Goal: Navigation & Orientation: Find specific page/section

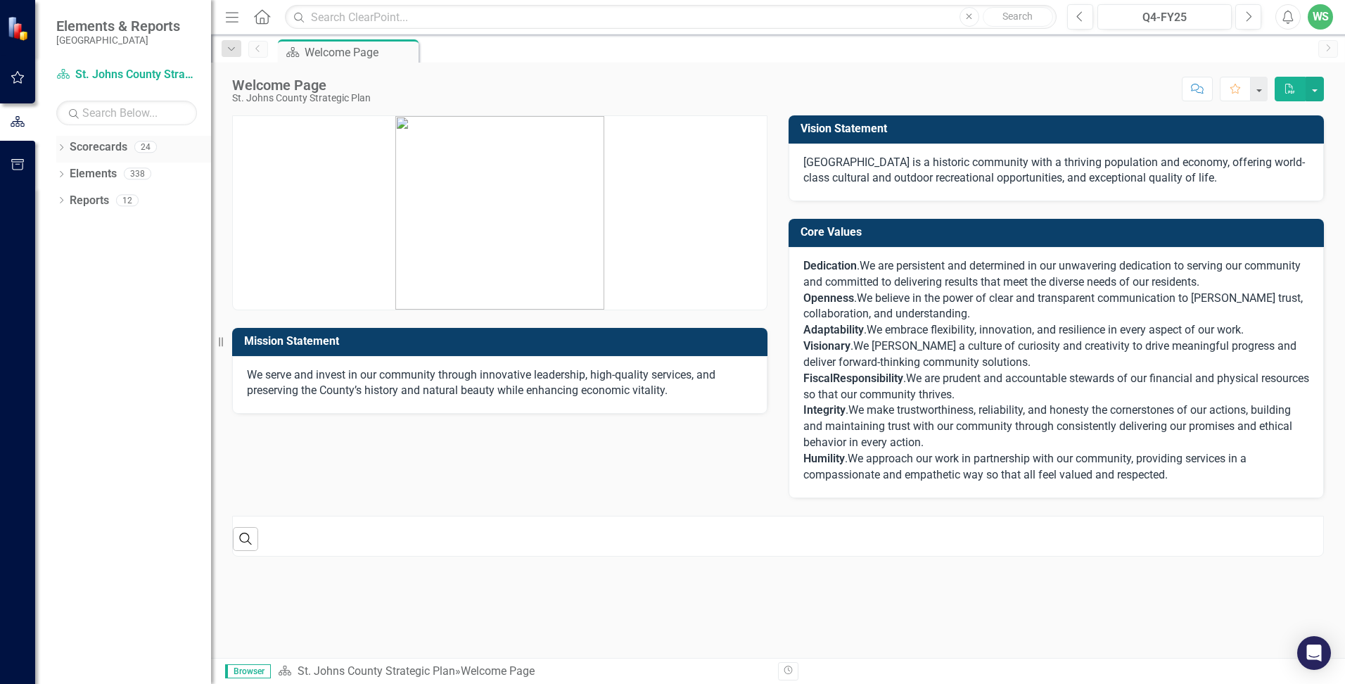
click at [63, 150] on icon "Dropdown" at bounding box center [61, 149] width 10 height 8
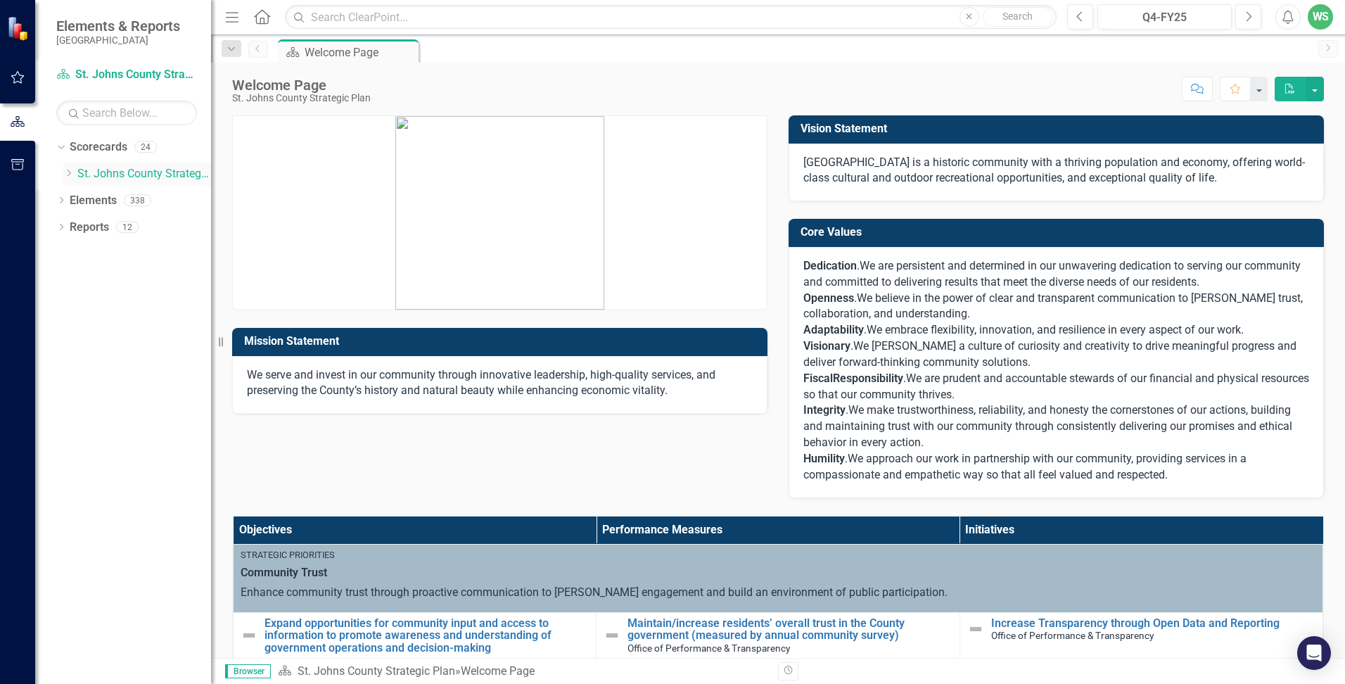
click at [71, 173] on icon at bounding box center [70, 172] width 4 height 7
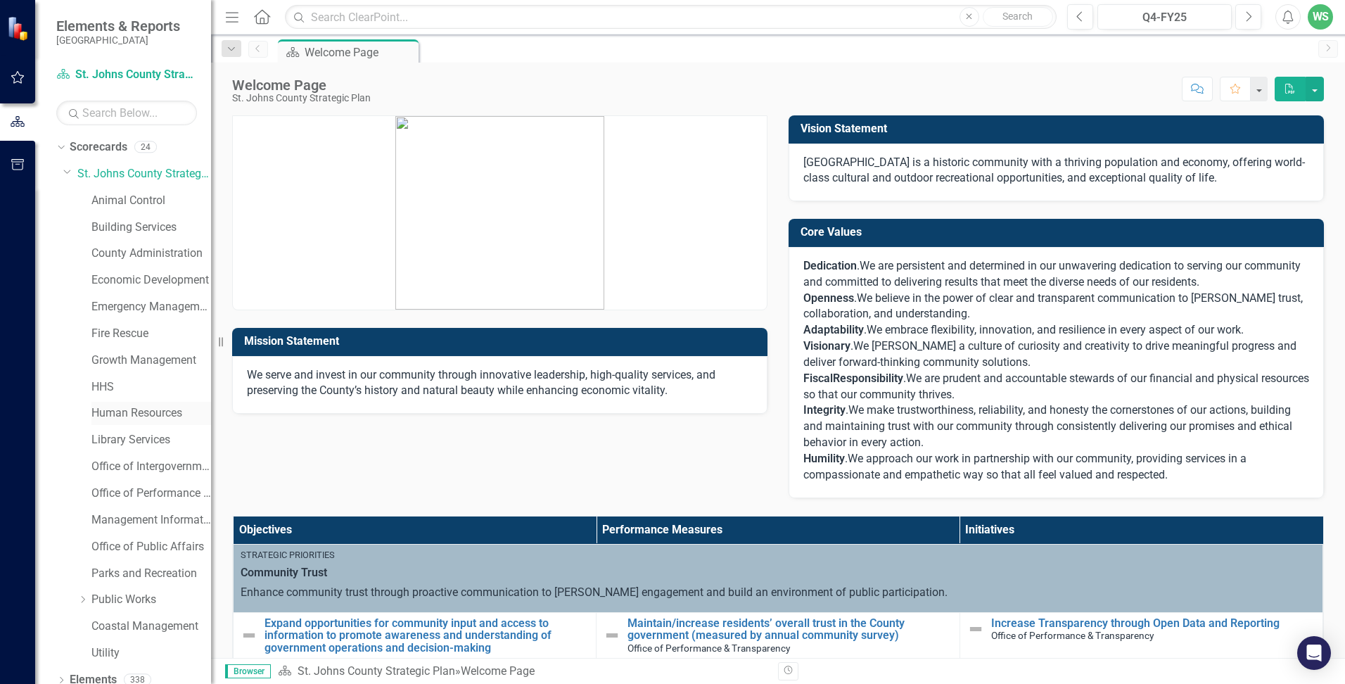
click at [120, 409] on link "Human Resources" at bounding box center [151, 413] width 120 height 16
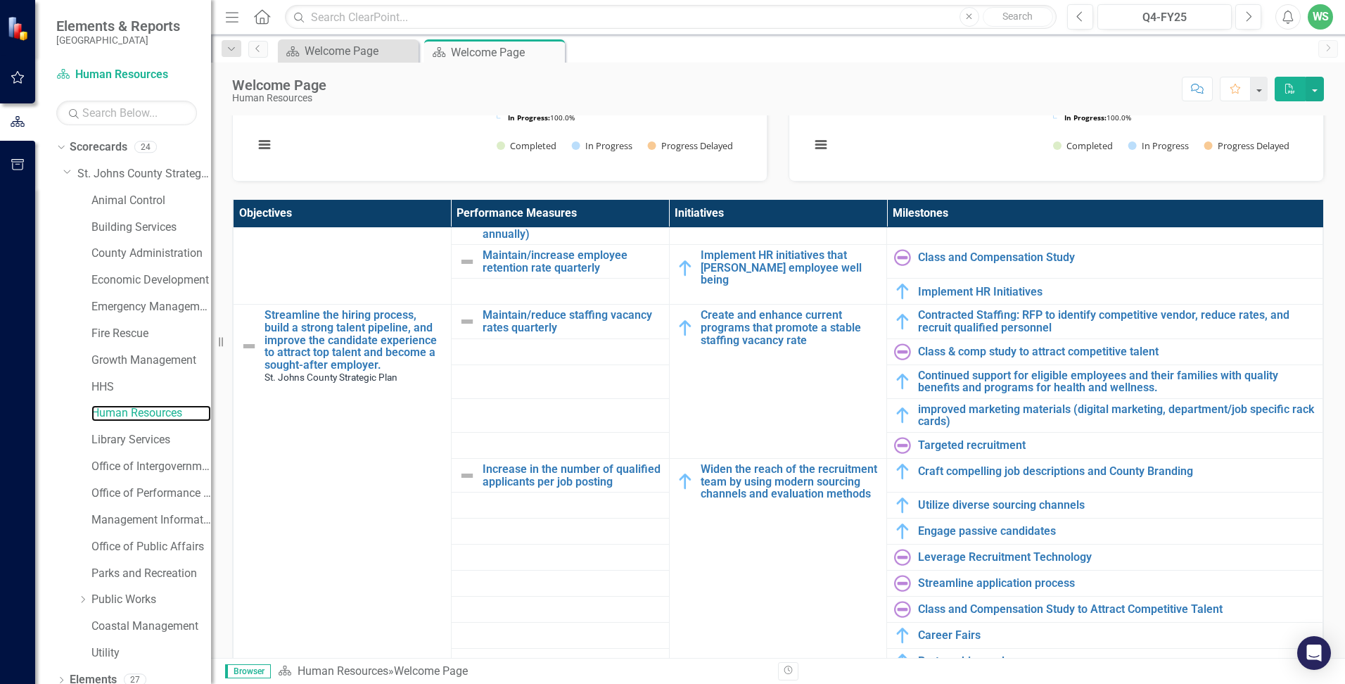
scroll to position [914, 0]
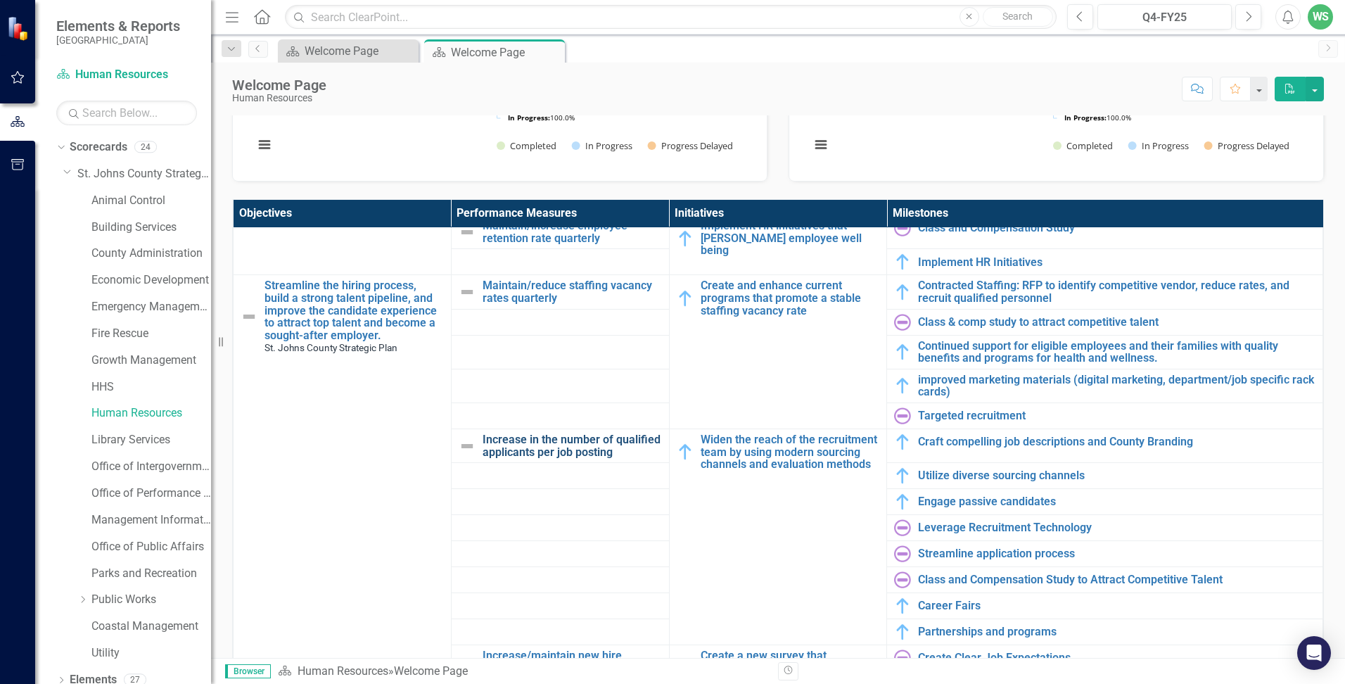
click at [498, 442] on link "Increase in the number of qualified applicants per job posting" at bounding box center [571, 445] width 179 height 25
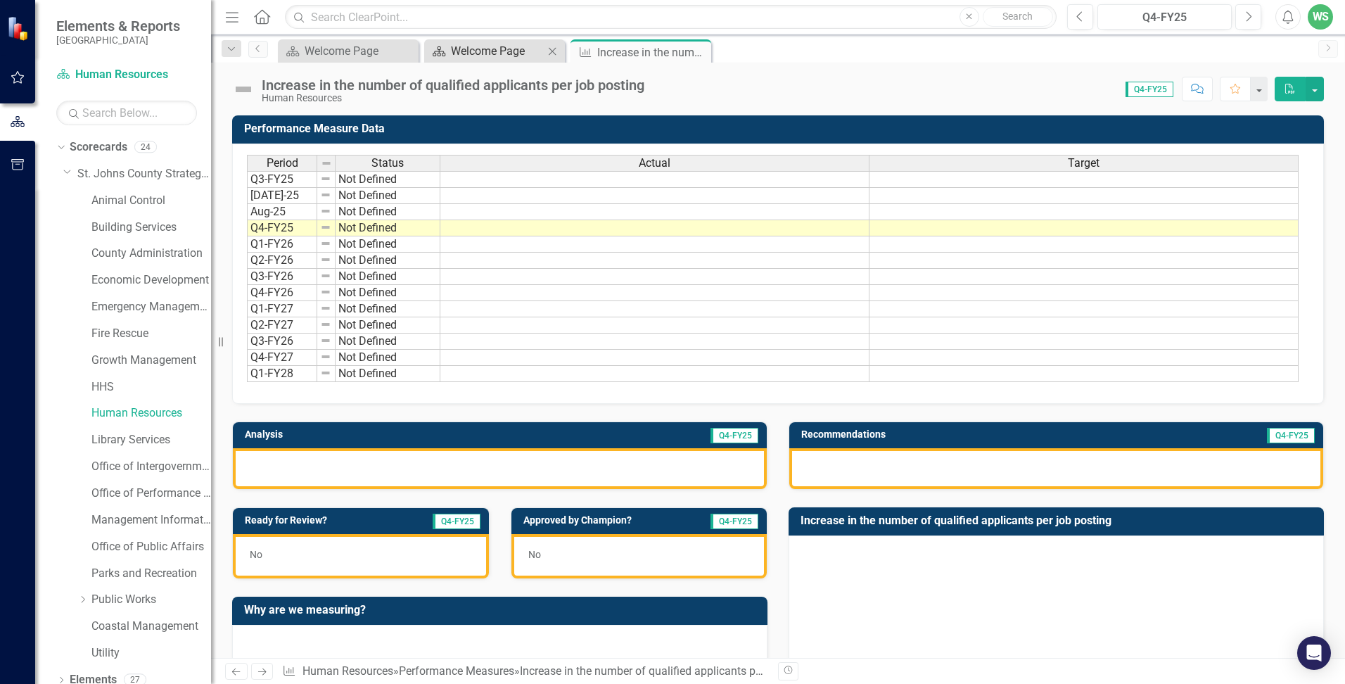
click at [459, 47] on div "Welcome Page" at bounding box center [497, 51] width 93 height 18
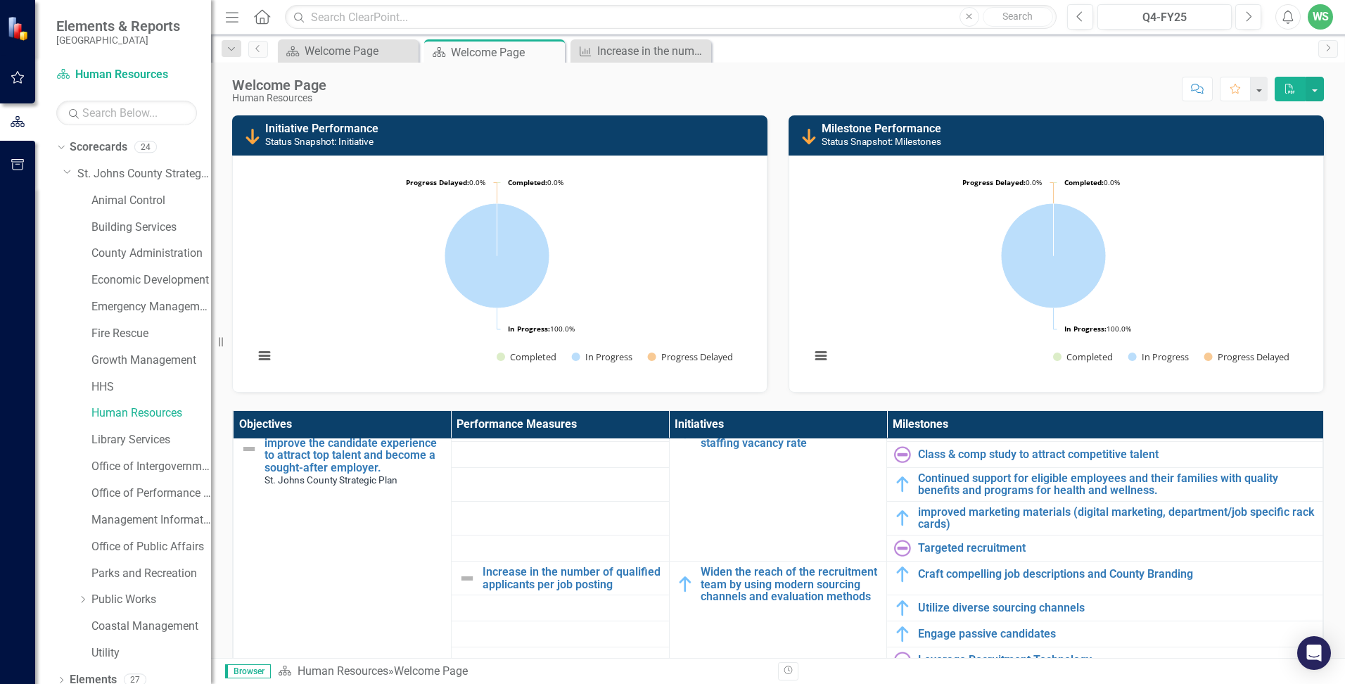
scroll to position [1055, 0]
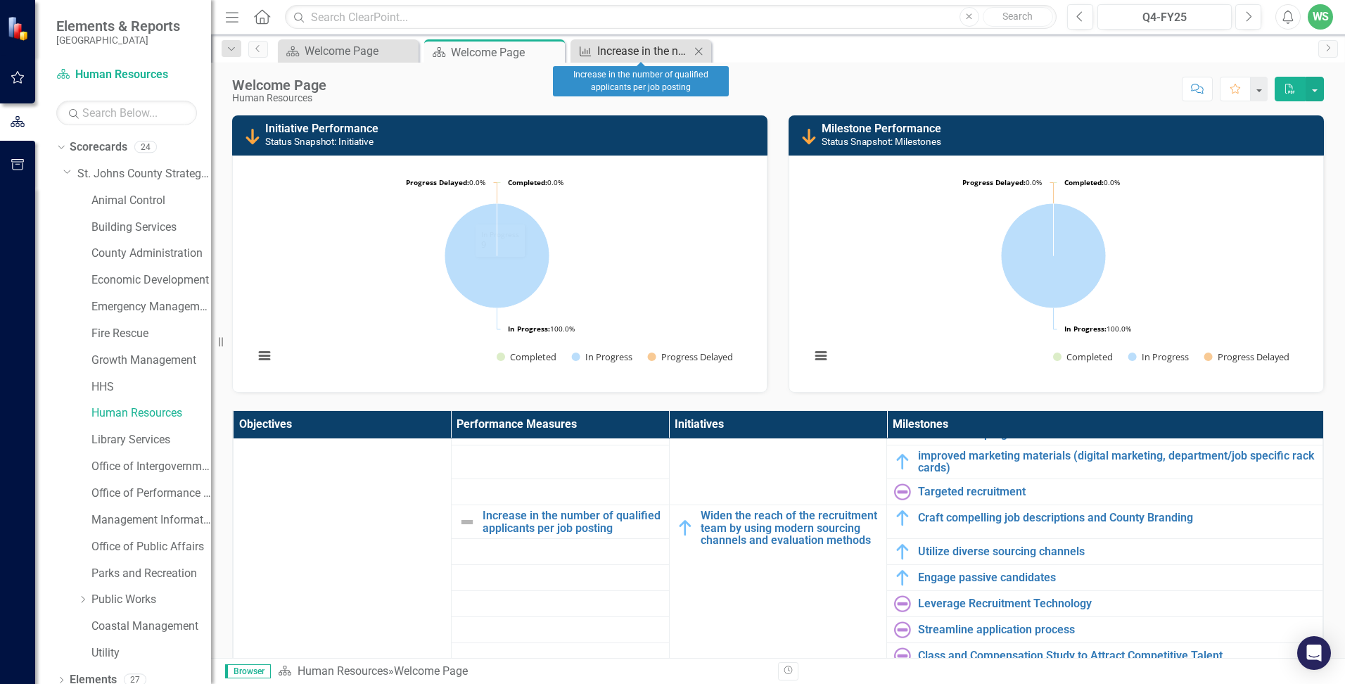
click at [632, 50] on div "Increase in the number of qualified applicants per job posting" at bounding box center [643, 51] width 93 height 18
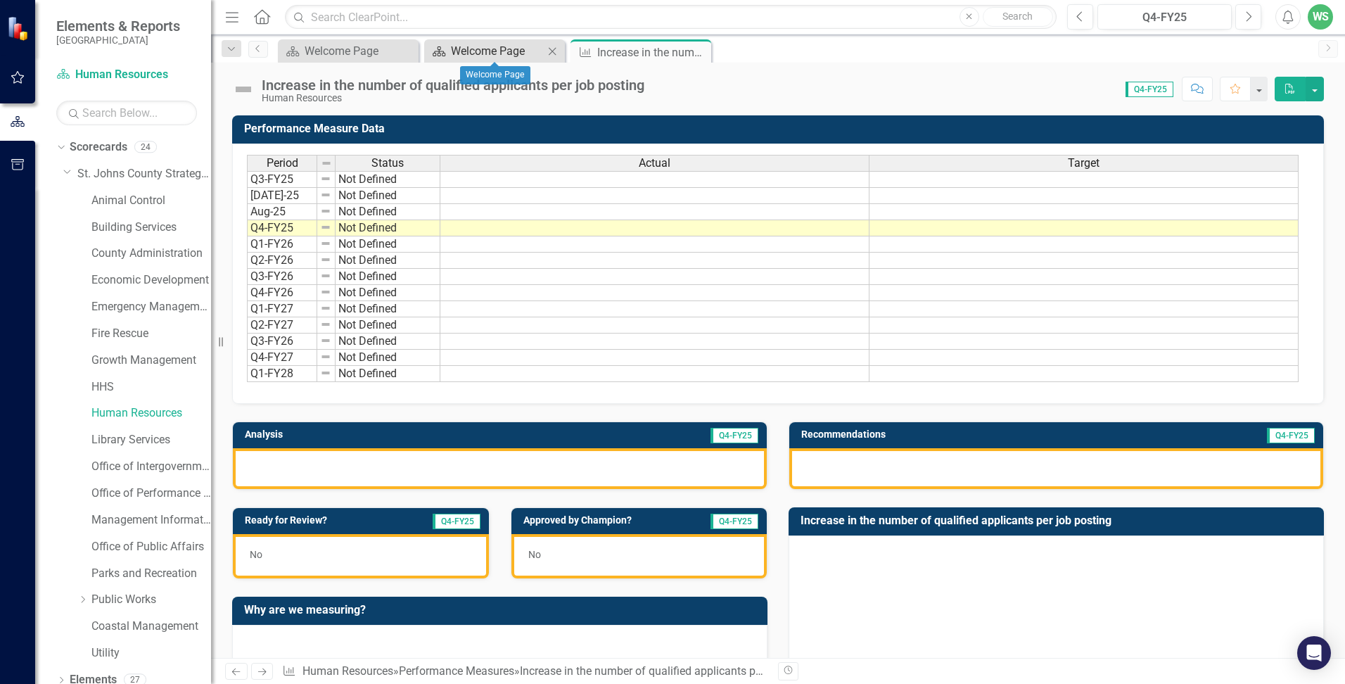
click at [486, 57] on div "Welcome Page" at bounding box center [497, 51] width 93 height 18
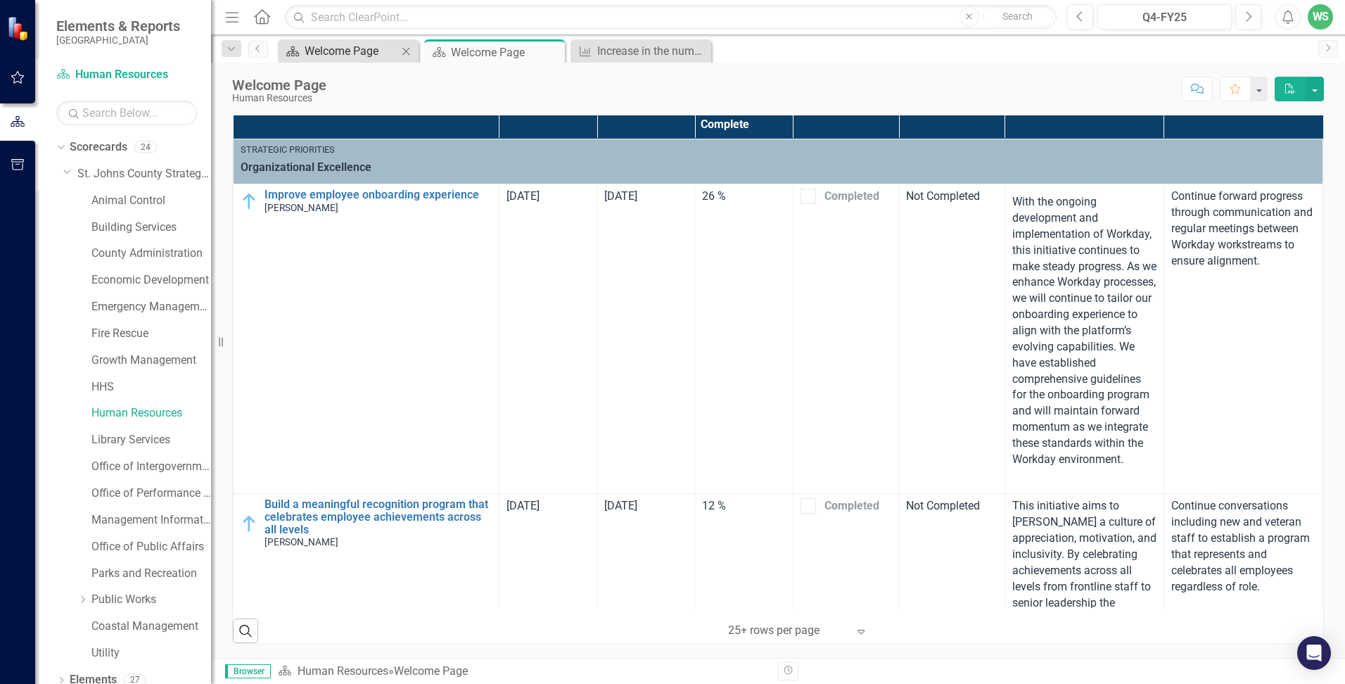
click at [350, 49] on div "Welcome Page" at bounding box center [351, 51] width 93 height 18
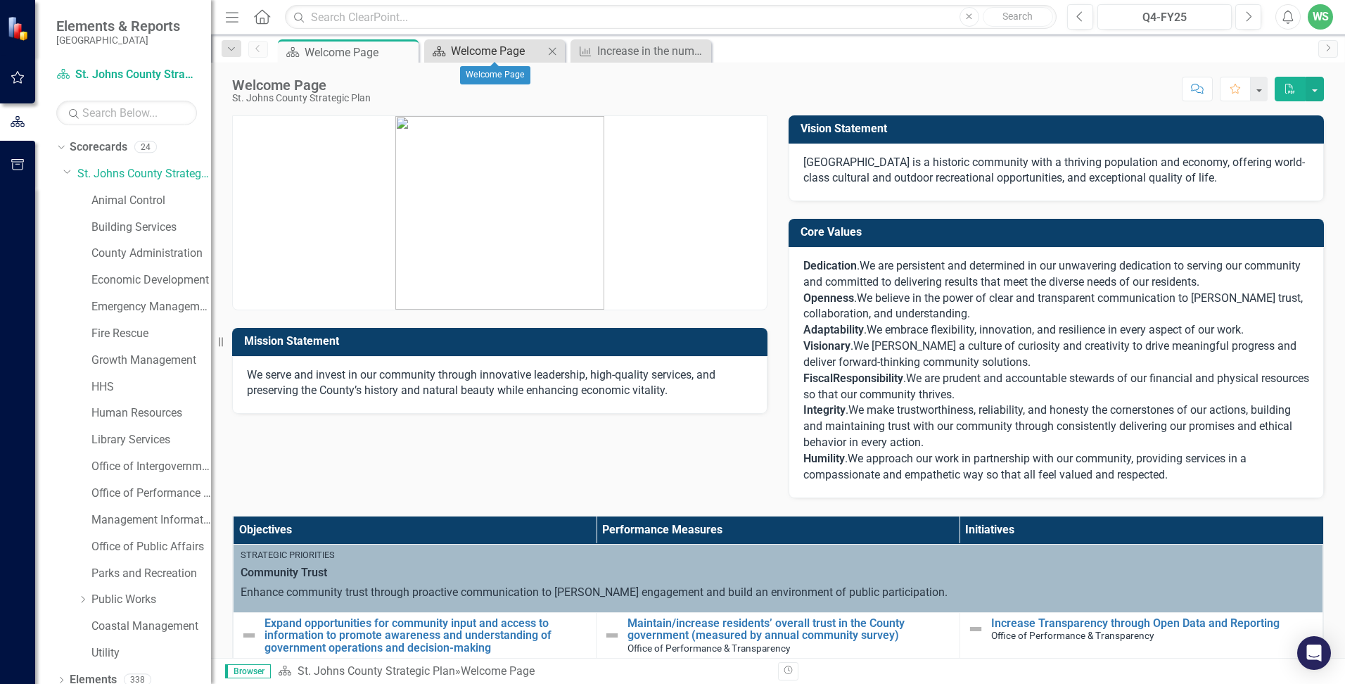
click at [461, 49] on div "Welcome Page" at bounding box center [497, 51] width 93 height 18
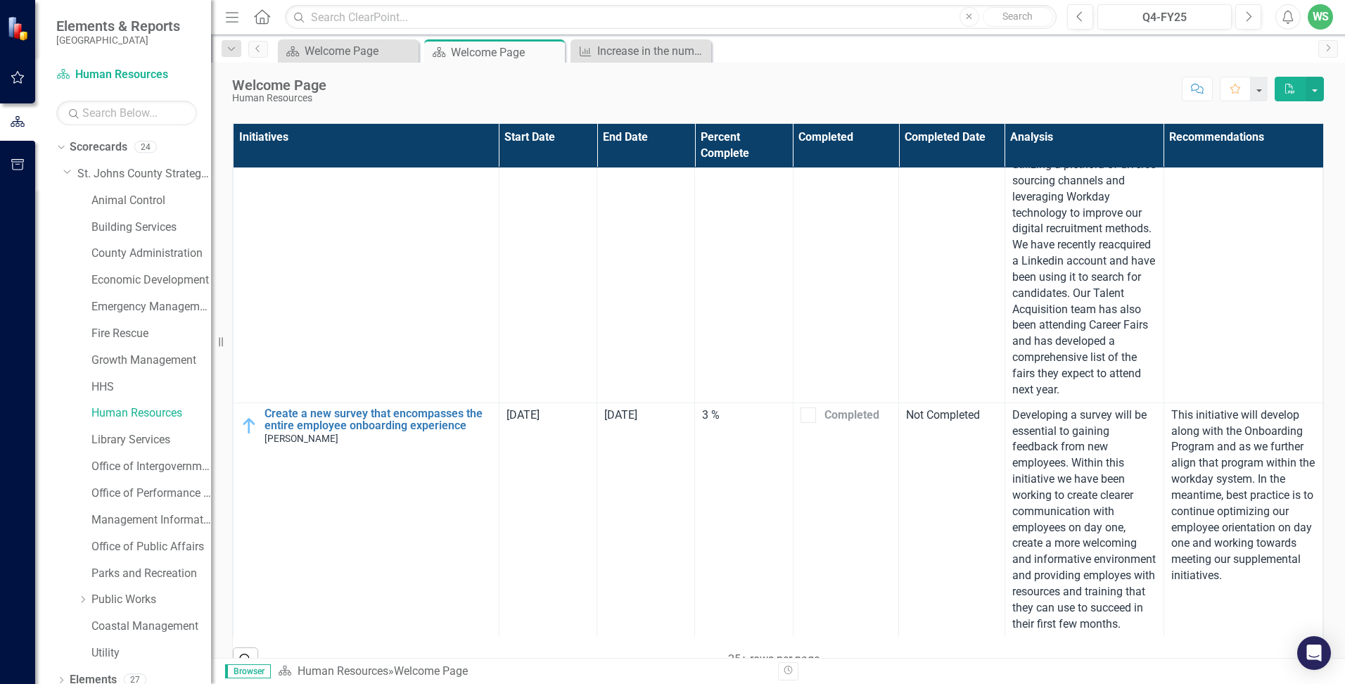
scroll to position [882, 0]
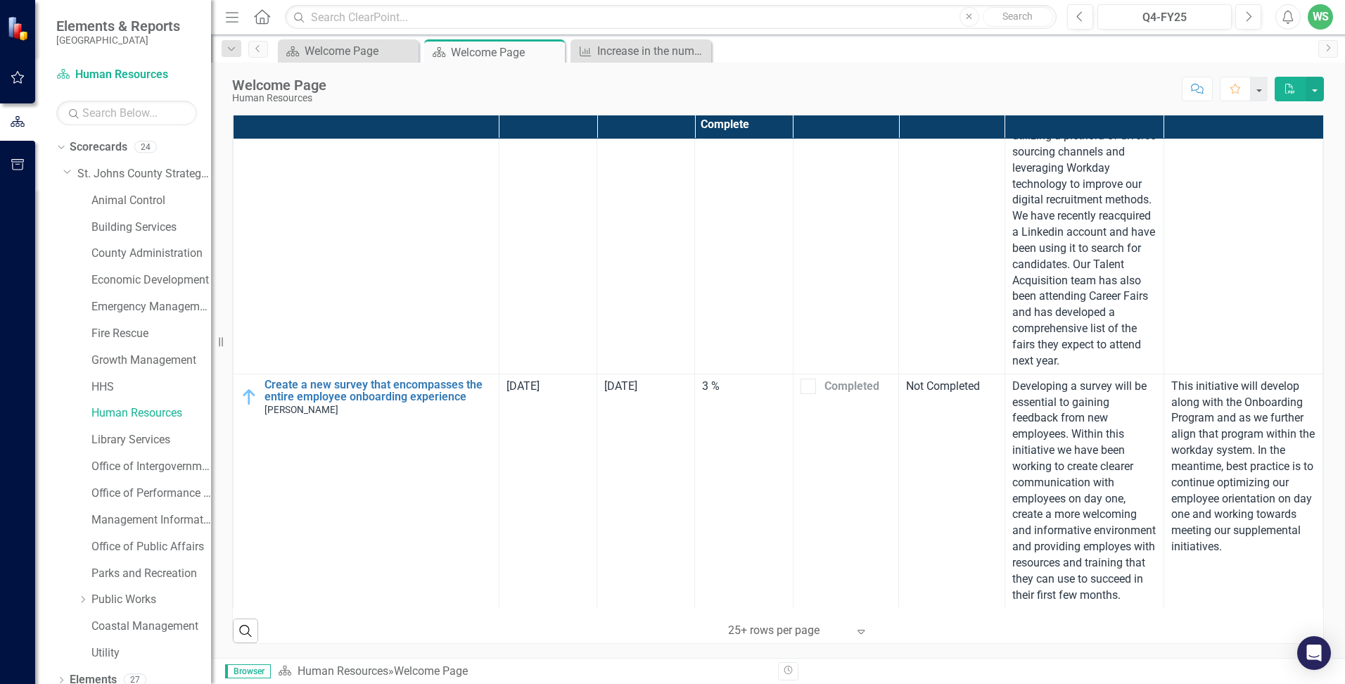
click at [757, 631] on div at bounding box center [788, 630] width 120 height 19
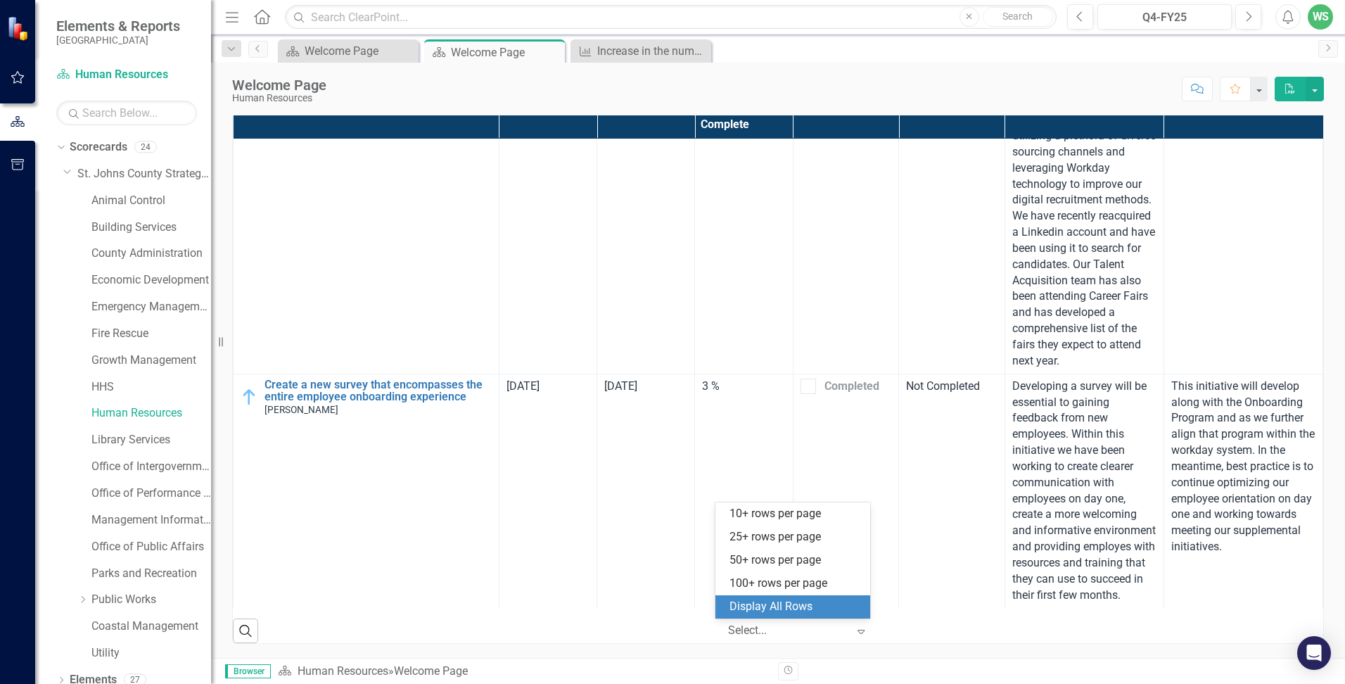
click at [783, 606] on div "Display All Rows" at bounding box center [795, 606] width 132 height 16
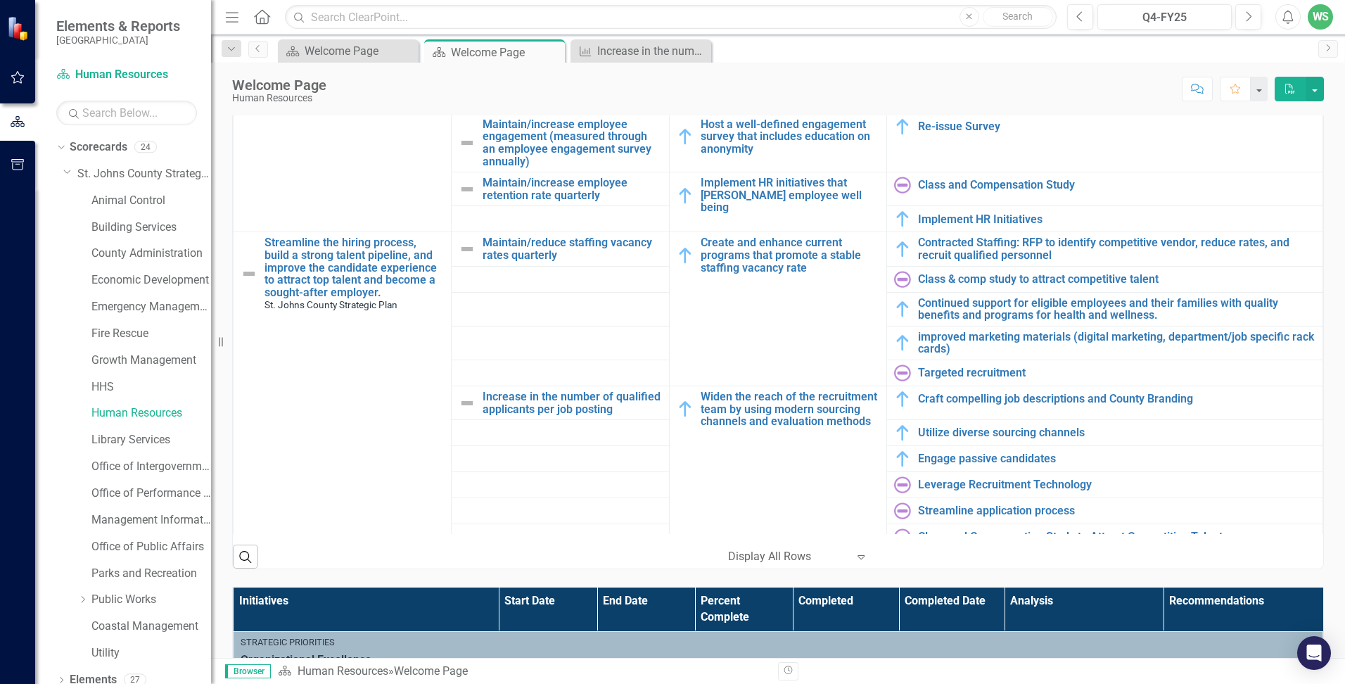
scroll to position [708, 0]
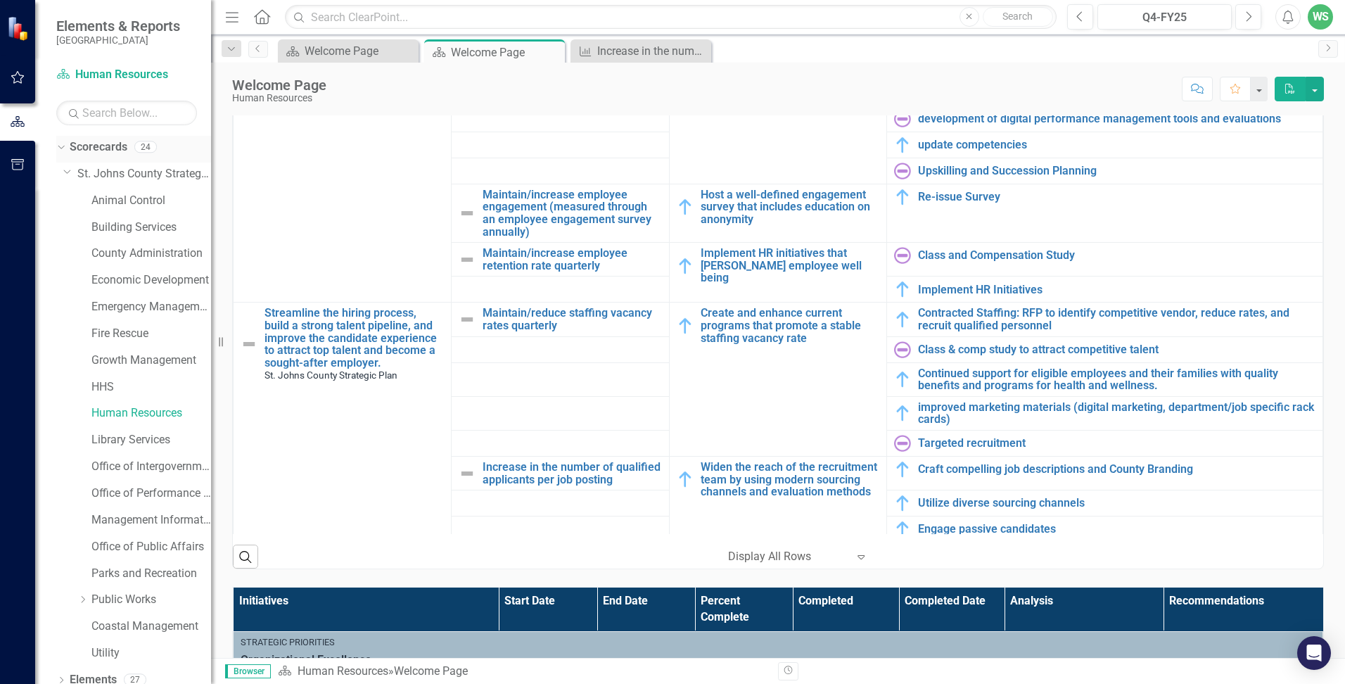
click at [68, 148] on div "Dropdown Scorecards 24" at bounding box center [133, 149] width 155 height 27
click at [59, 151] on icon "Dropdown" at bounding box center [60, 146] width 8 height 10
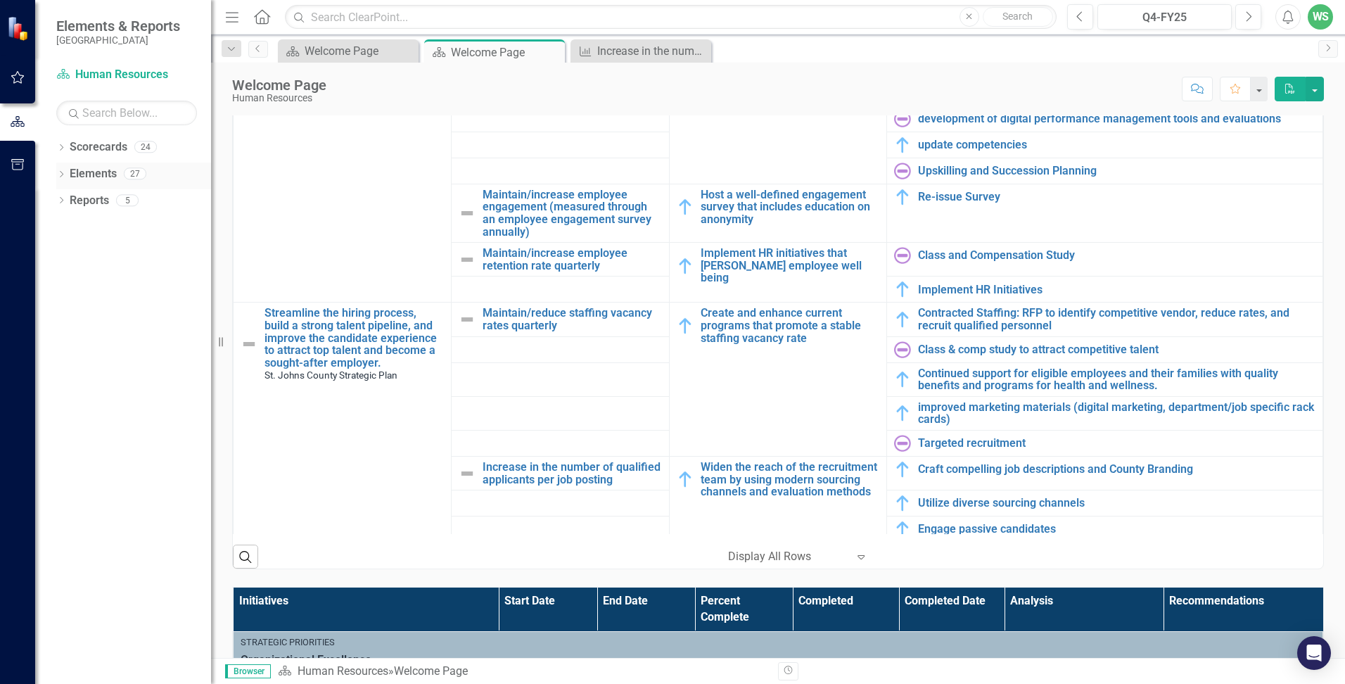
click at [62, 175] on icon at bounding box center [62, 174] width 4 height 6
click at [65, 226] on icon "Dropdown" at bounding box center [68, 228] width 10 height 8
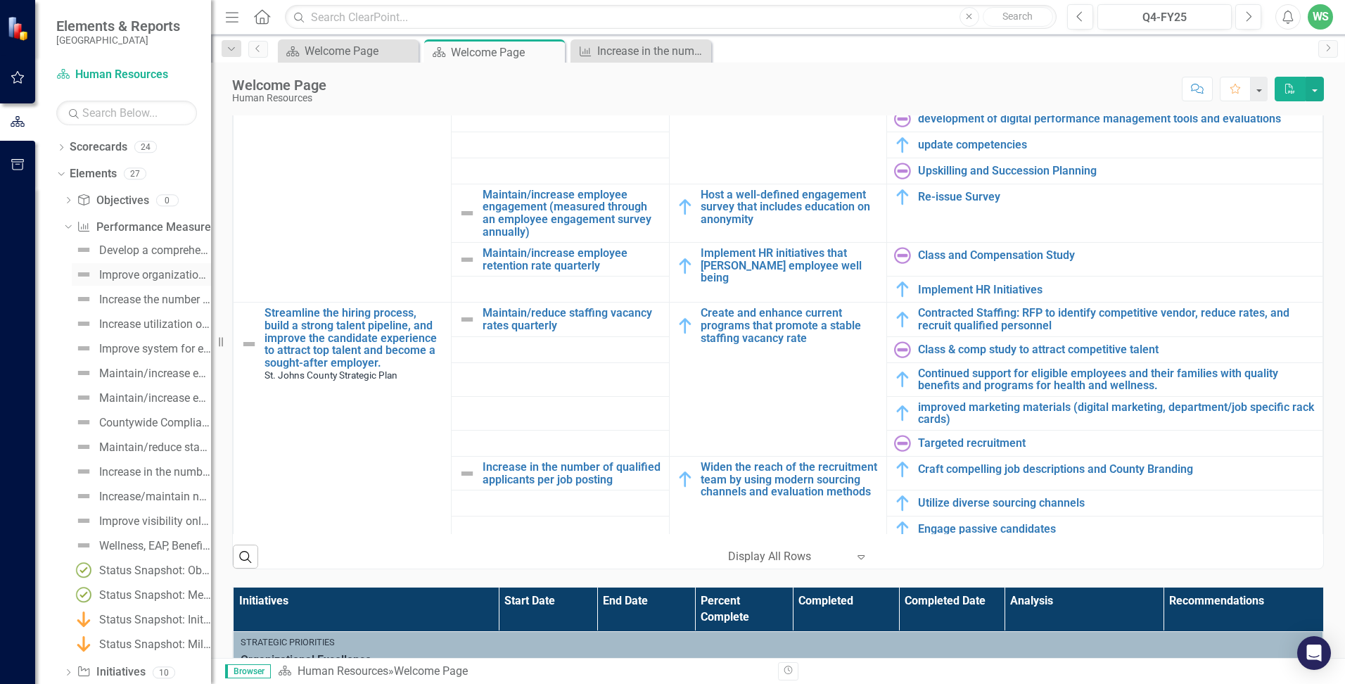
click at [146, 276] on div "Improve organizational employee recognition program to acknowledge and celebrat…" at bounding box center [155, 275] width 112 height 13
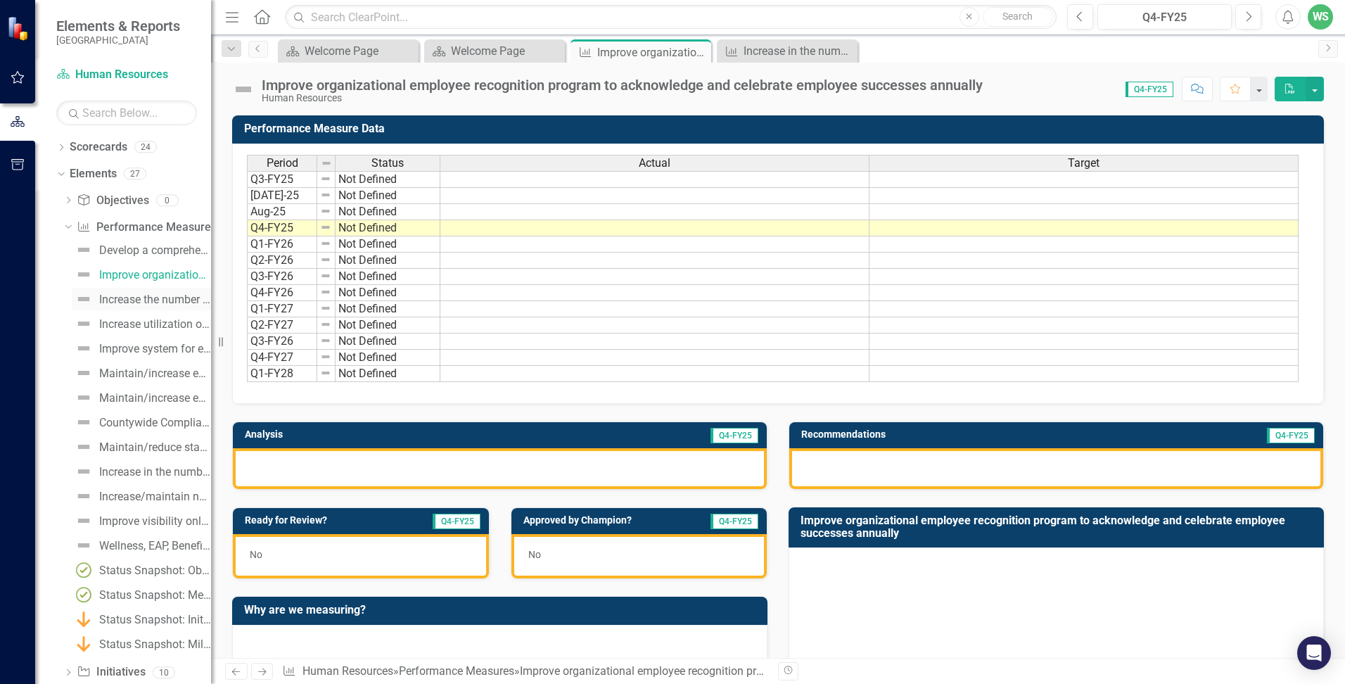
click at [141, 295] on div "Increase the number of training hours per employee annually" at bounding box center [155, 299] width 112 height 13
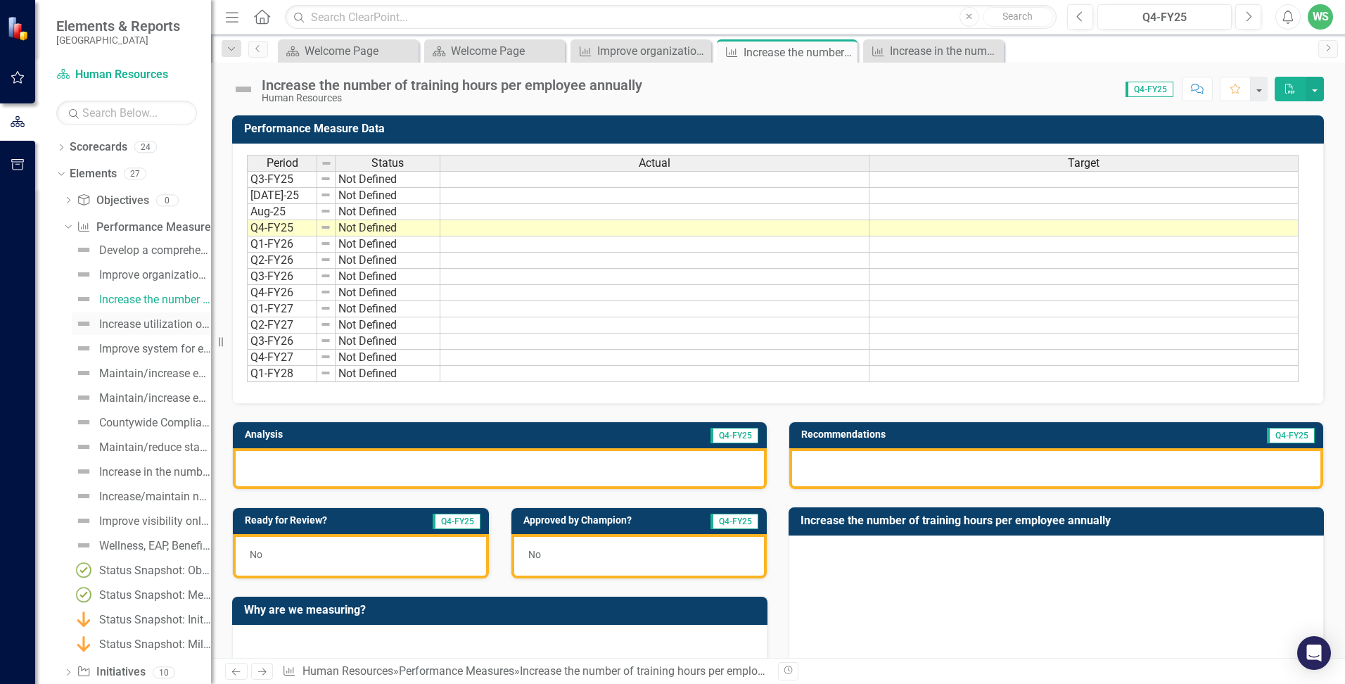
click at [125, 326] on div "Increase utilization of employee tuition reimbursement assistance" at bounding box center [155, 324] width 112 height 13
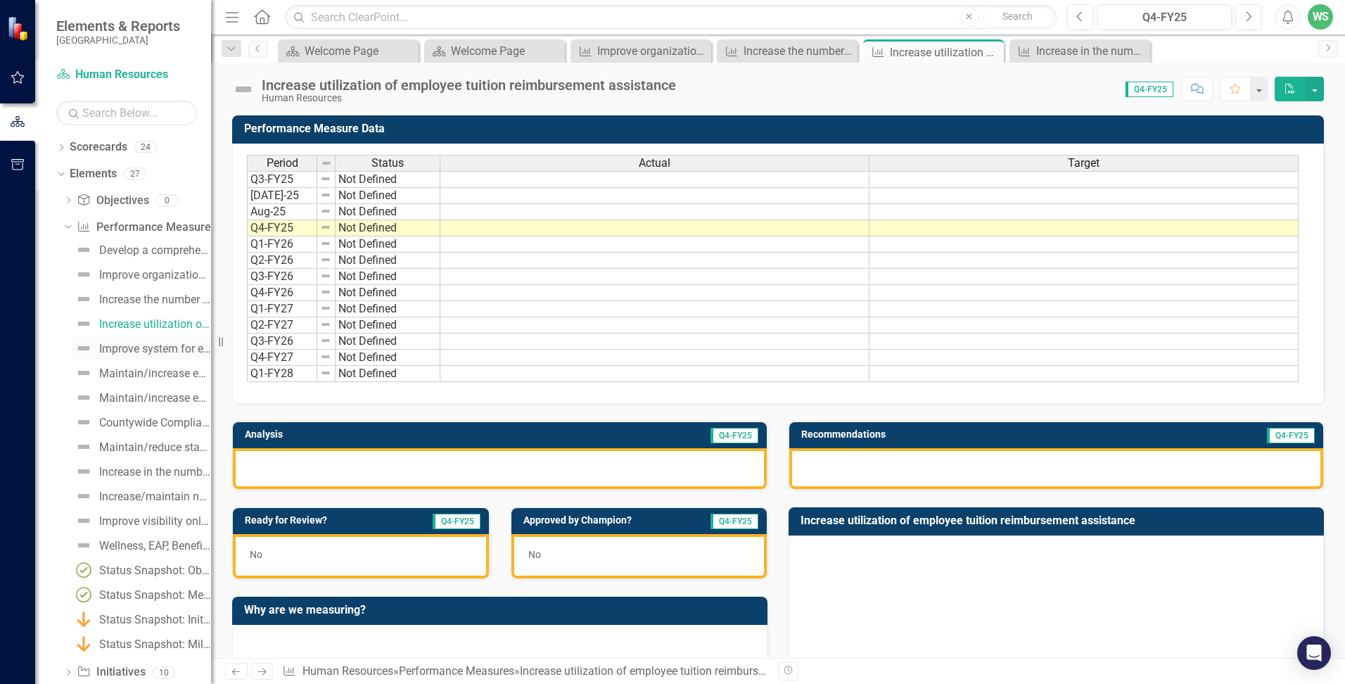
click at [122, 342] on div "Improve system for evaluating employee performance and supporting professional …" at bounding box center [155, 348] width 112 height 13
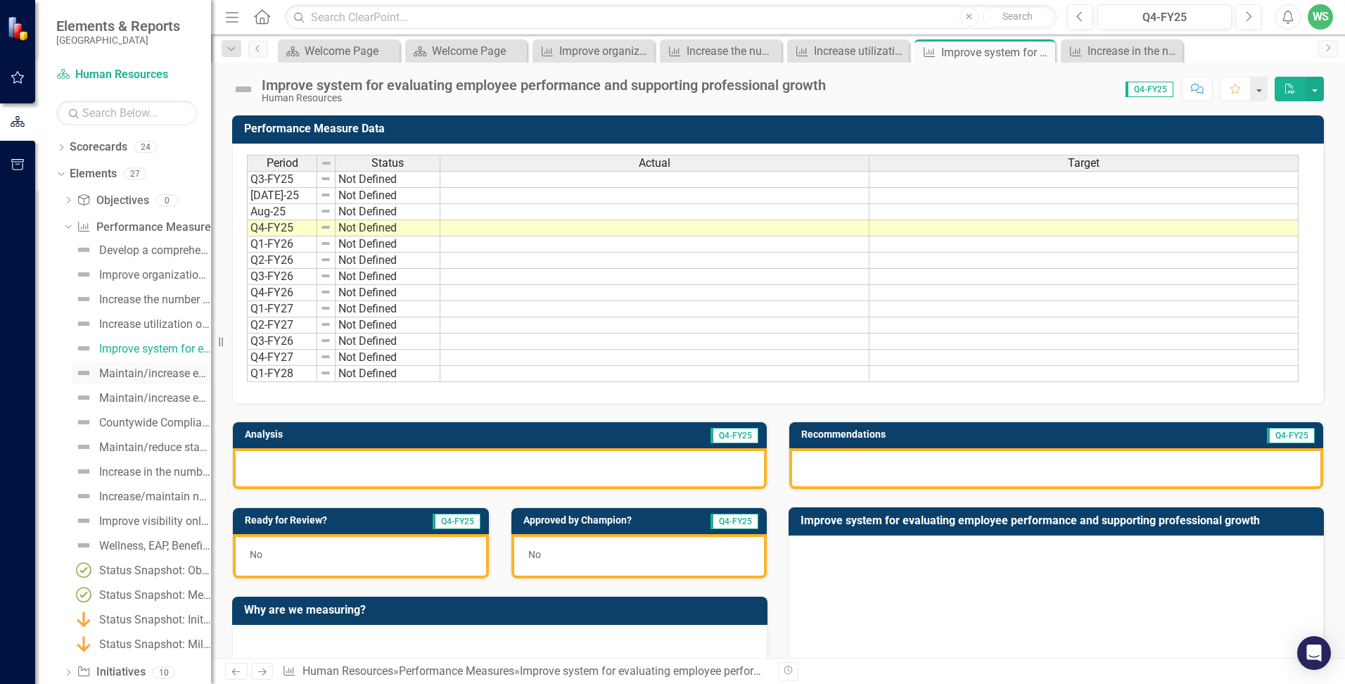
click at [115, 374] on div "Maintain/increase employee engagement (measured through an employee engagement …" at bounding box center [155, 373] width 112 height 13
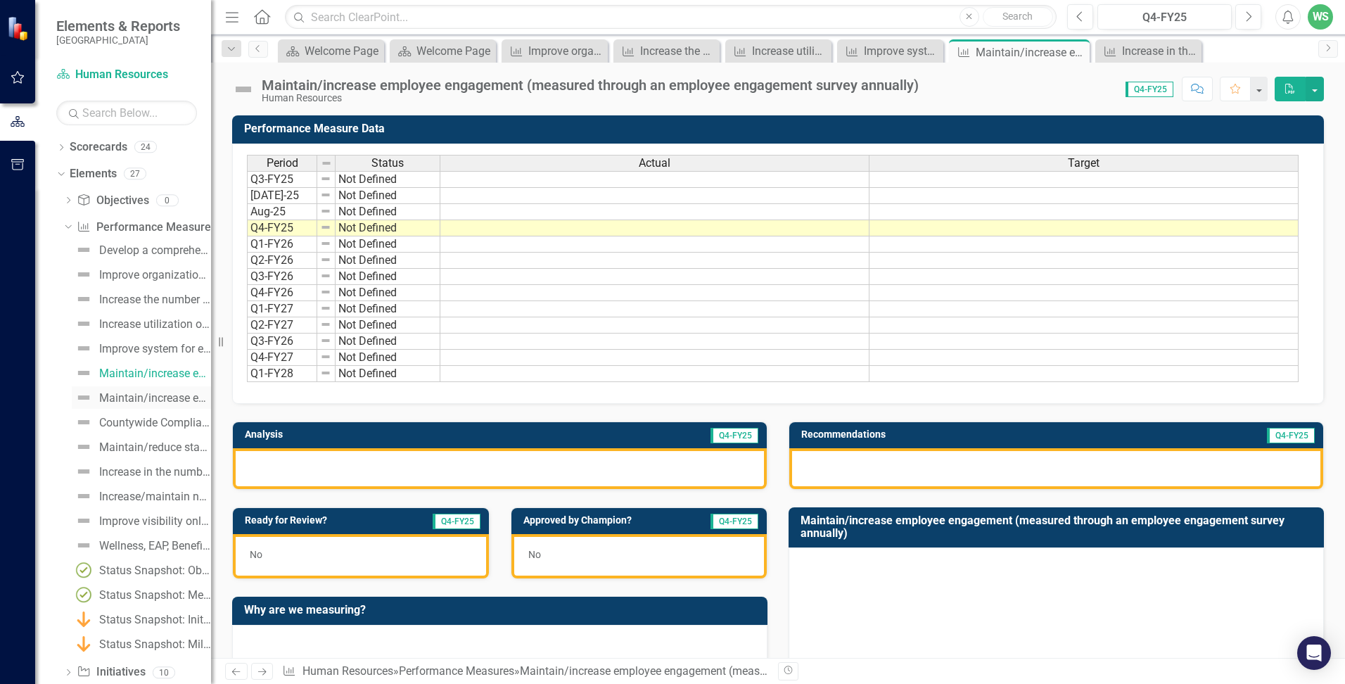
click at [139, 390] on link "Maintain/increase employee retention rate quarterly" at bounding box center [141, 397] width 139 height 23
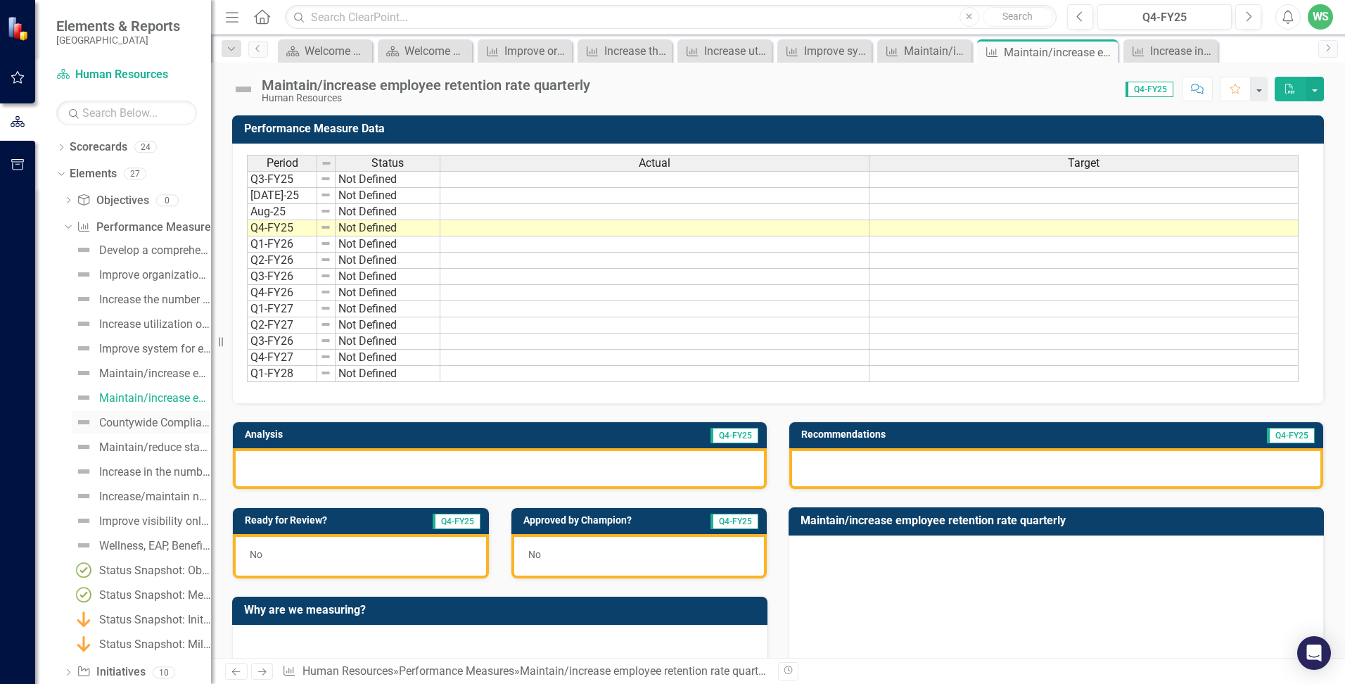
click at [127, 420] on div "Countywide Compliance Training" at bounding box center [155, 422] width 112 height 13
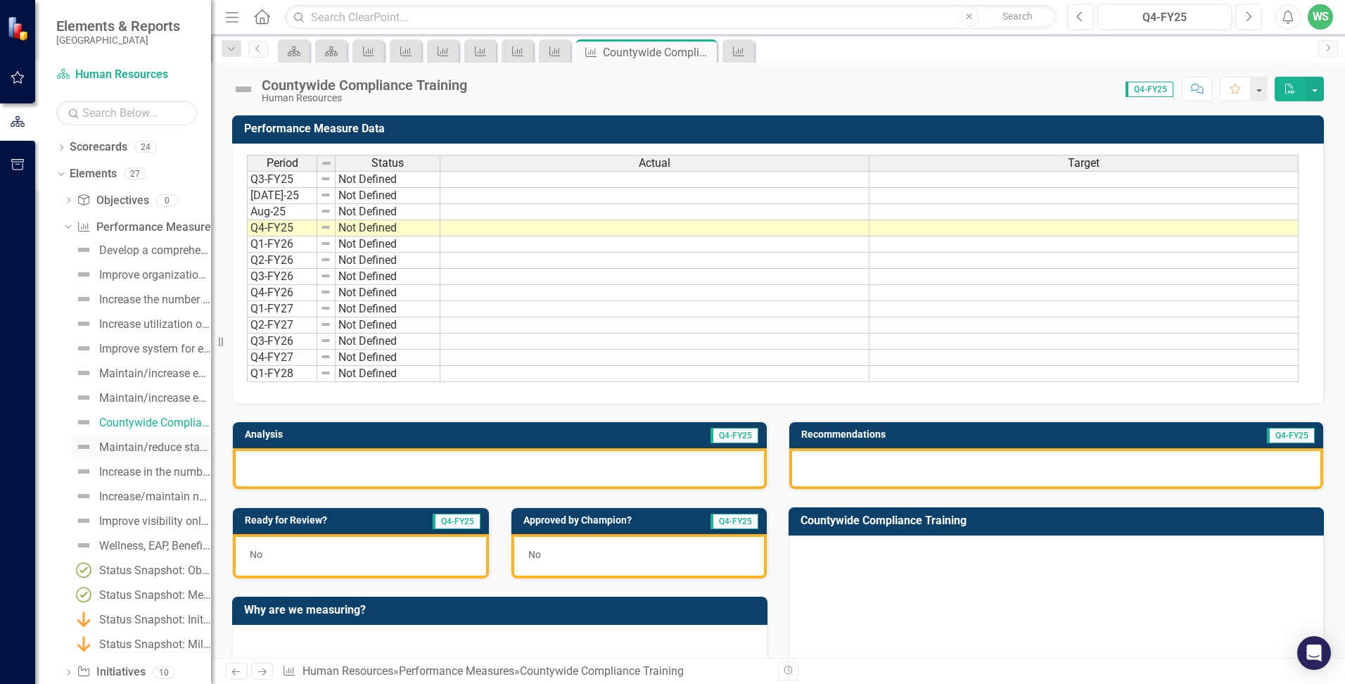
click at [132, 449] on div "Maintain/reduce staffing vacancy rates quarterly" at bounding box center [155, 447] width 112 height 13
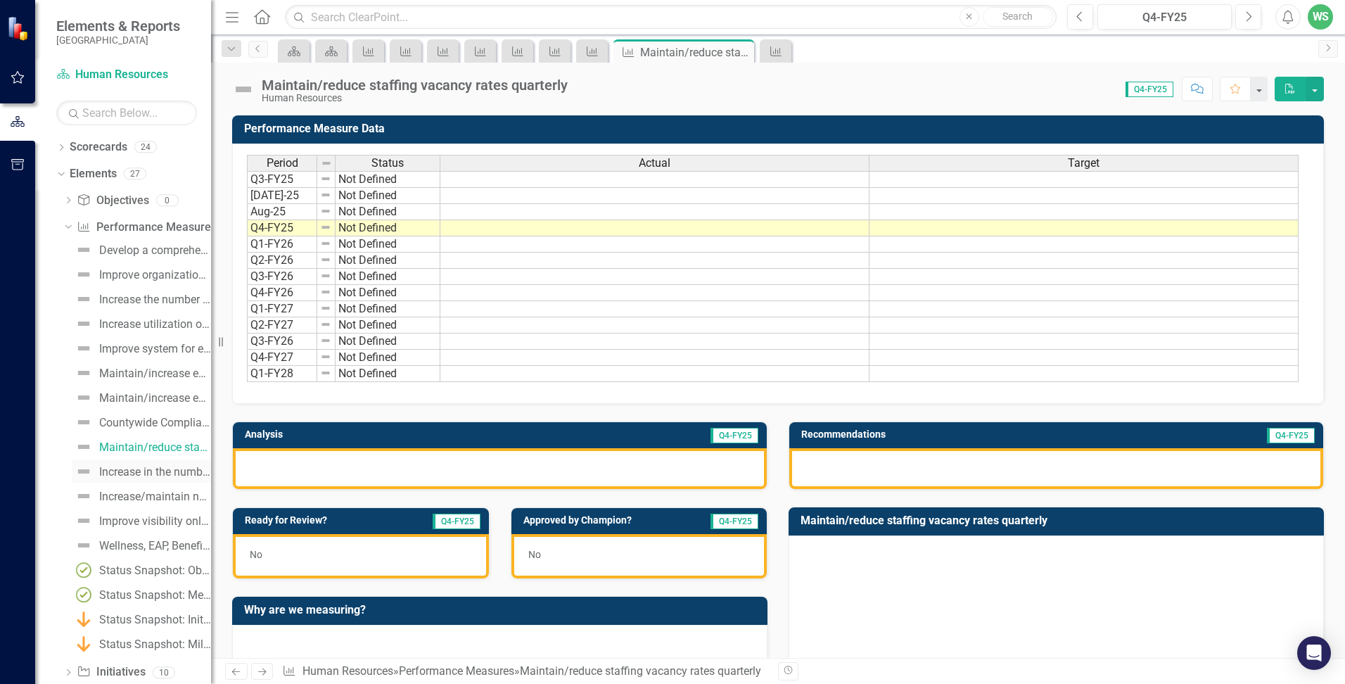
click at [140, 471] on div "Increase in the number of qualified applicants per job posting" at bounding box center [155, 472] width 112 height 13
click at [60, 147] on icon "Dropdown" at bounding box center [61, 149] width 10 height 8
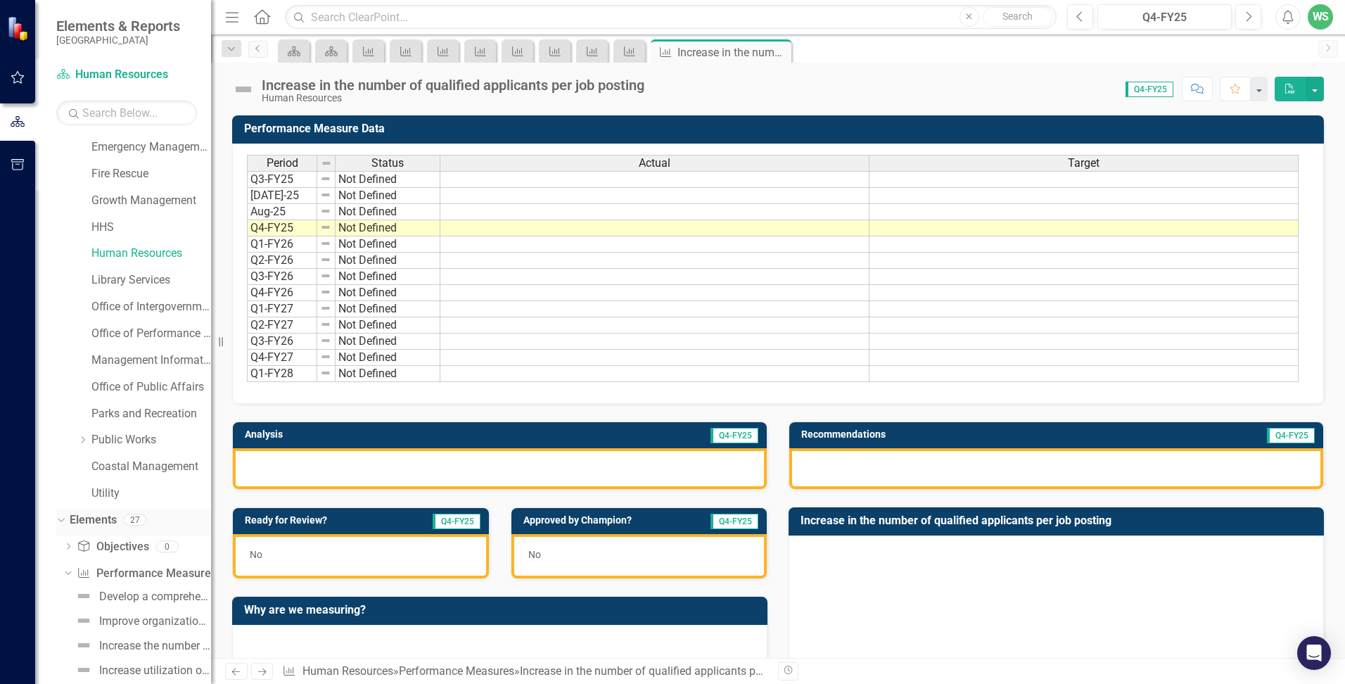
scroll to position [211, 0]
click at [110, 385] on link "Public Works" at bounding box center [151, 388] width 120 height 16
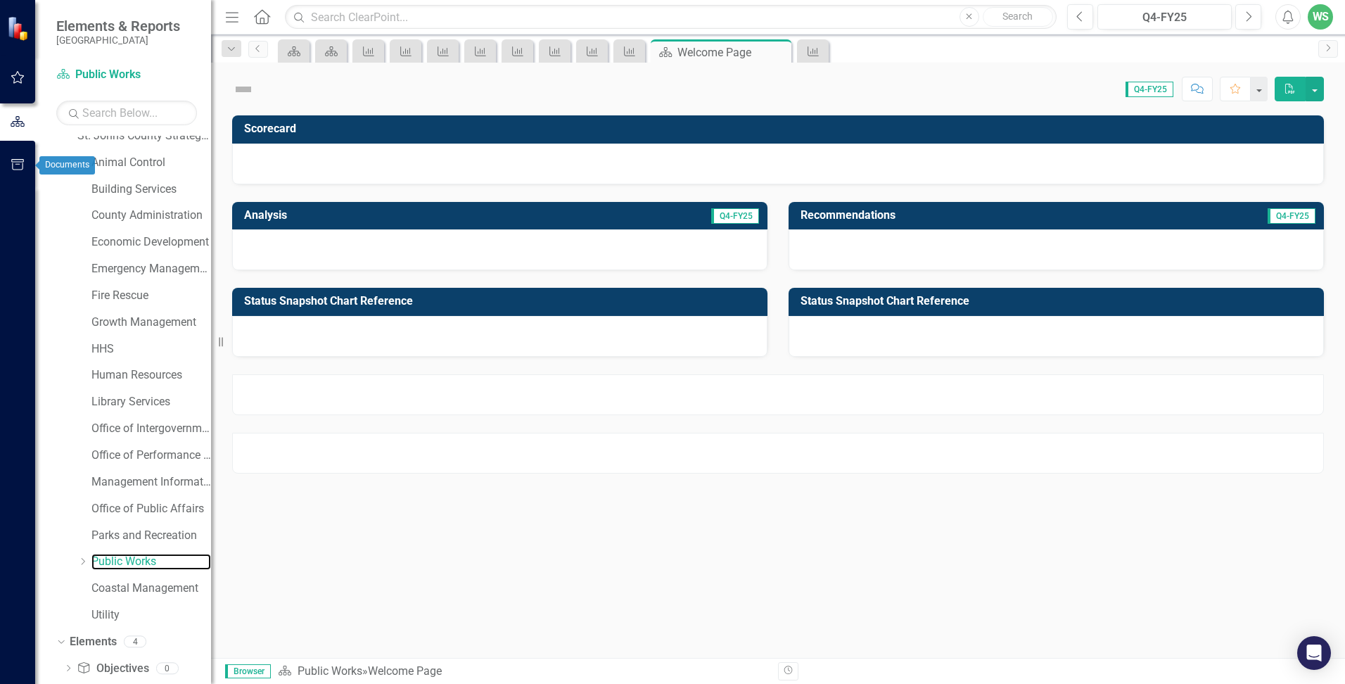
scroll to position [117, 0]
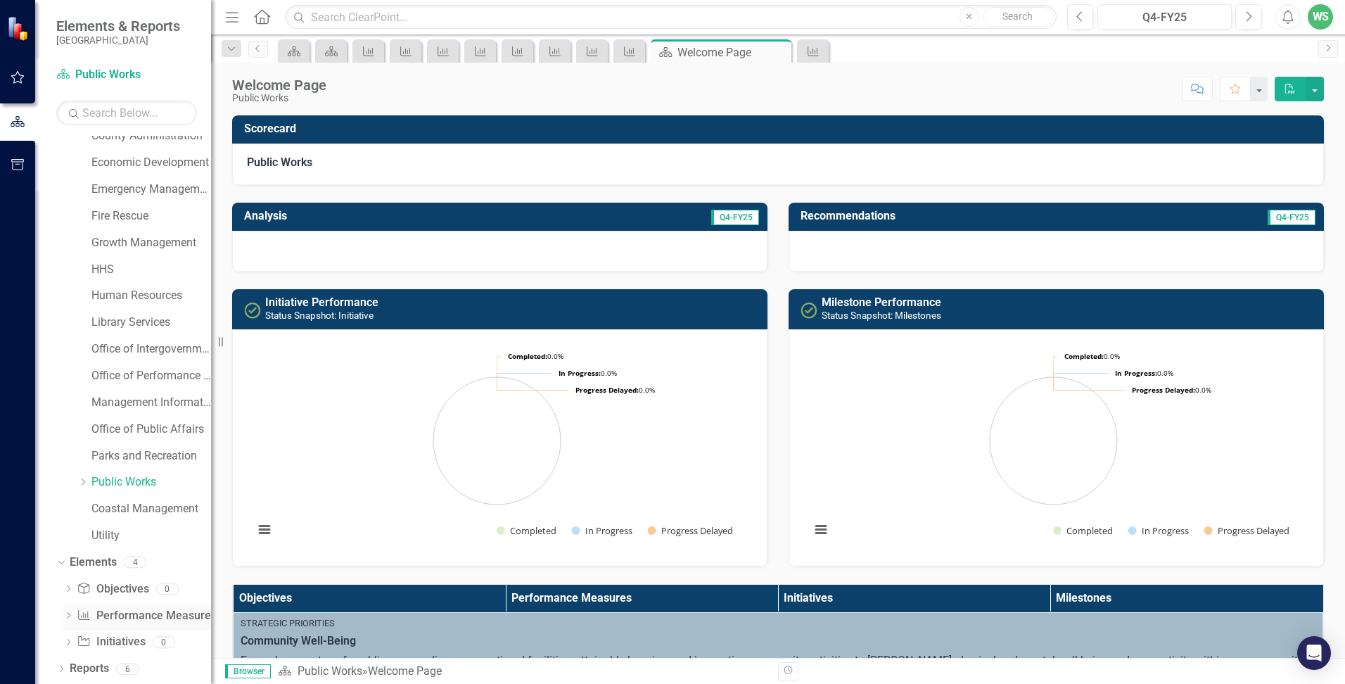
click at [107, 622] on link "Performance Measure Performance Measures" at bounding box center [146, 616] width 139 height 16
click at [123, 613] on link "Performance Measure Performance Measures" at bounding box center [146, 616] width 139 height 16
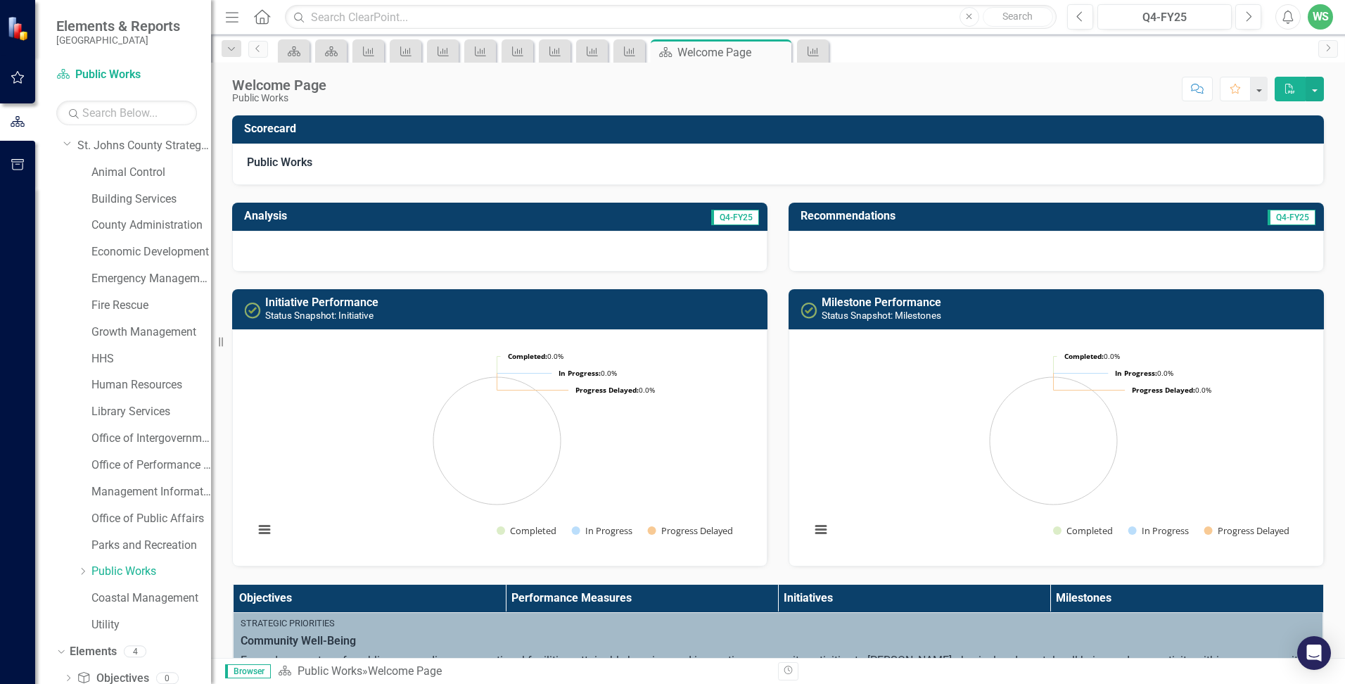
scroll to position [0, 0]
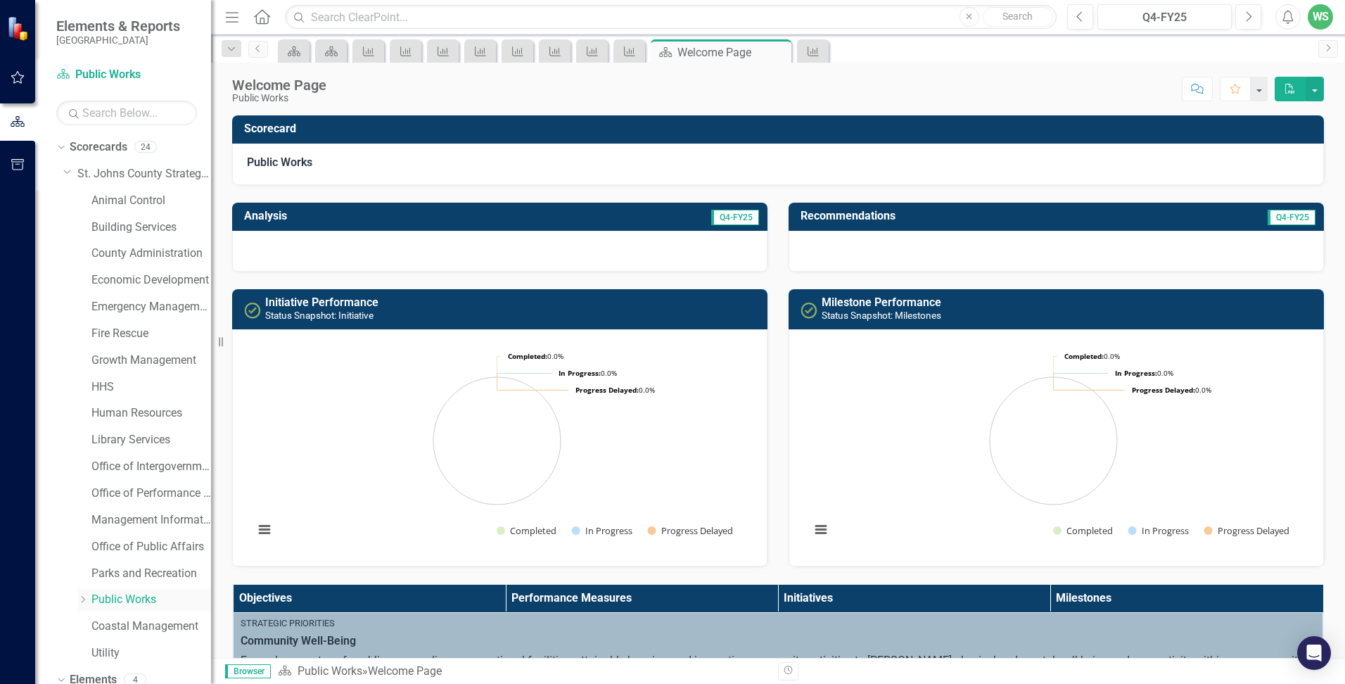
click at [82, 595] on icon "Dropdown" at bounding box center [82, 599] width 11 height 8
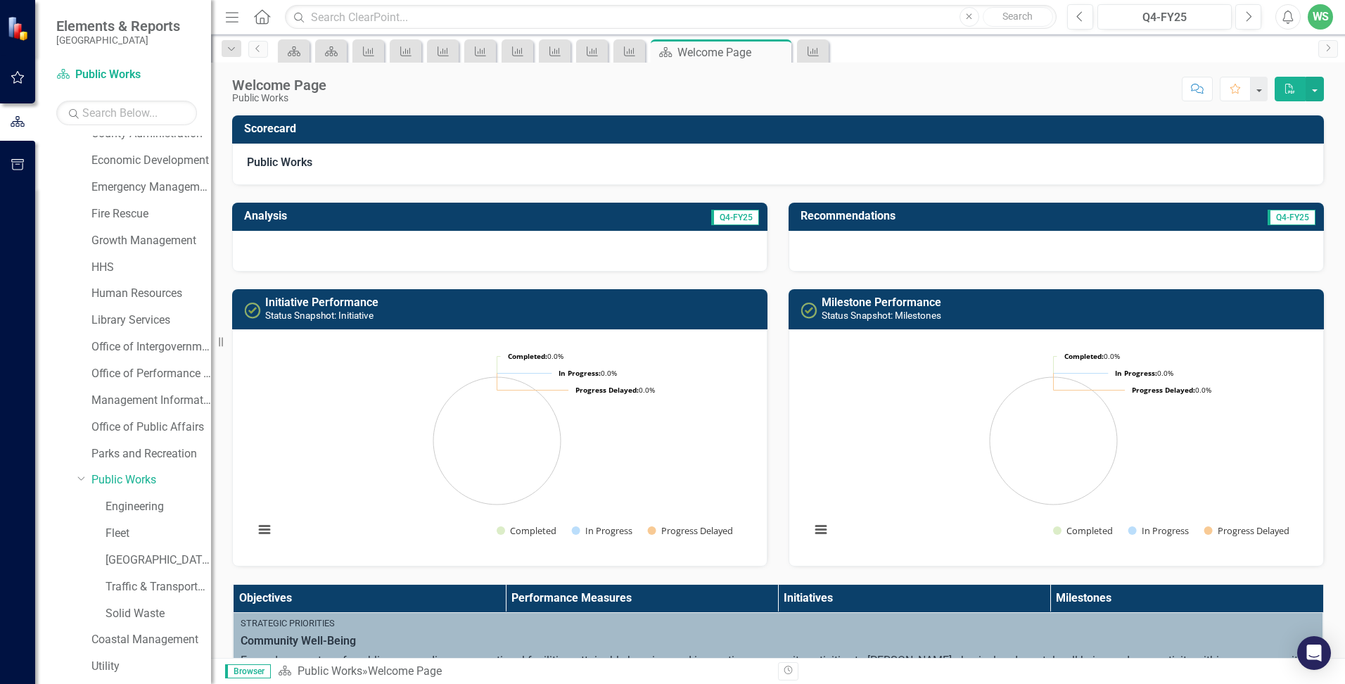
scroll to position [141, 0]
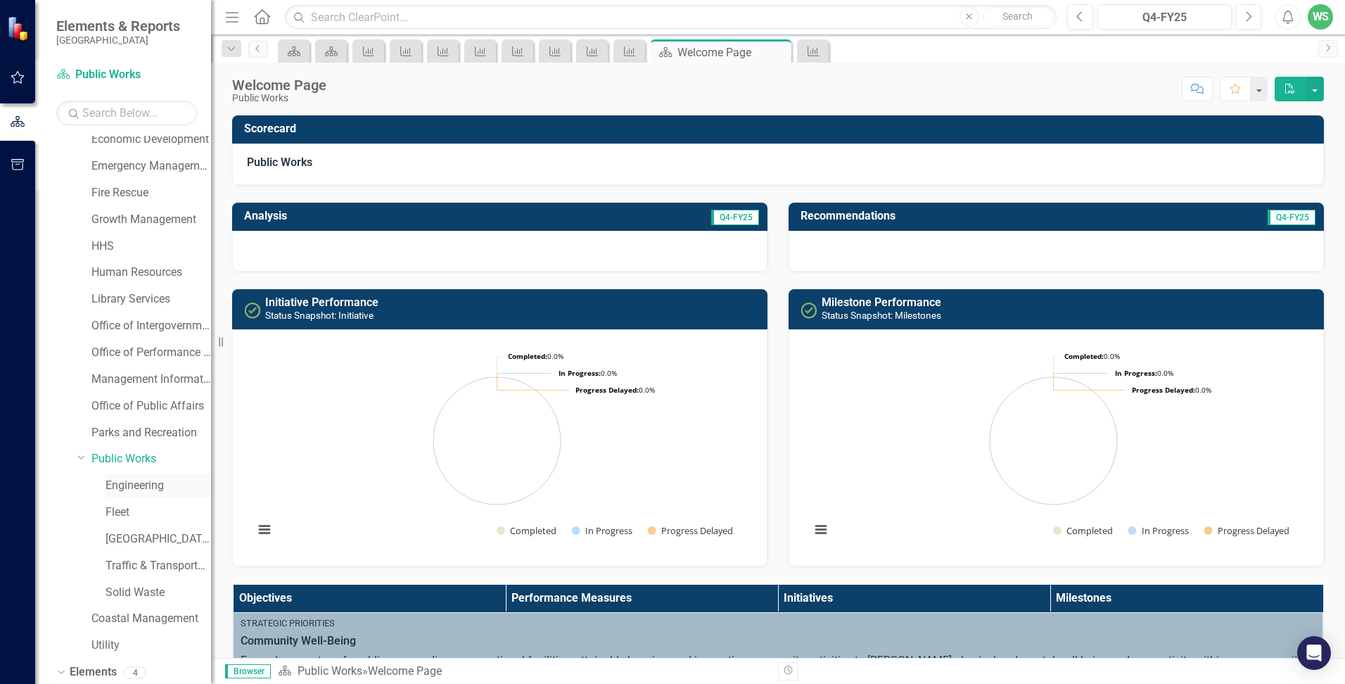
click at [129, 486] on link "Engineering" at bounding box center [157, 486] width 105 height 16
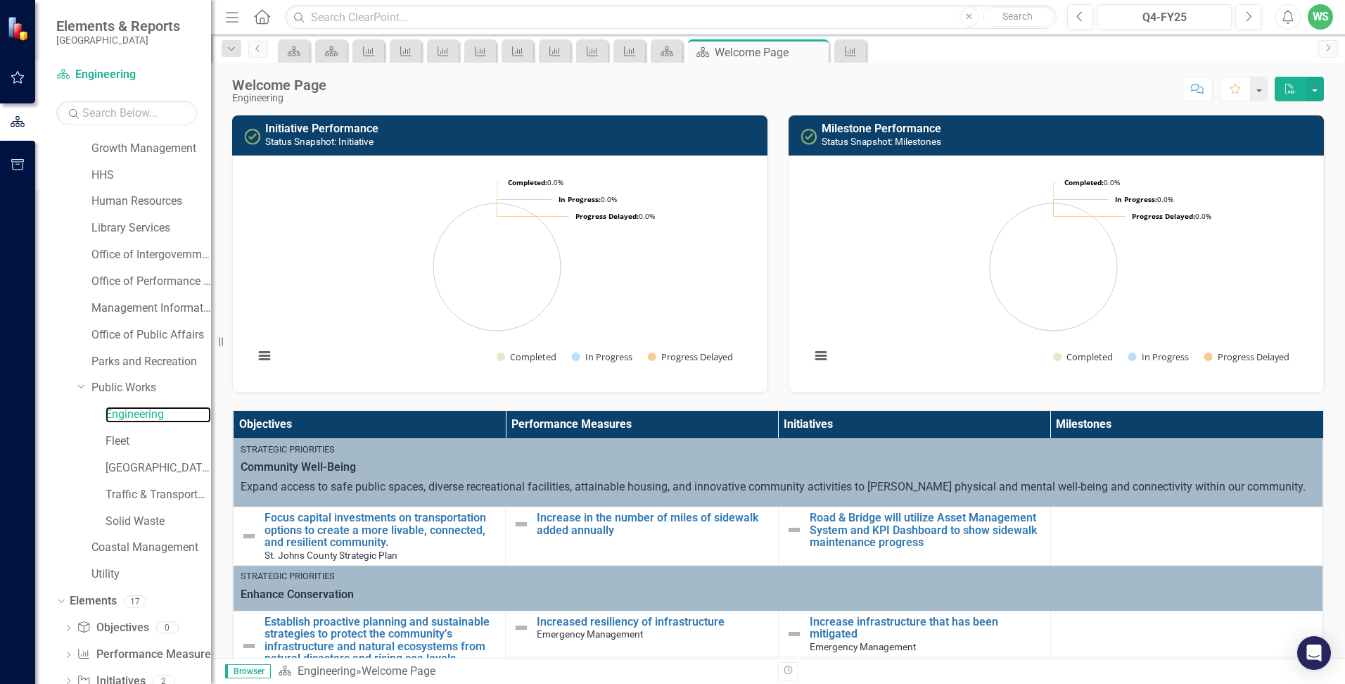
scroll to position [250, 0]
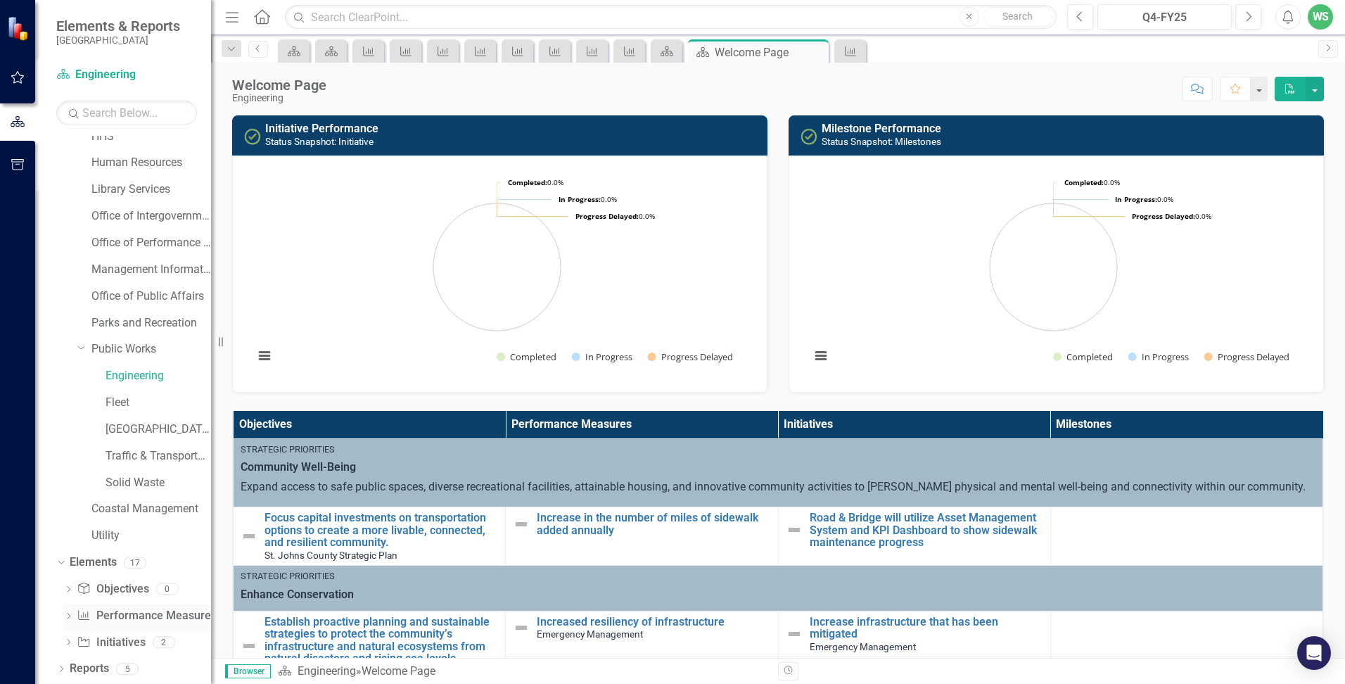
click at [108, 614] on link "Performance Measure Performance Measures" at bounding box center [146, 616] width 139 height 16
click at [116, 404] on link "Fleet" at bounding box center [157, 403] width 105 height 16
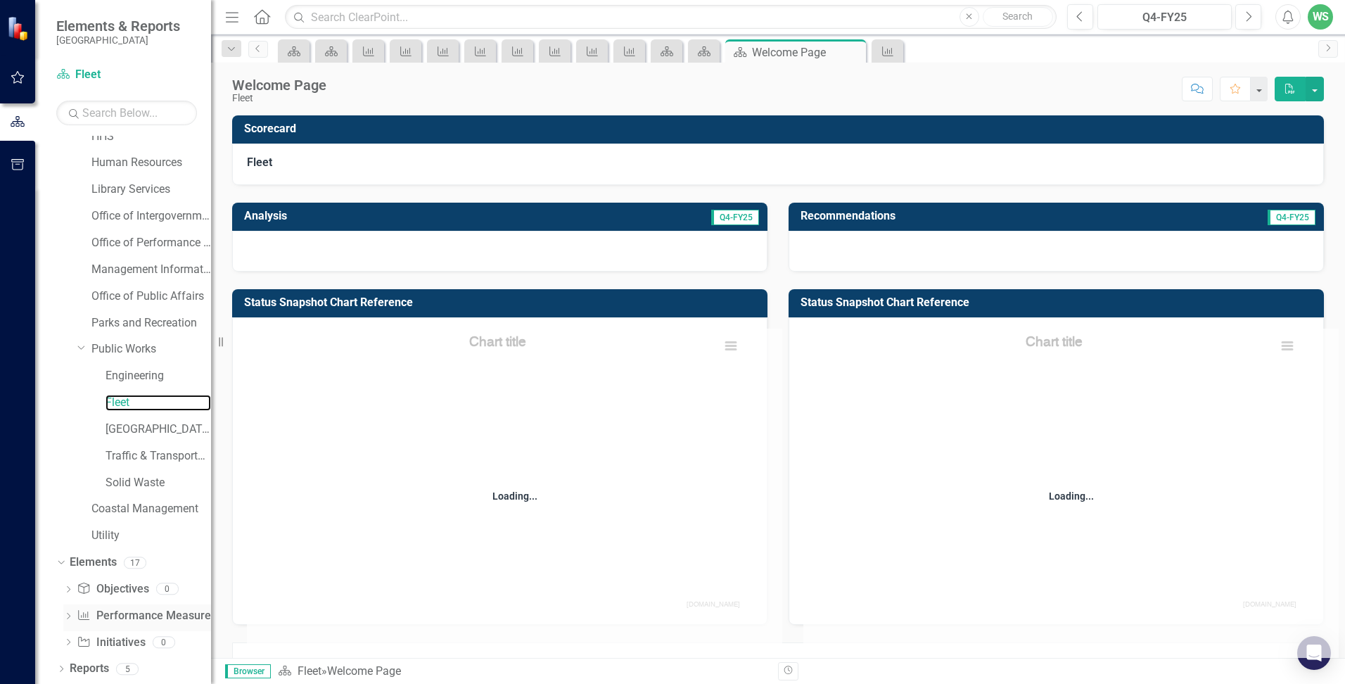
scroll to position [250, 0]
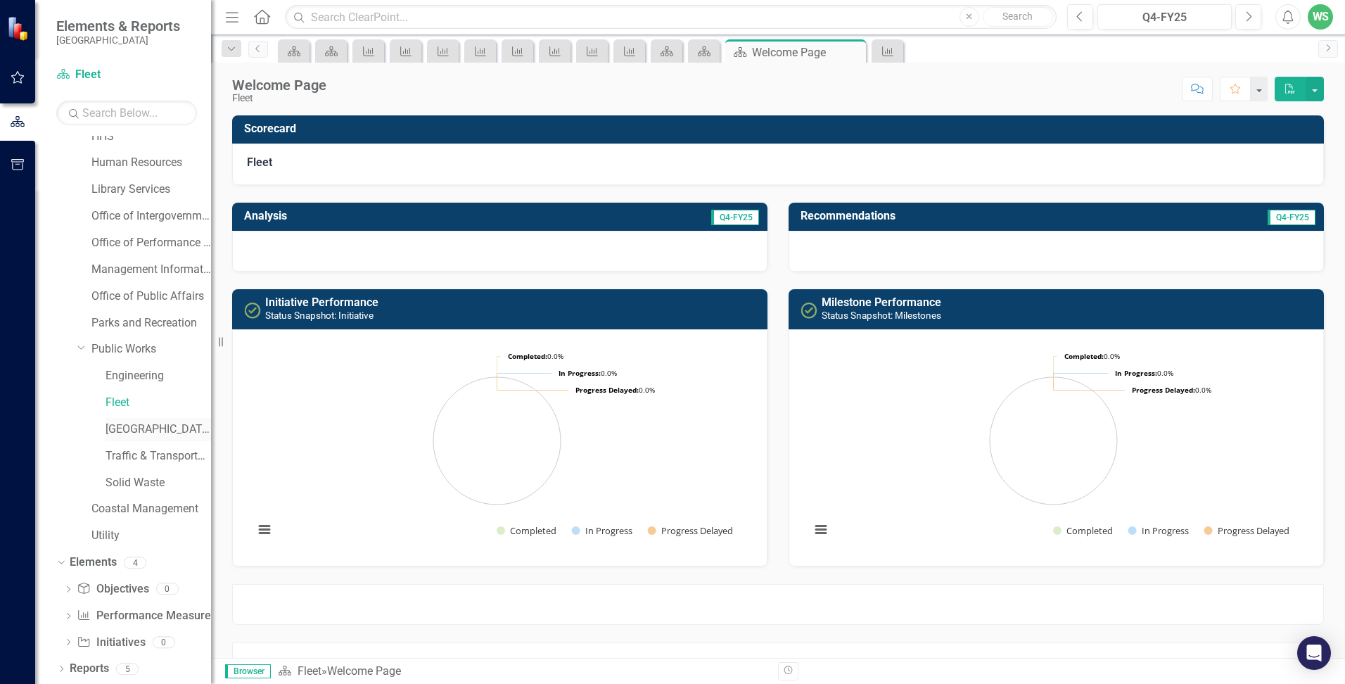
click at [122, 424] on link "[GEOGRAPHIC_DATA]" at bounding box center [157, 429] width 105 height 16
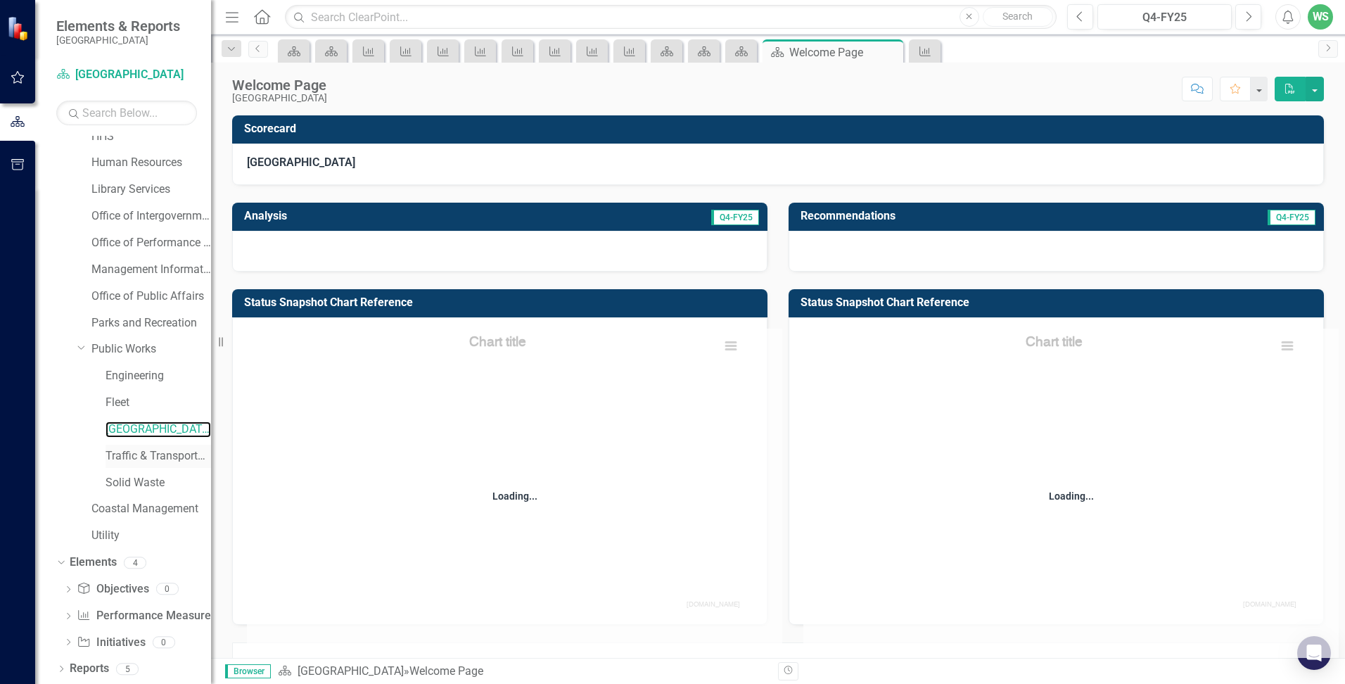
scroll to position [250, 0]
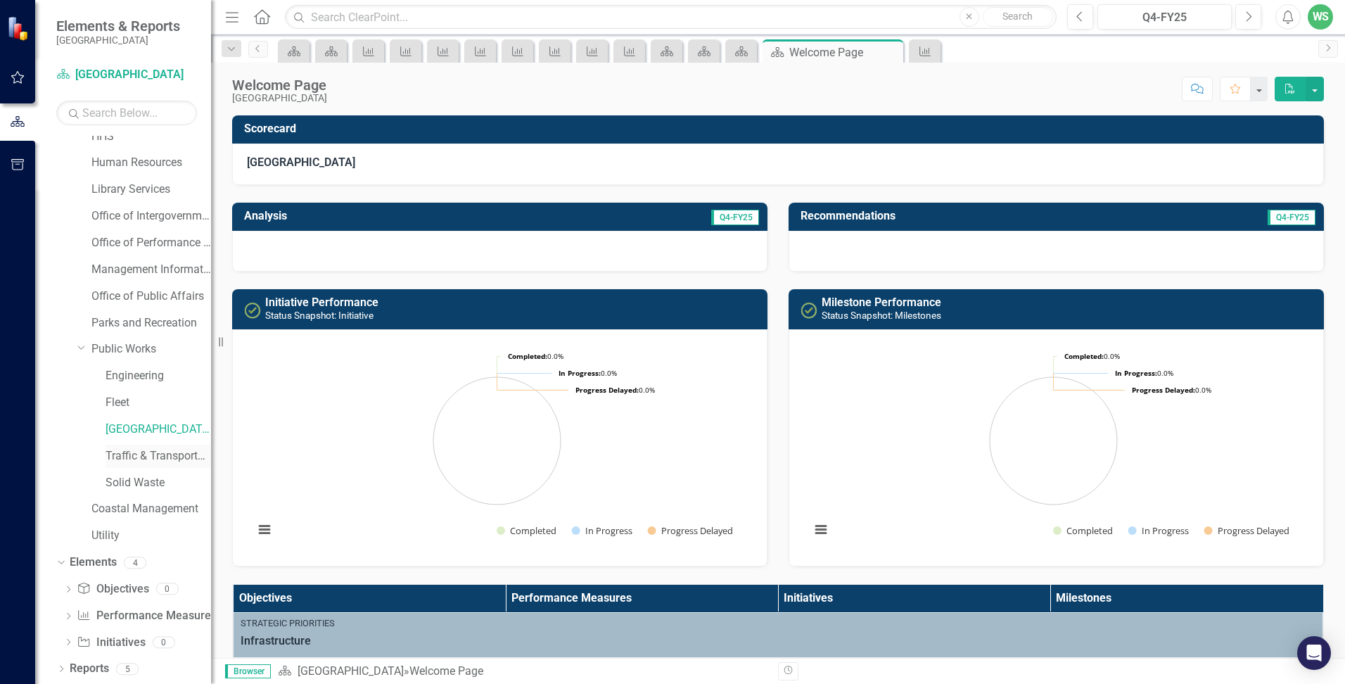
click at [117, 456] on link "Traffic & Transportation" at bounding box center [157, 456] width 105 height 16
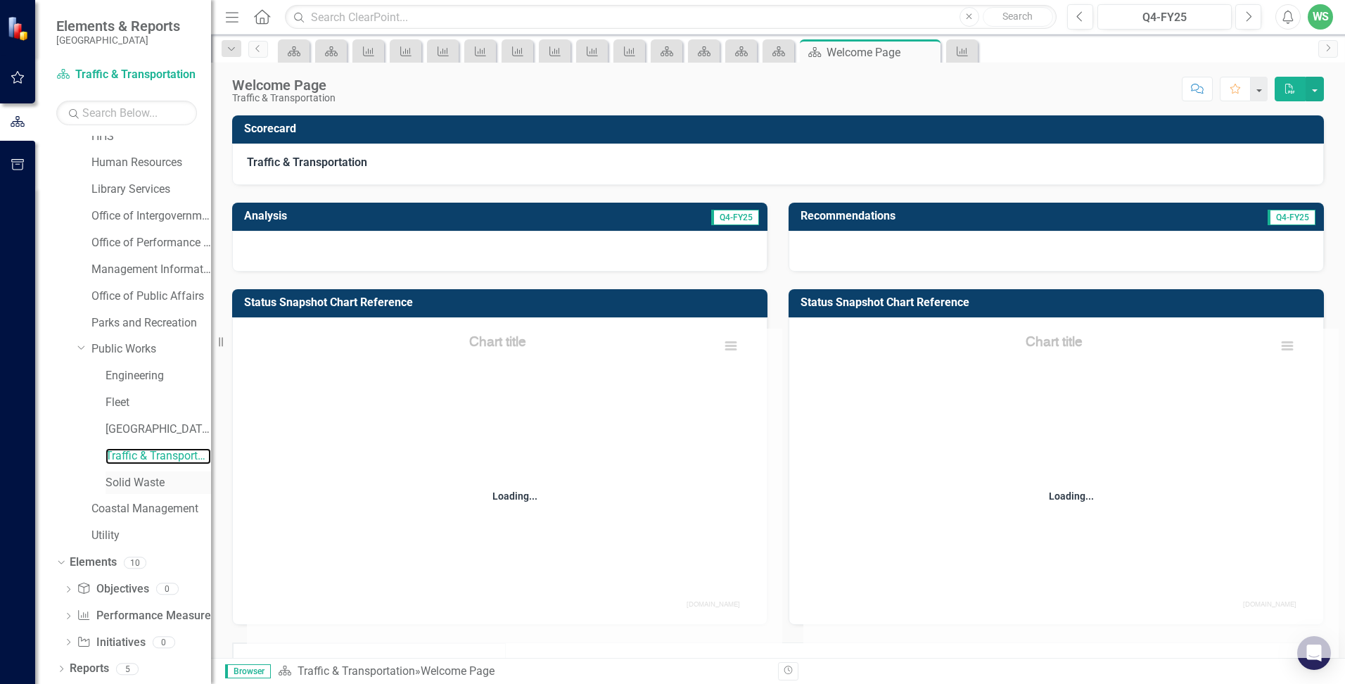
scroll to position [250, 0]
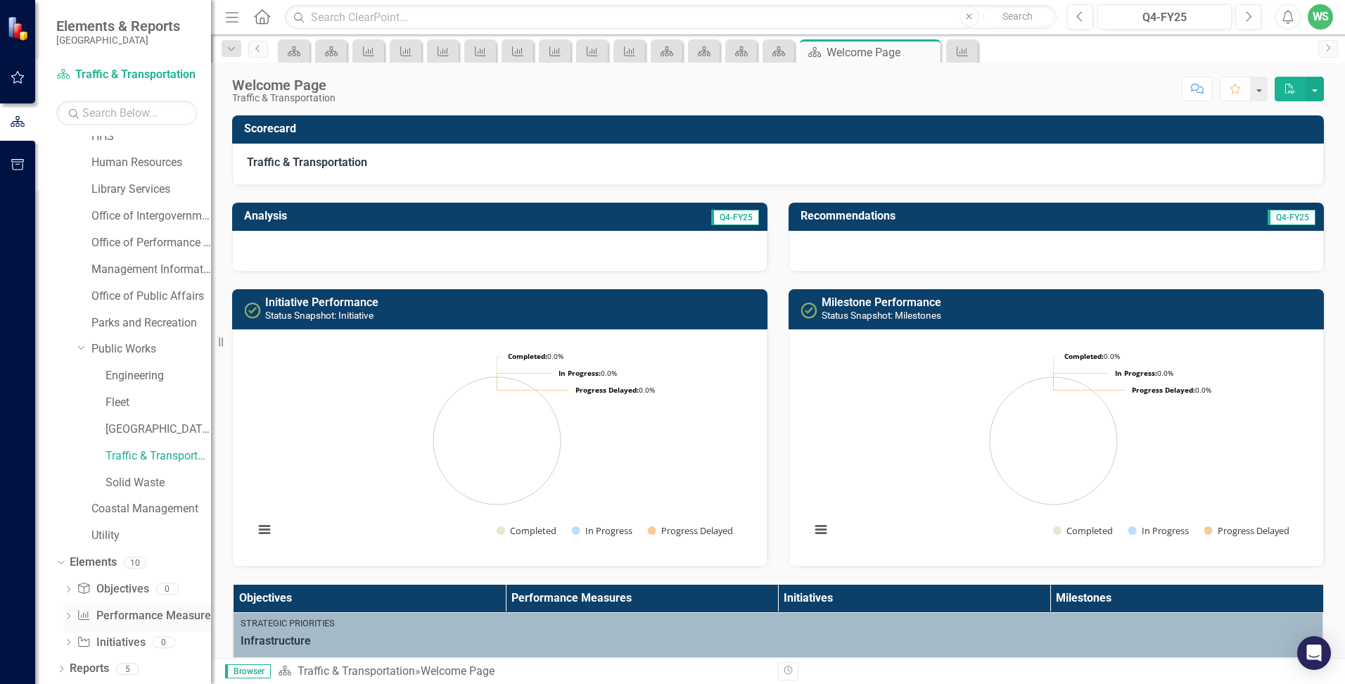
click at [110, 615] on link "Performance Measure Performance Measures" at bounding box center [146, 616] width 139 height 16
click at [66, 619] on icon "Dropdown" at bounding box center [68, 617] width 10 height 8
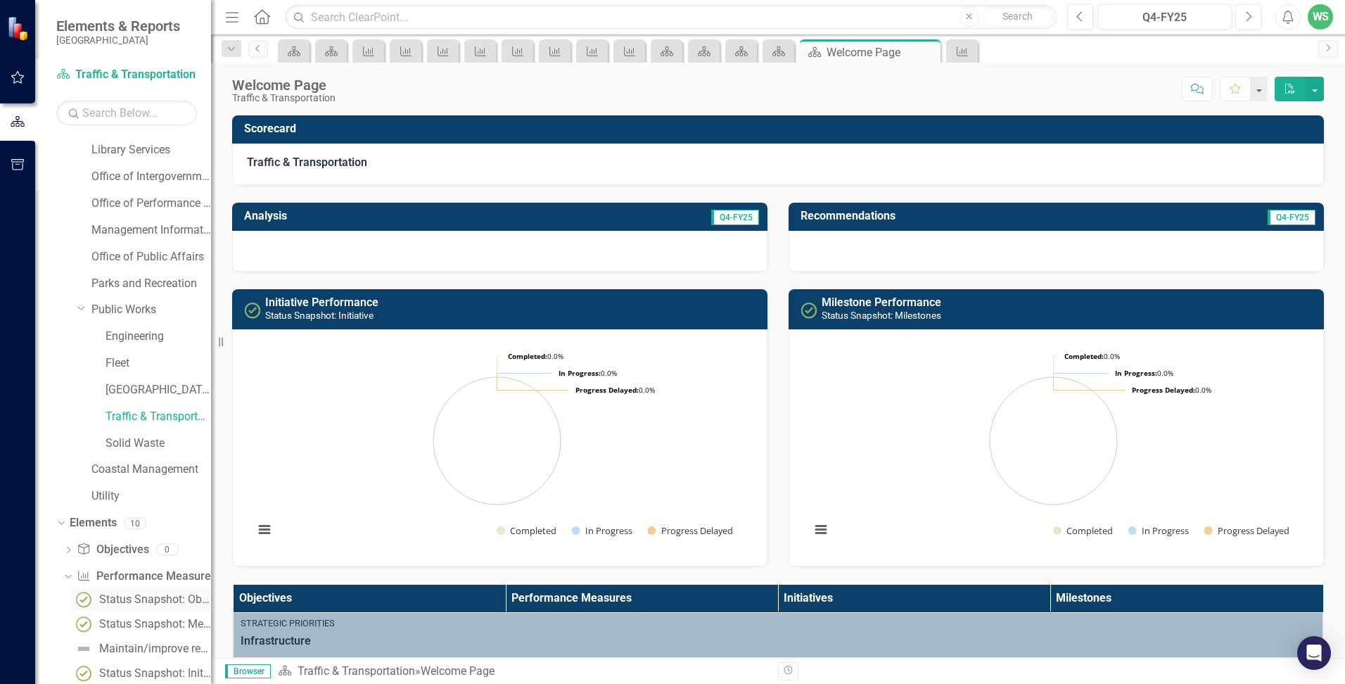
scroll to position [391, 0]
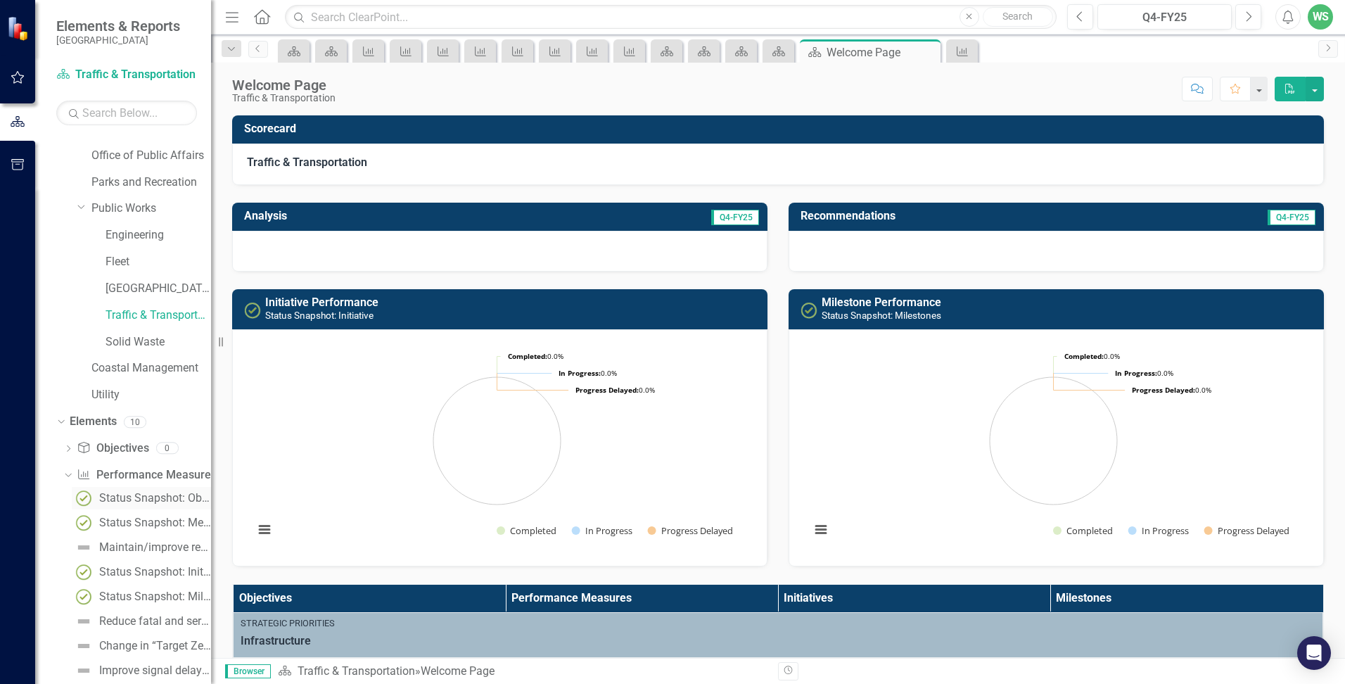
click at [118, 501] on div "Status Snapshot: Objective" at bounding box center [155, 498] width 112 height 13
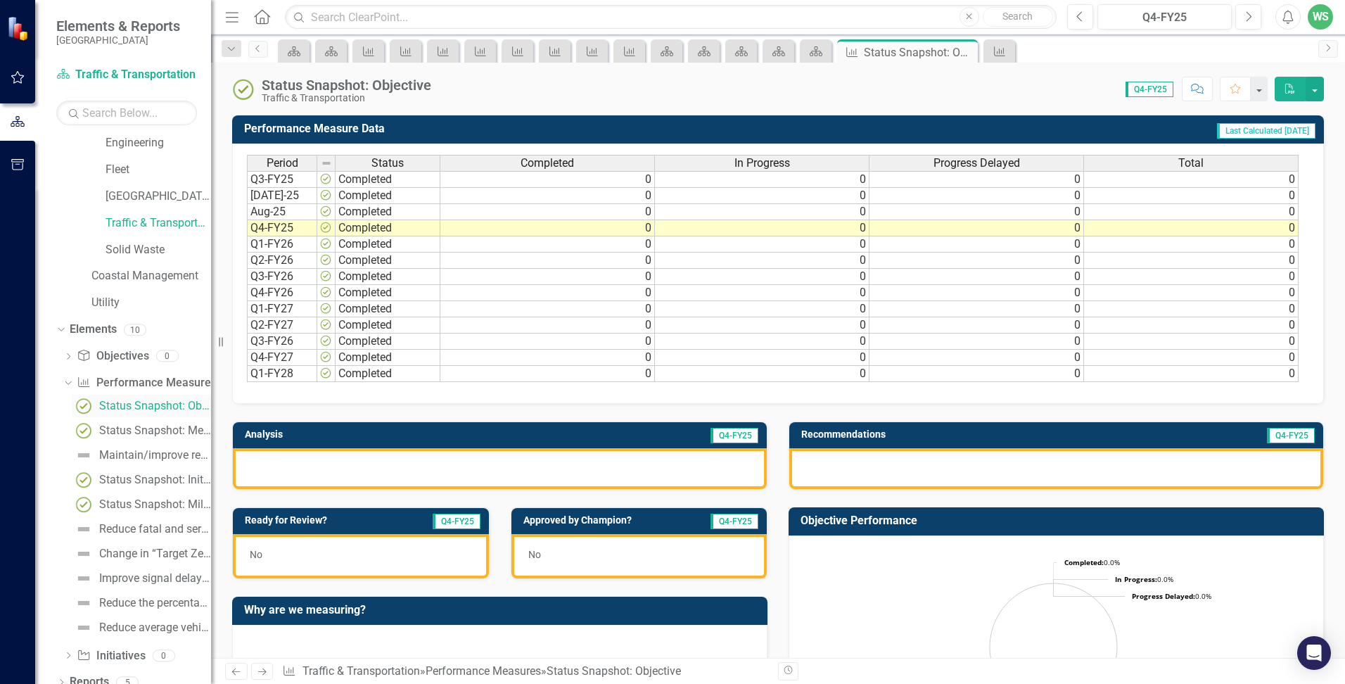
scroll to position [497, 0]
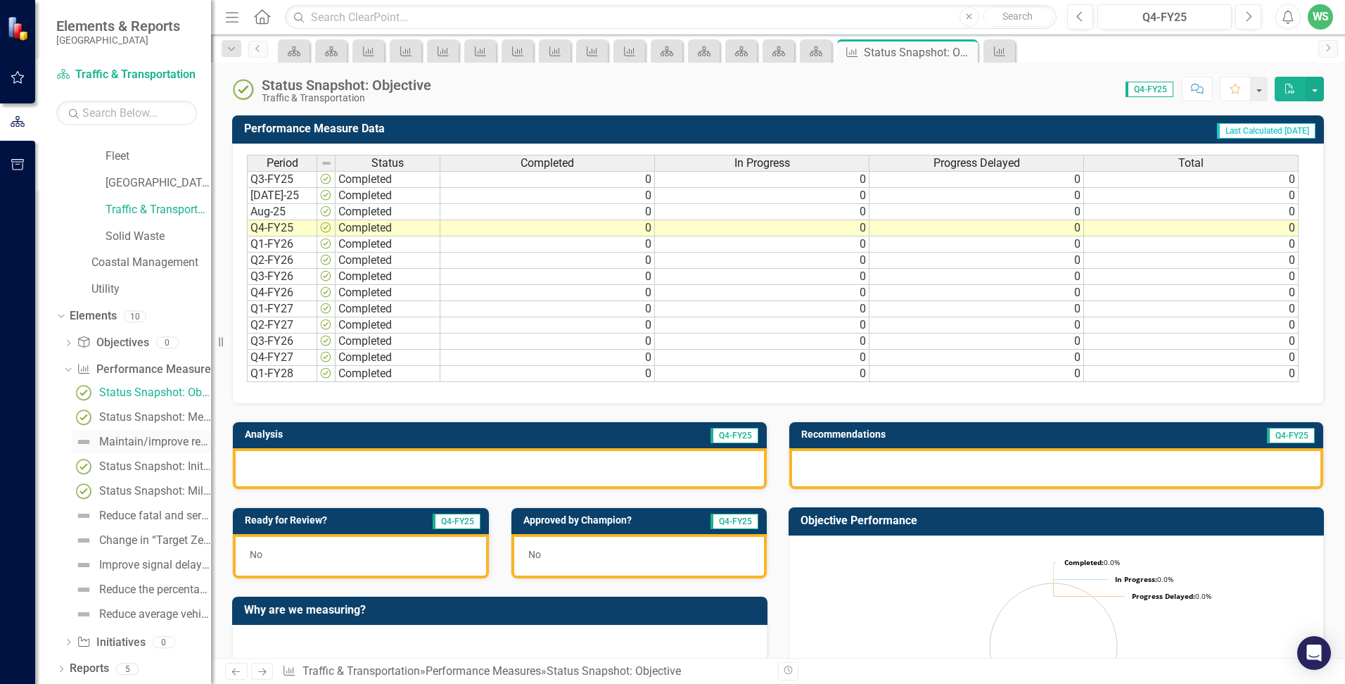
click at [133, 440] on div "Maintain/improve resident satisfaction with transportation services levels (mea…" at bounding box center [155, 441] width 112 height 13
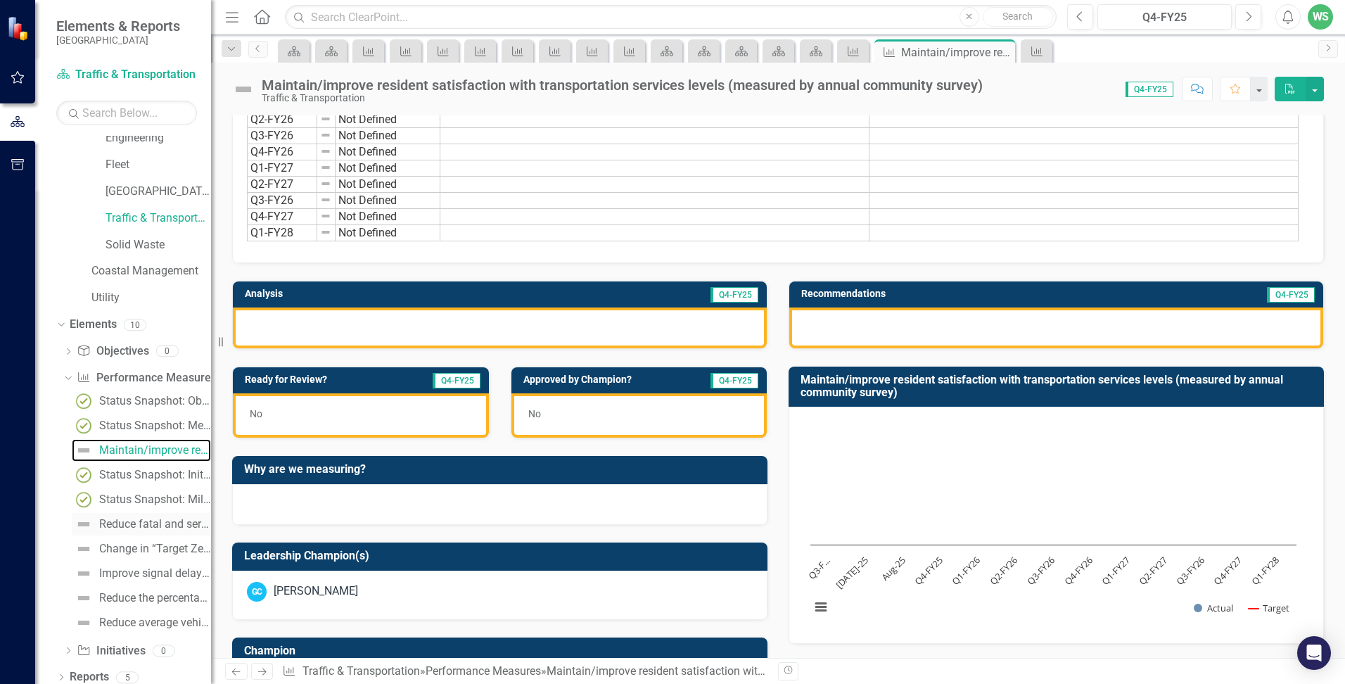
scroll to position [497, 0]
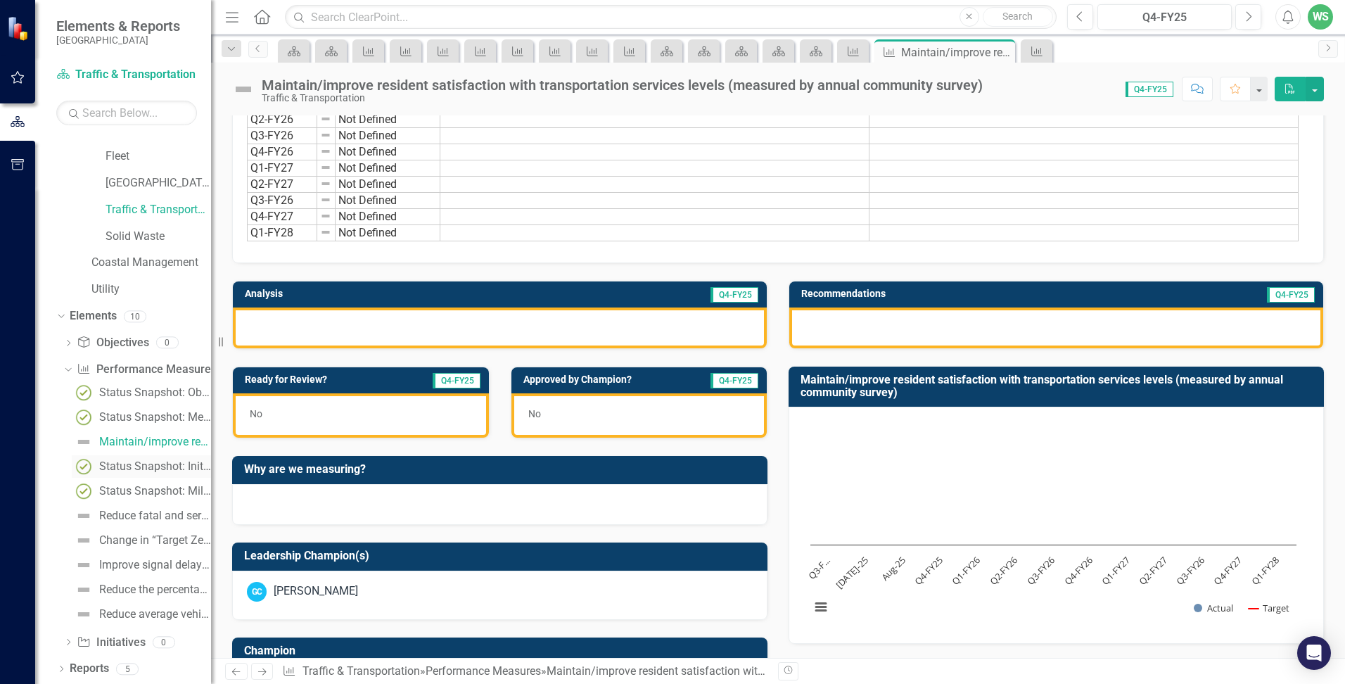
click at [131, 460] on div "Status Snapshot: Initiative" at bounding box center [155, 466] width 112 height 13
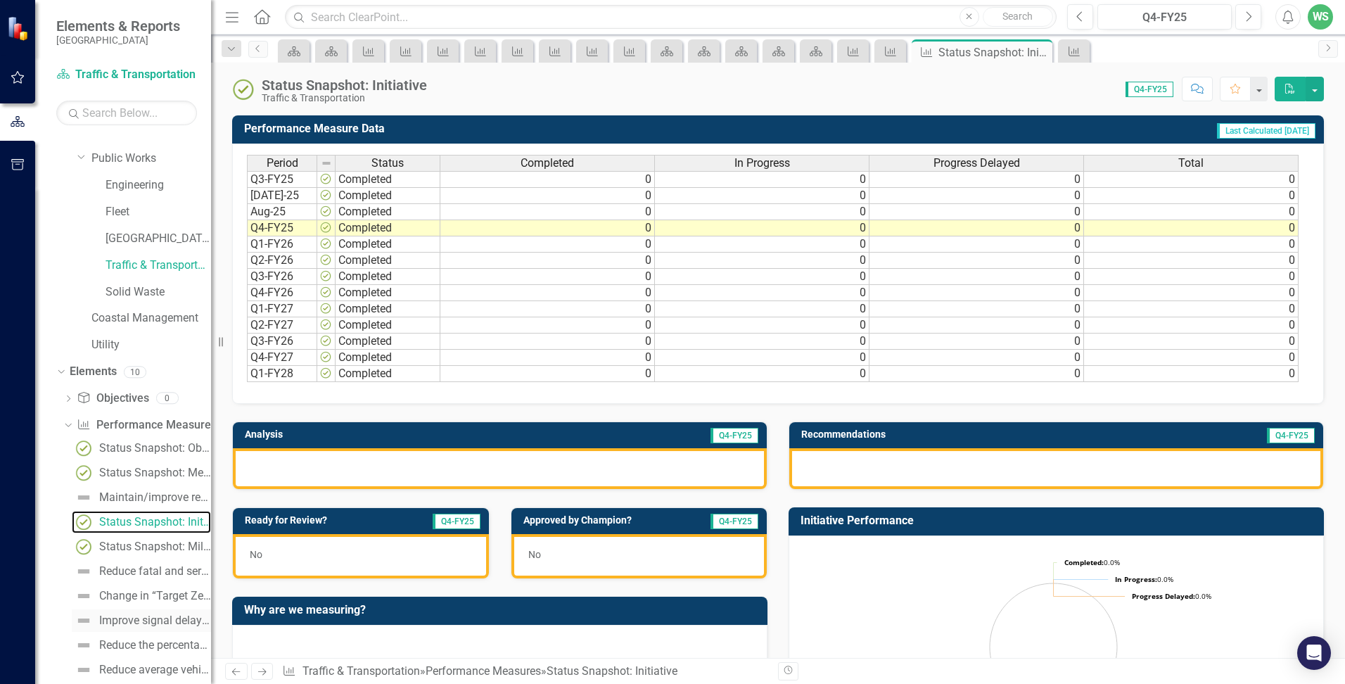
scroll to position [497, 0]
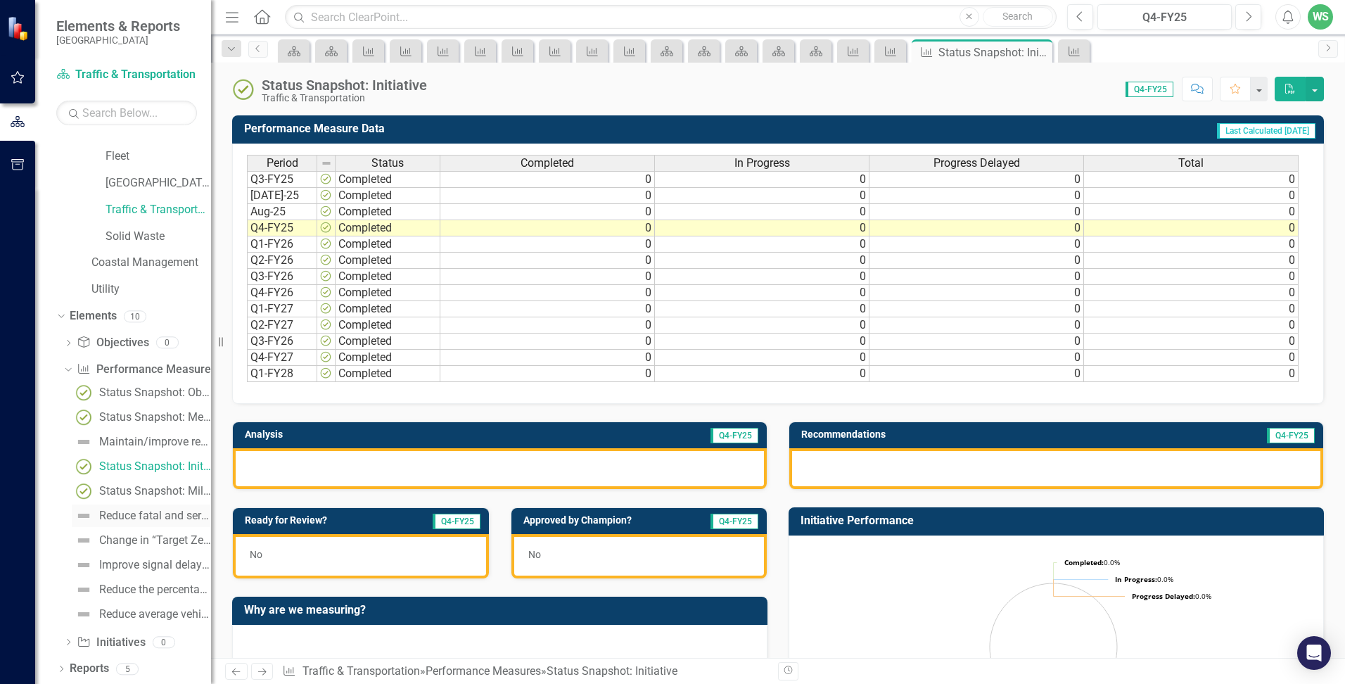
click at [115, 515] on div "Reduce fatal and serious injuries for all users of the County Road network" at bounding box center [155, 515] width 112 height 13
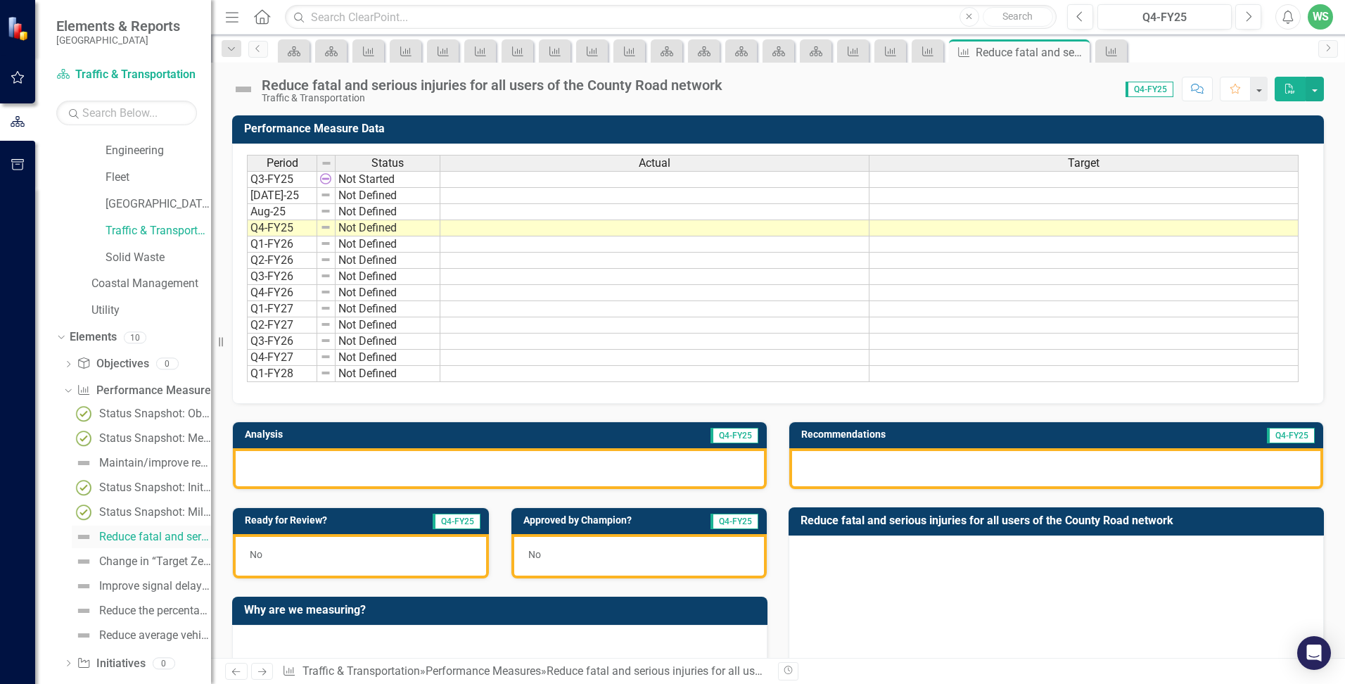
scroll to position [497, 0]
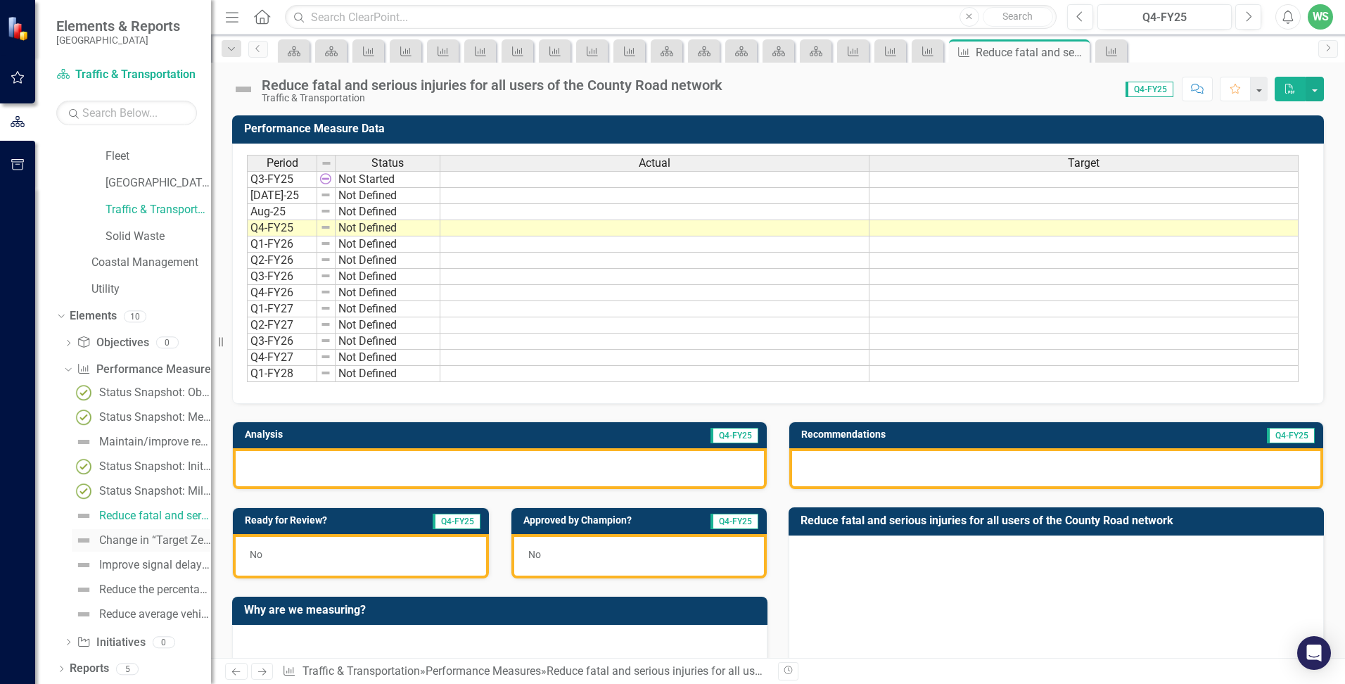
click at [115, 536] on div "Change in “Target Zero” crash rating" at bounding box center [155, 540] width 112 height 13
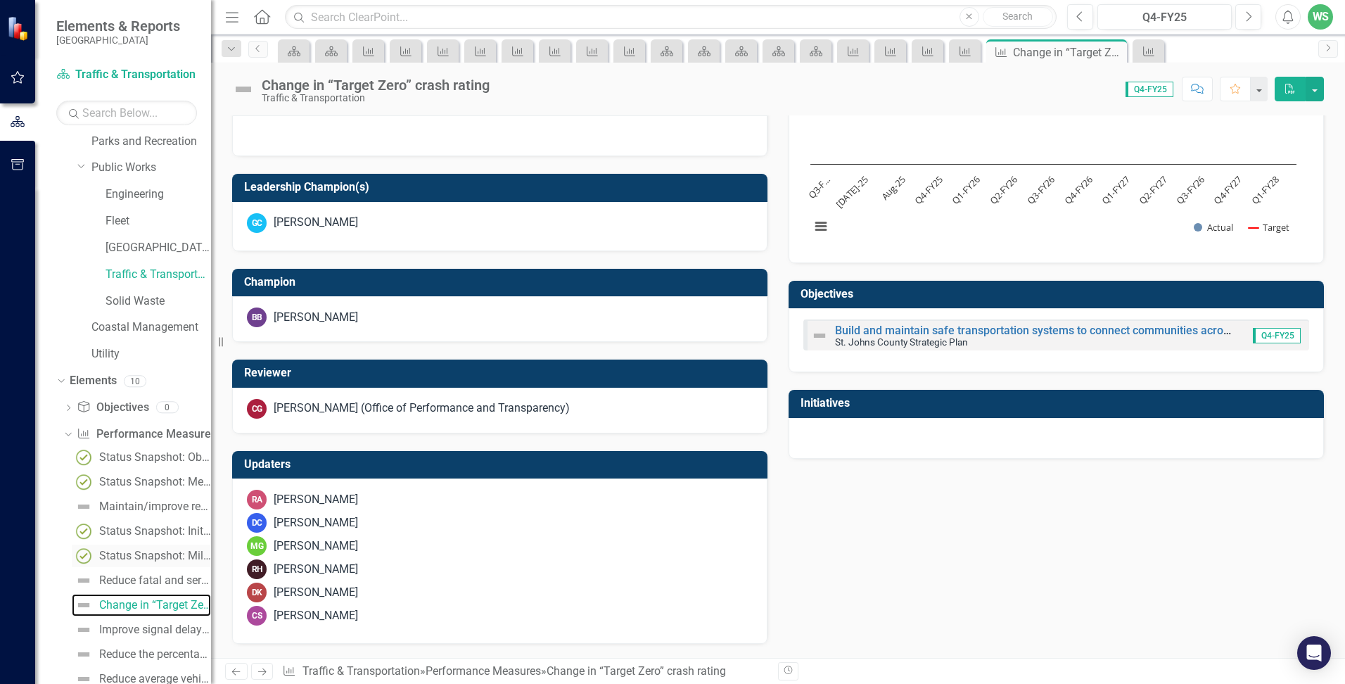
scroll to position [497, 0]
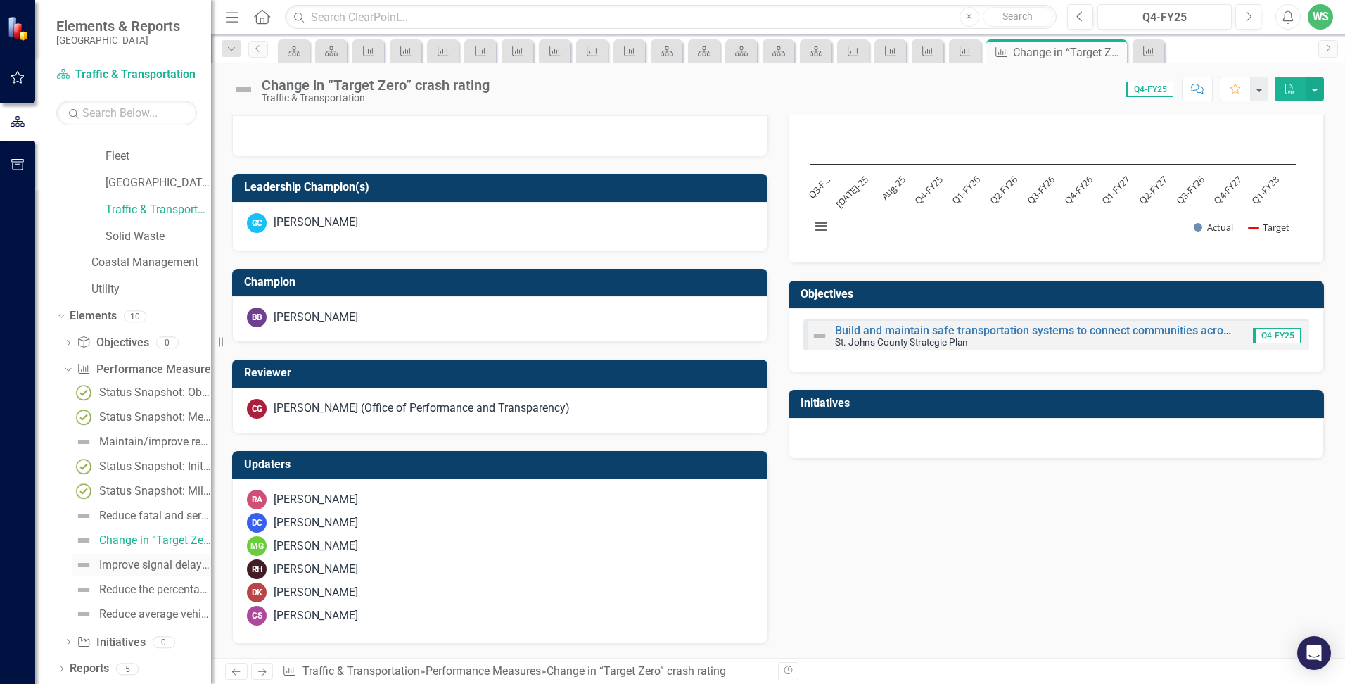
click at [110, 569] on div "Improve signal delay at intersections" at bounding box center [155, 564] width 112 height 13
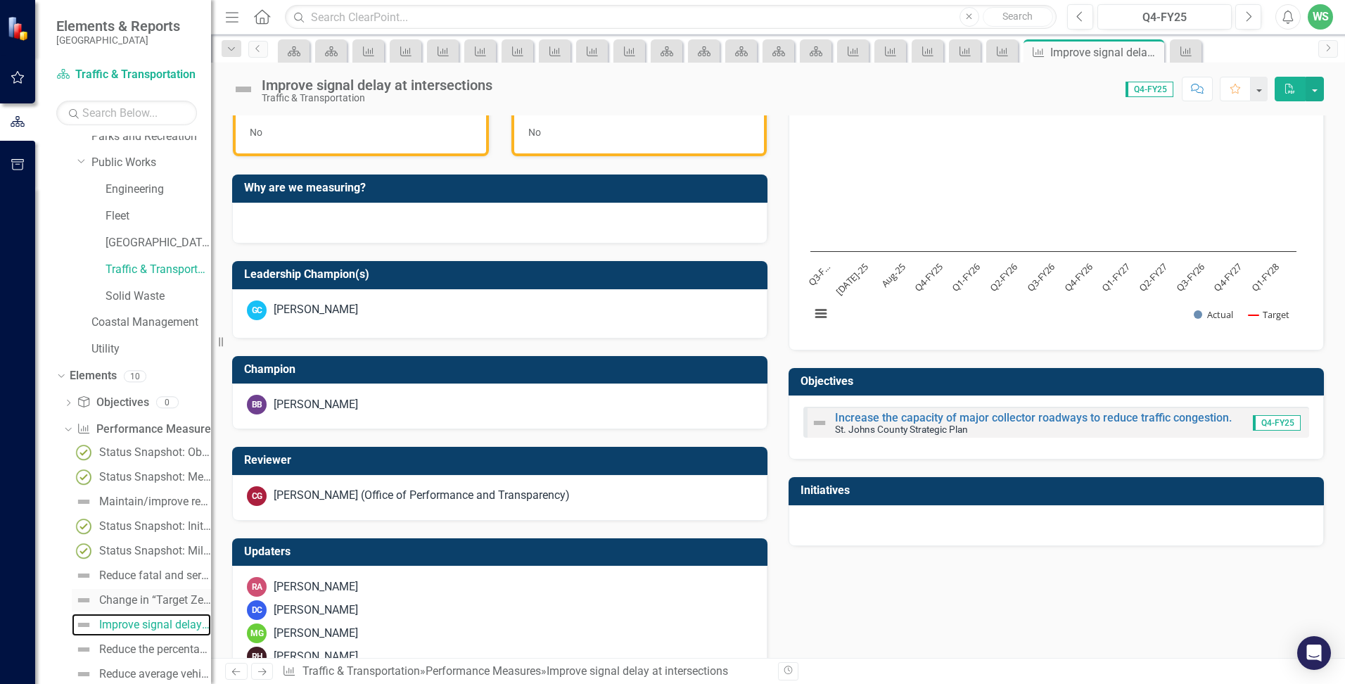
scroll to position [497, 0]
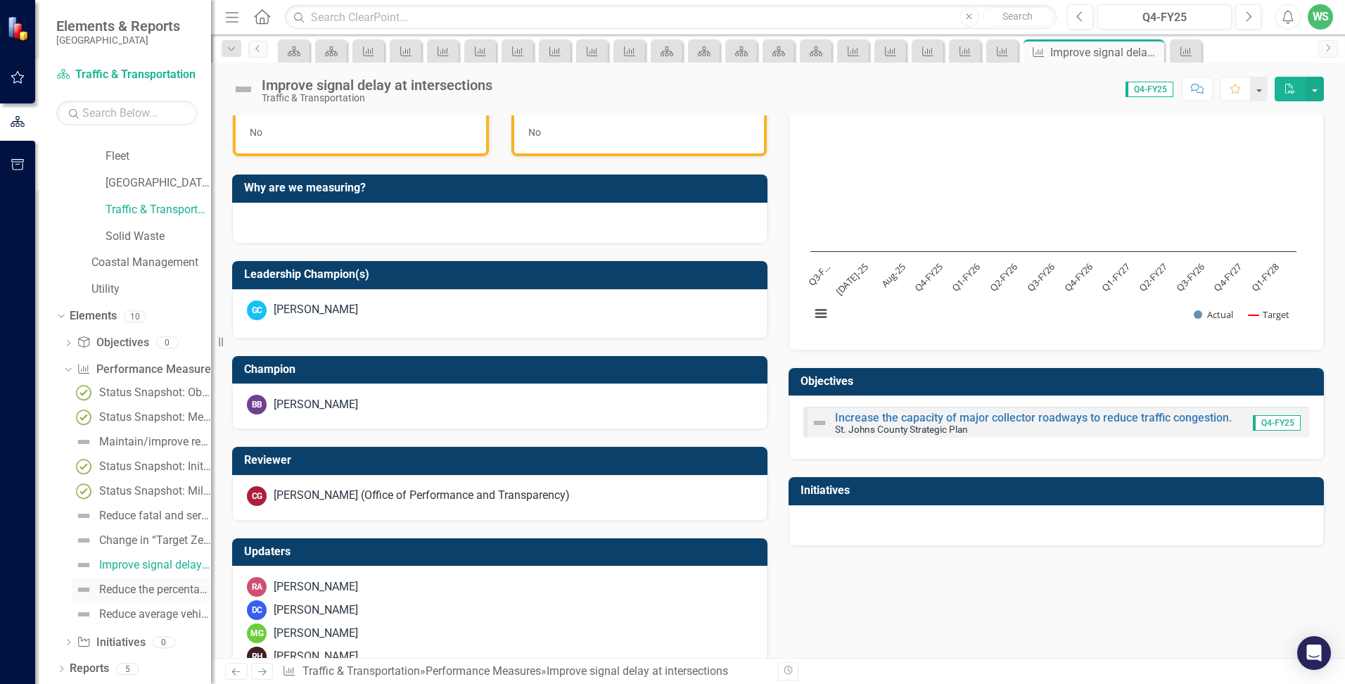
click at [130, 591] on div "Reduce the percentage of traffic congestion complaints by residents and commute…" at bounding box center [155, 589] width 112 height 13
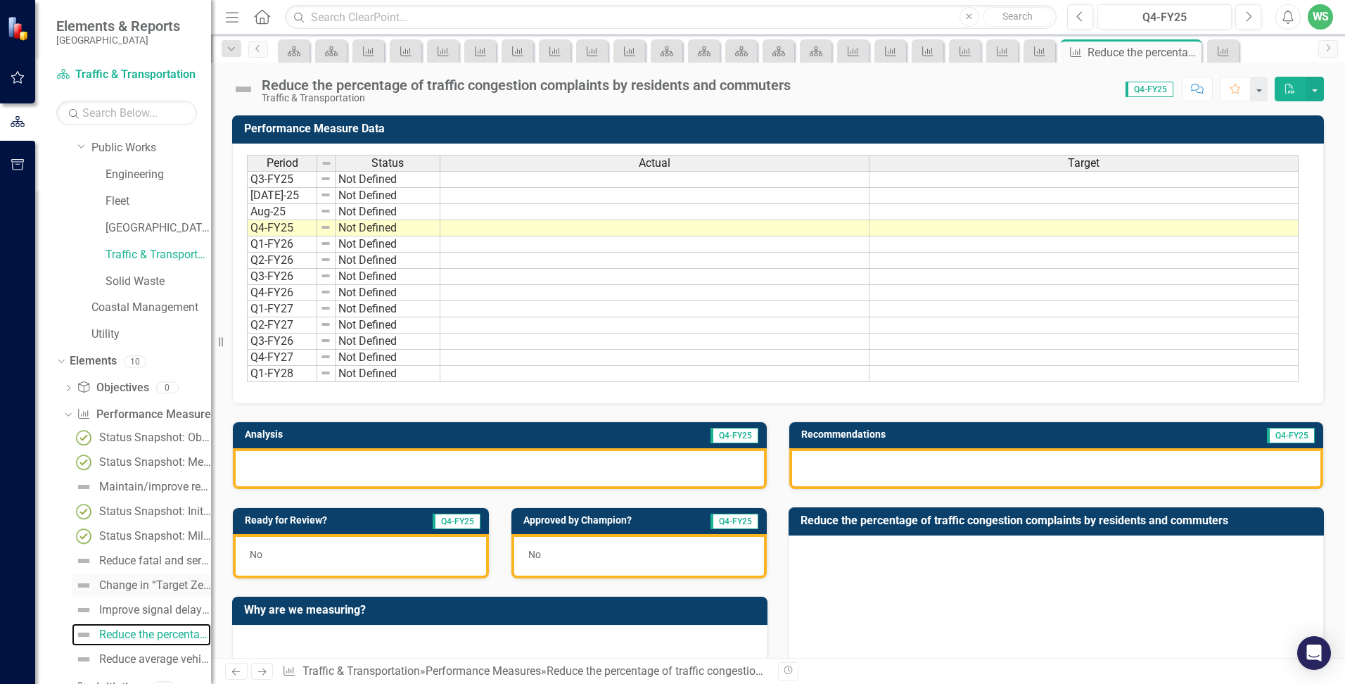
scroll to position [497, 0]
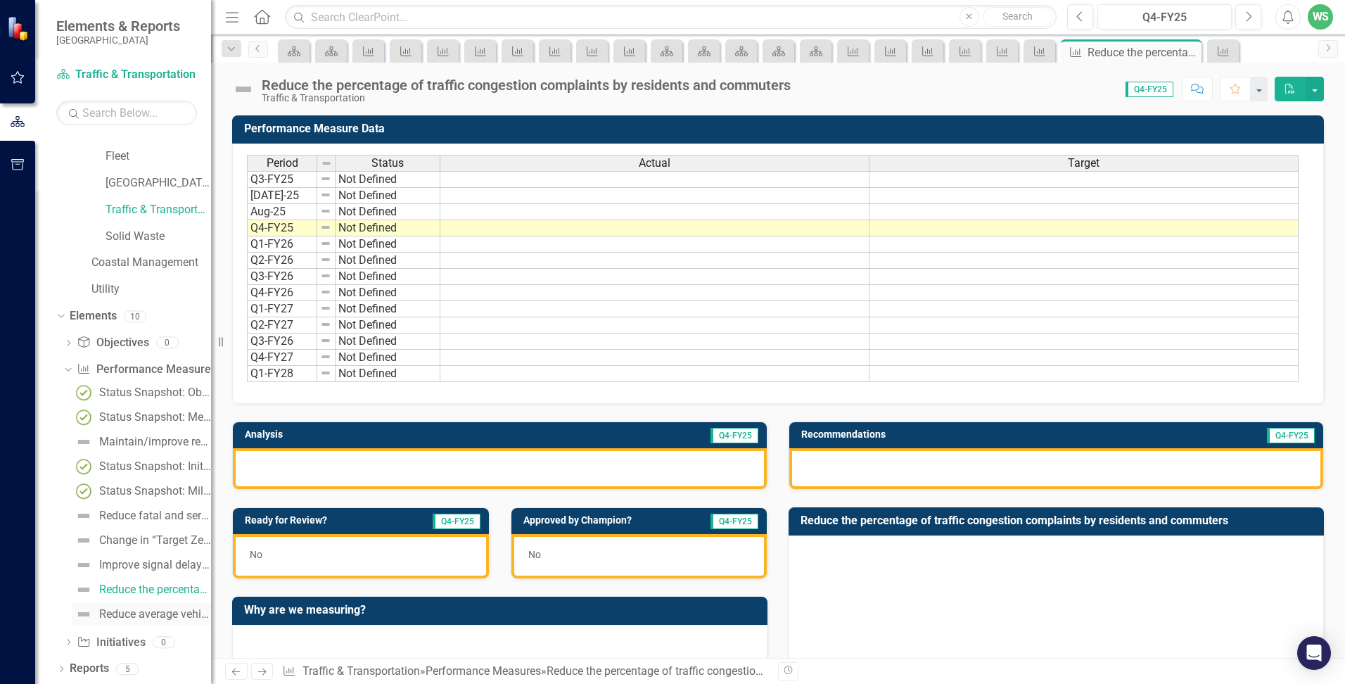
click at [114, 616] on div "Reduce average vehicular speed on arterial streets" at bounding box center [155, 614] width 112 height 13
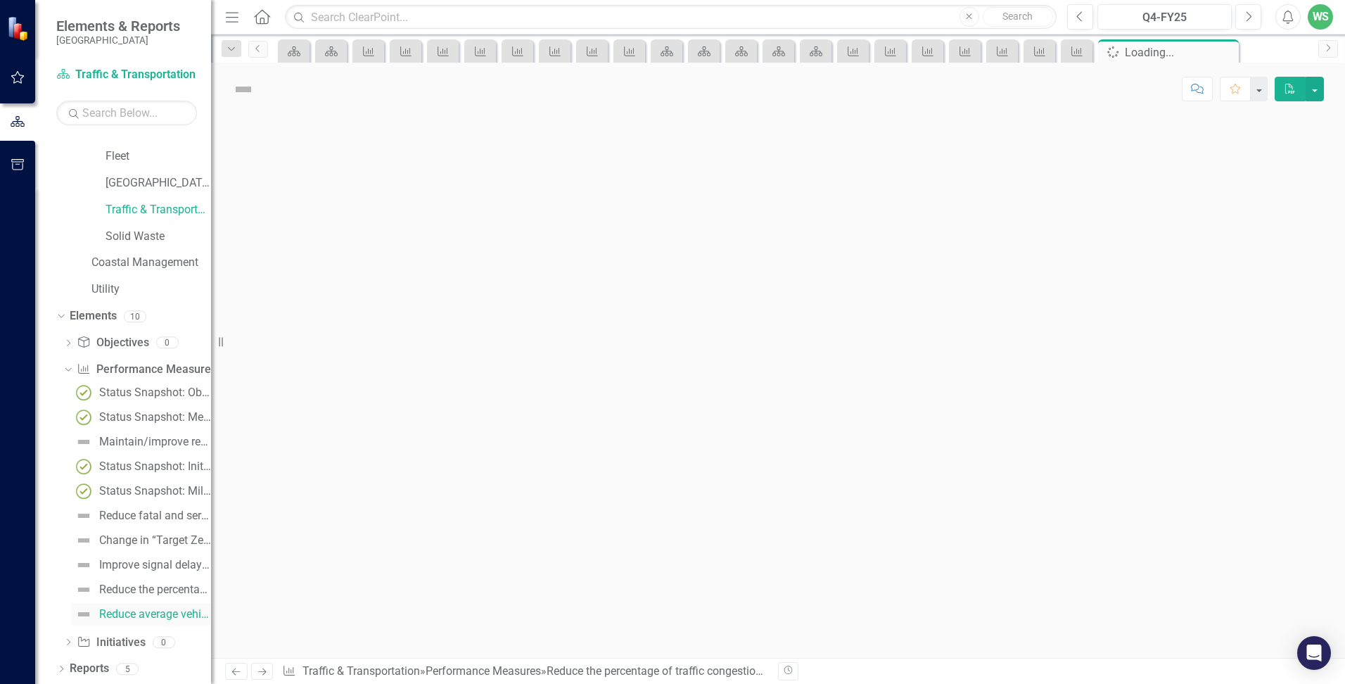
scroll to position [438, 0]
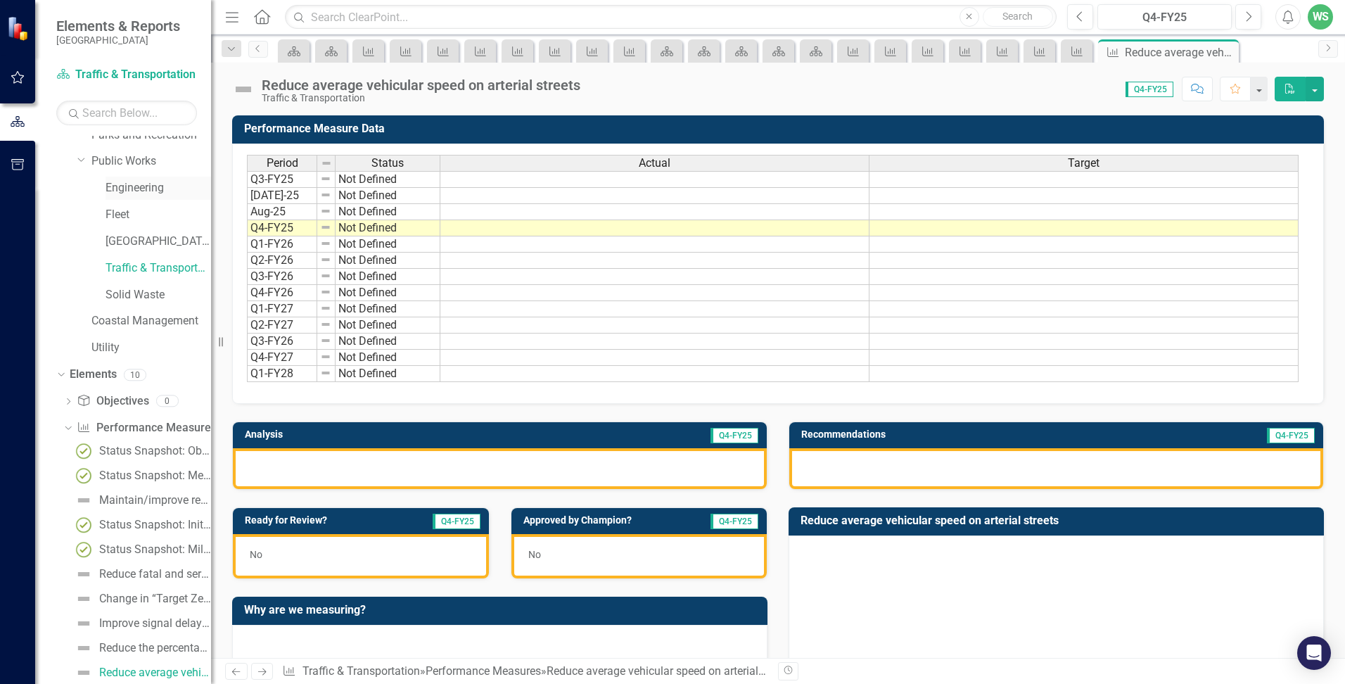
click at [131, 188] on link "Engineering" at bounding box center [157, 188] width 105 height 16
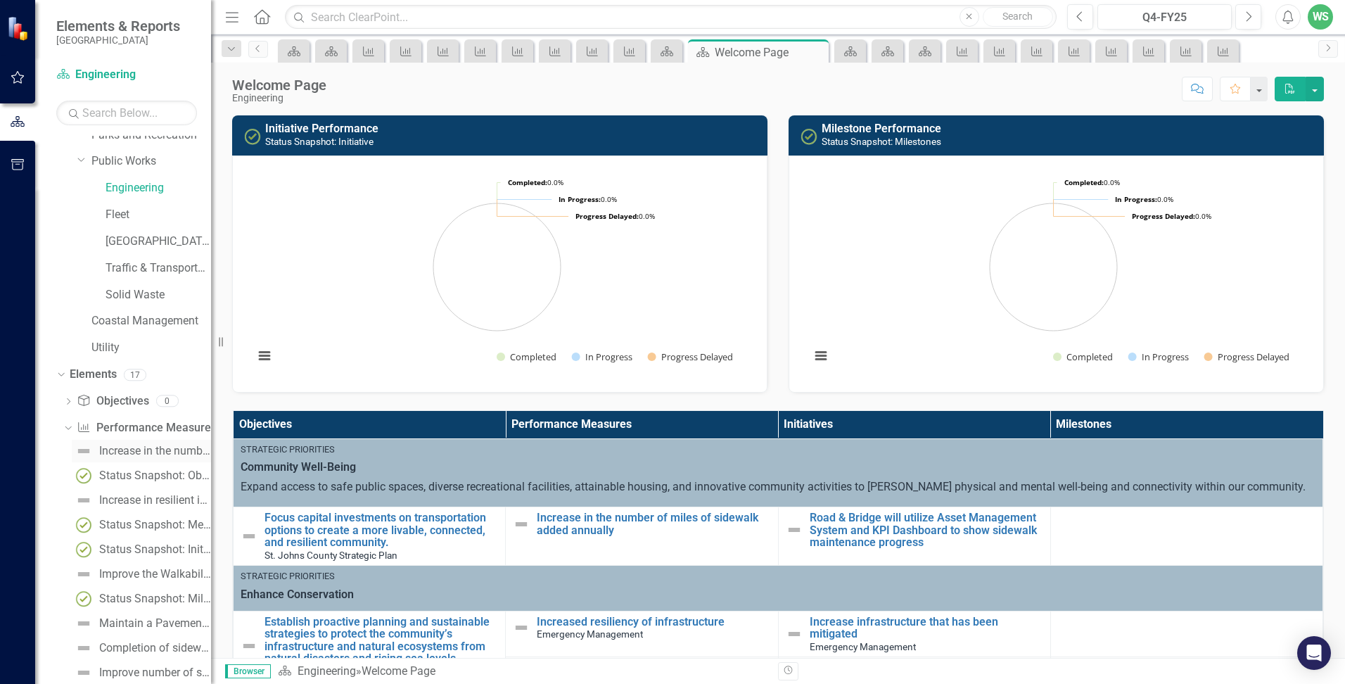
click at [129, 451] on div "Increase in the number of miles of sidewalk added annually" at bounding box center [155, 450] width 112 height 13
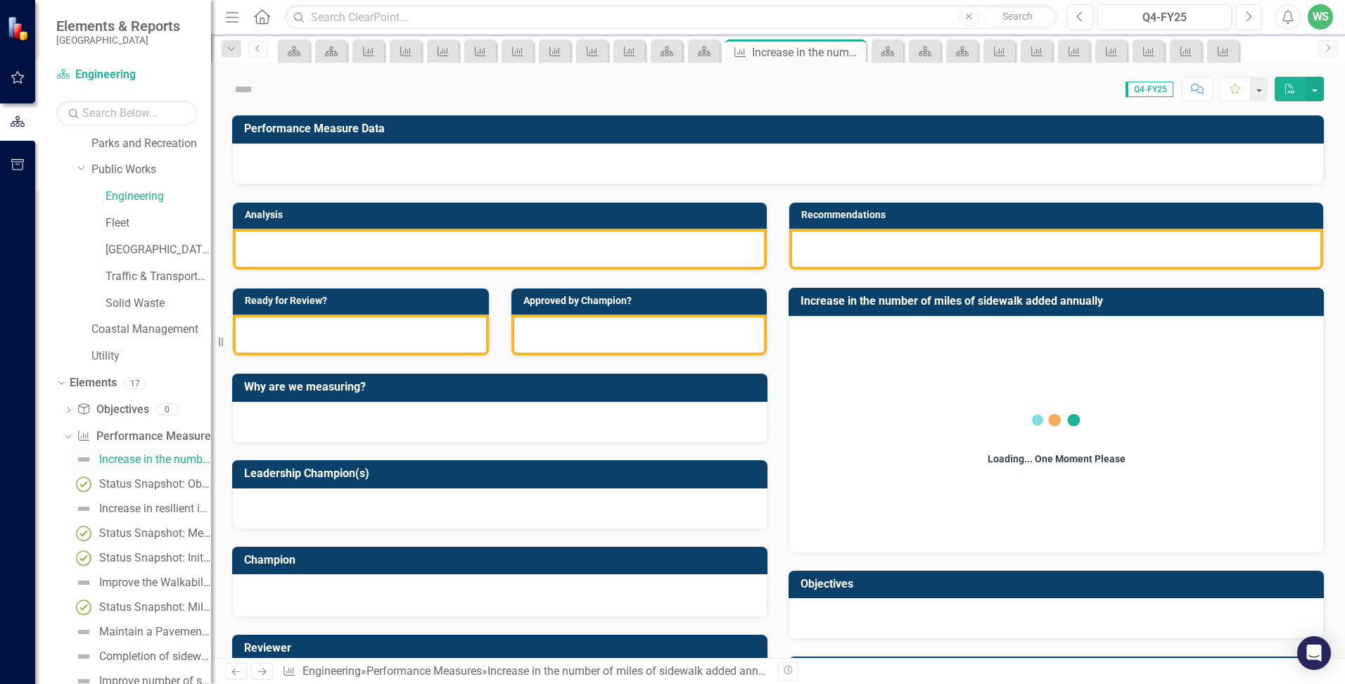
scroll to position [217, 0]
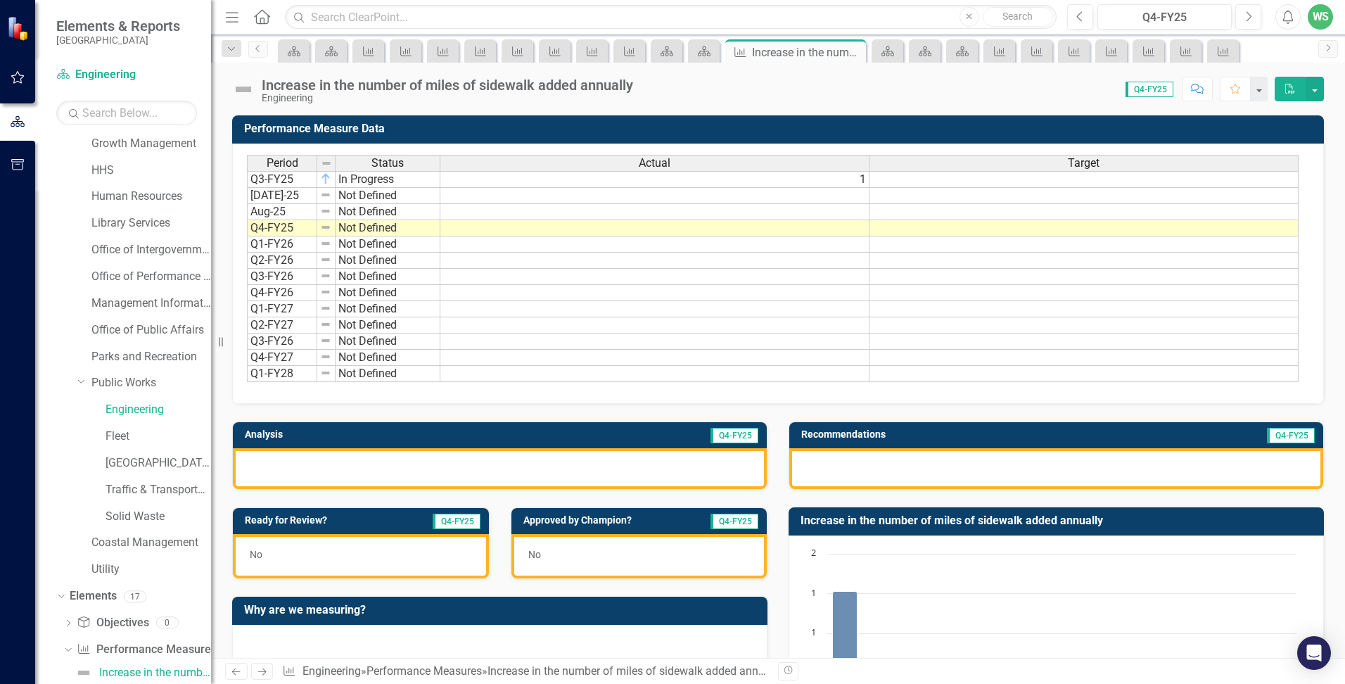
click at [769, 177] on td "1" at bounding box center [654, 179] width 429 height 17
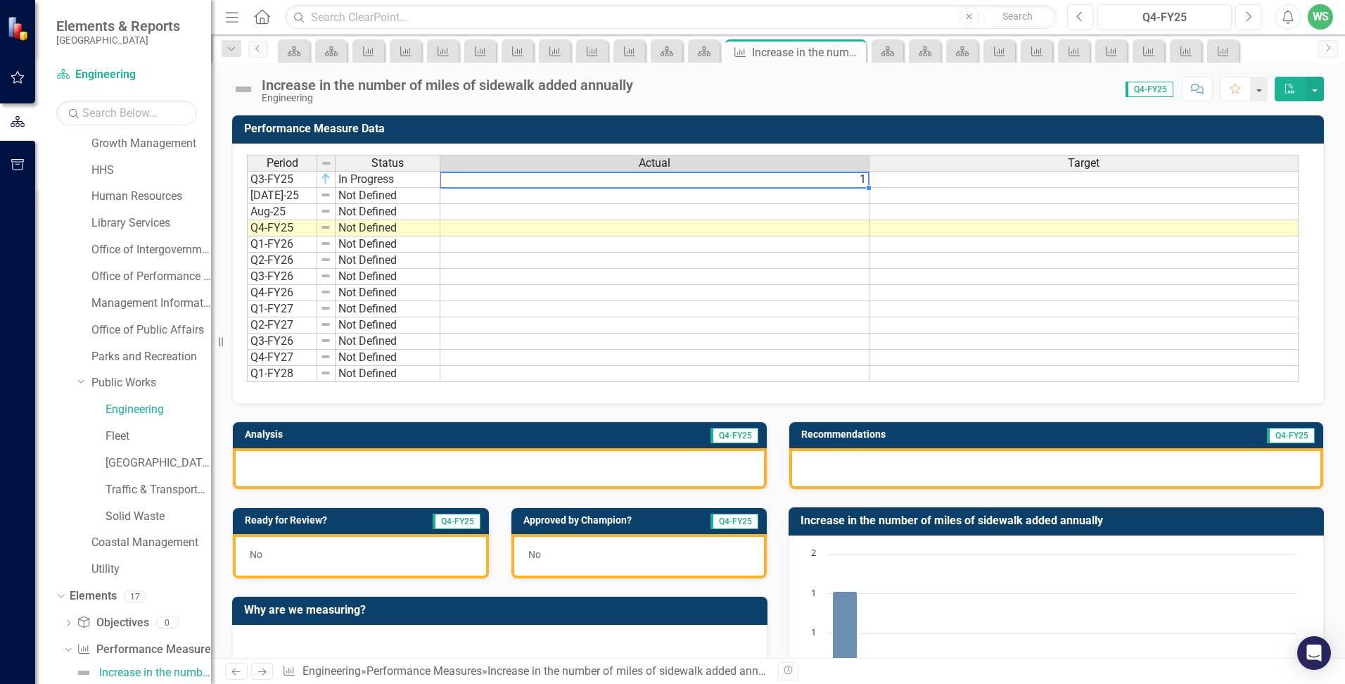
click at [832, 183] on td "1" at bounding box center [654, 179] width 429 height 17
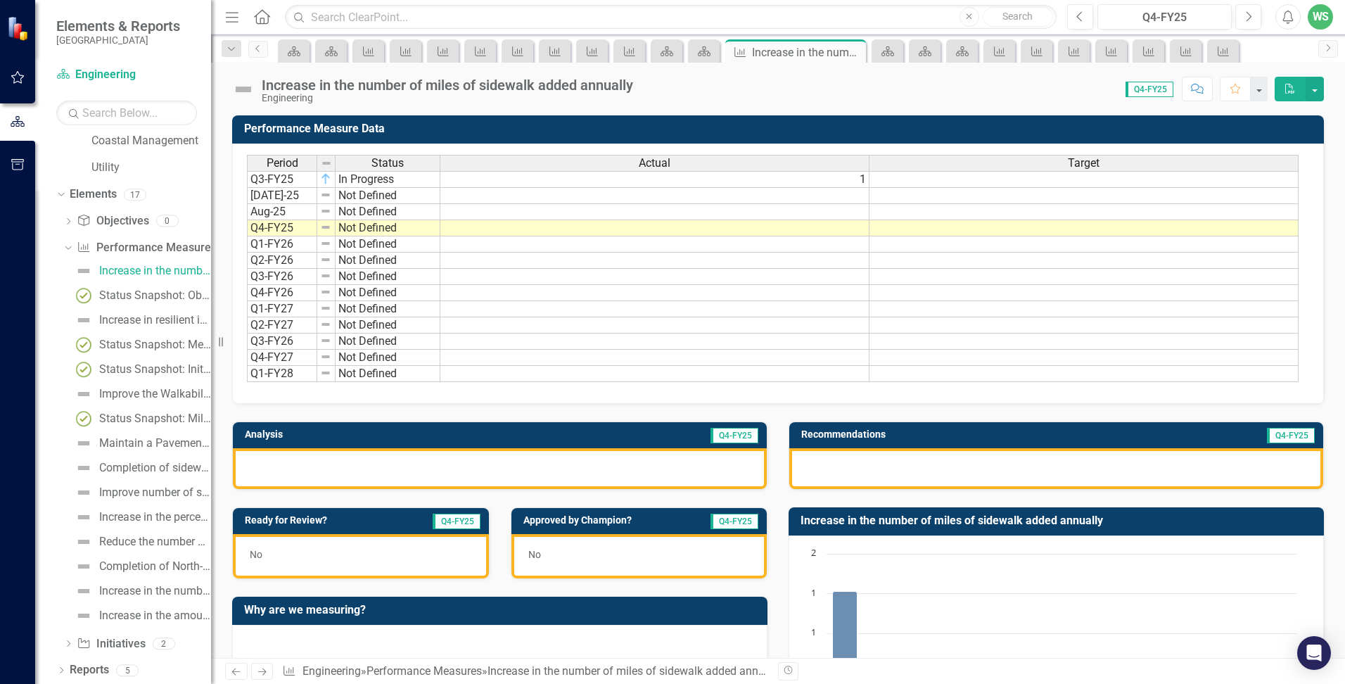
scroll to position [620, 0]
click at [126, 392] on div "Improve the Walkability Score (benchmarked against similar municipalities)" at bounding box center [155, 392] width 112 height 13
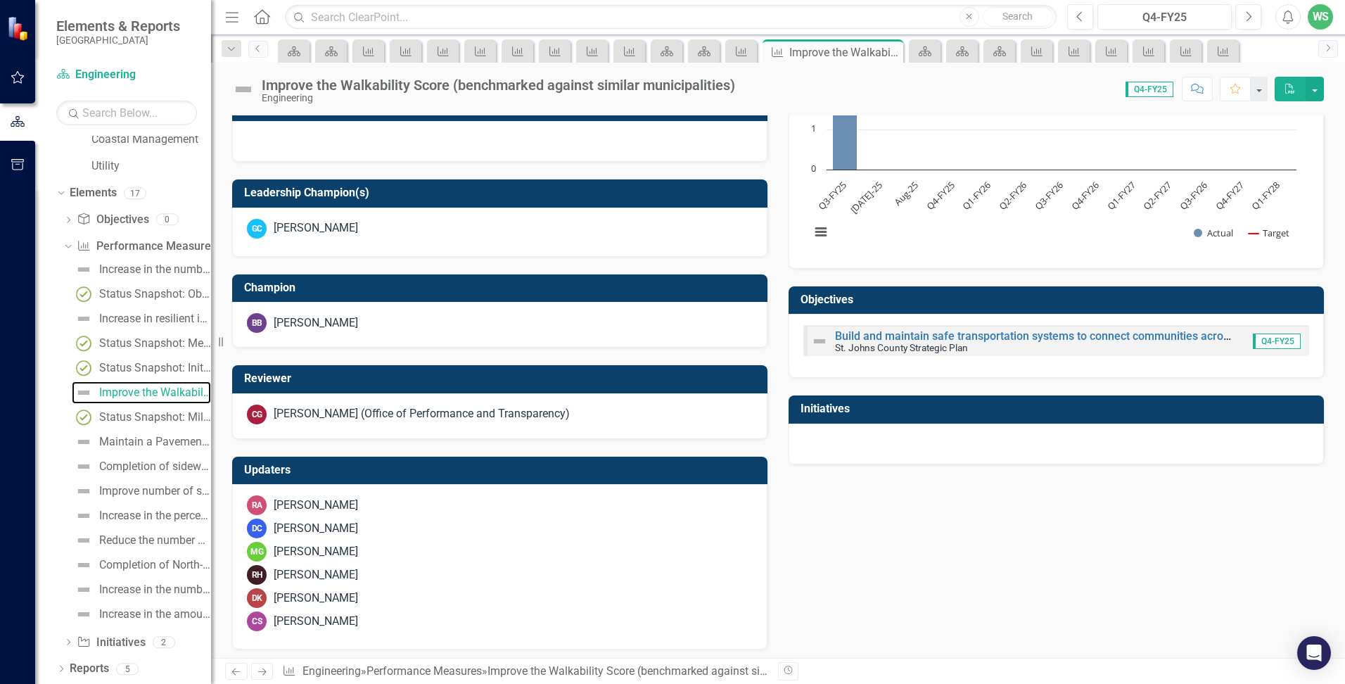
scroll to position [509, 0]
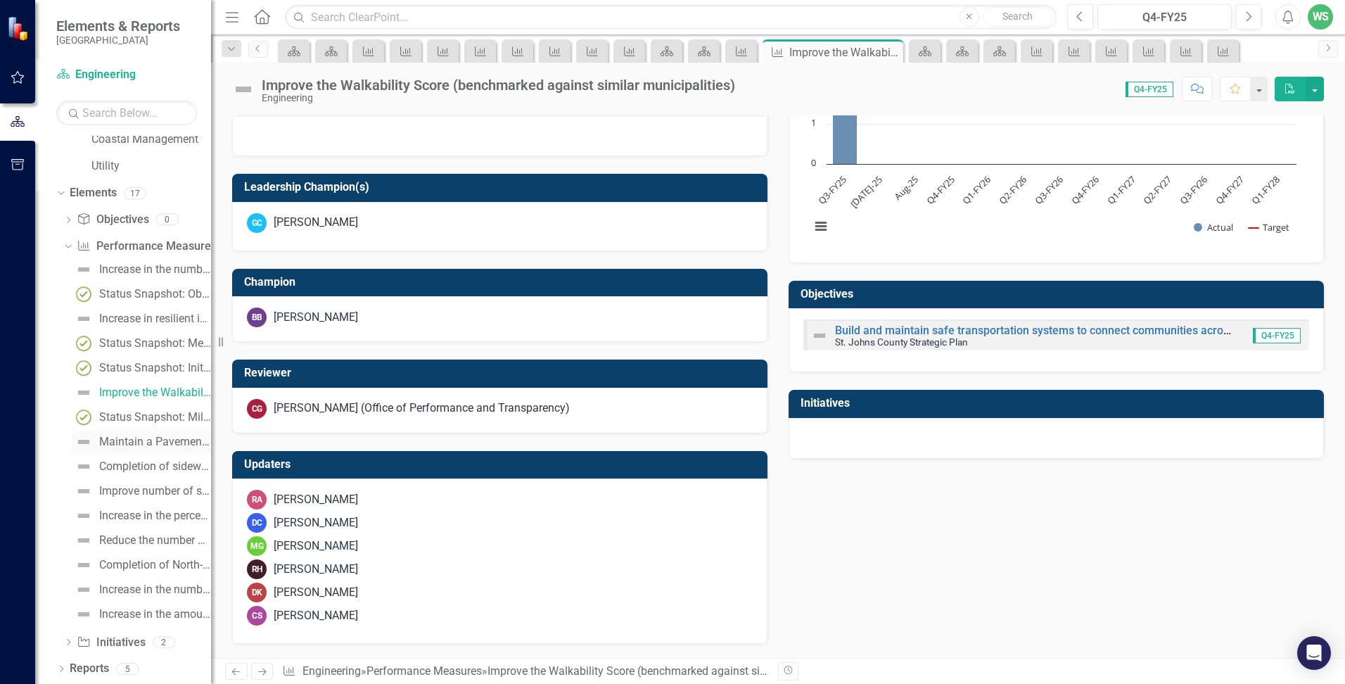
click at [122, 443] on div "Maintain a Pavement Condition Index (PCI) of 75-85 for all streets and roads" at bounding box center [155, 441] width 112 height 13
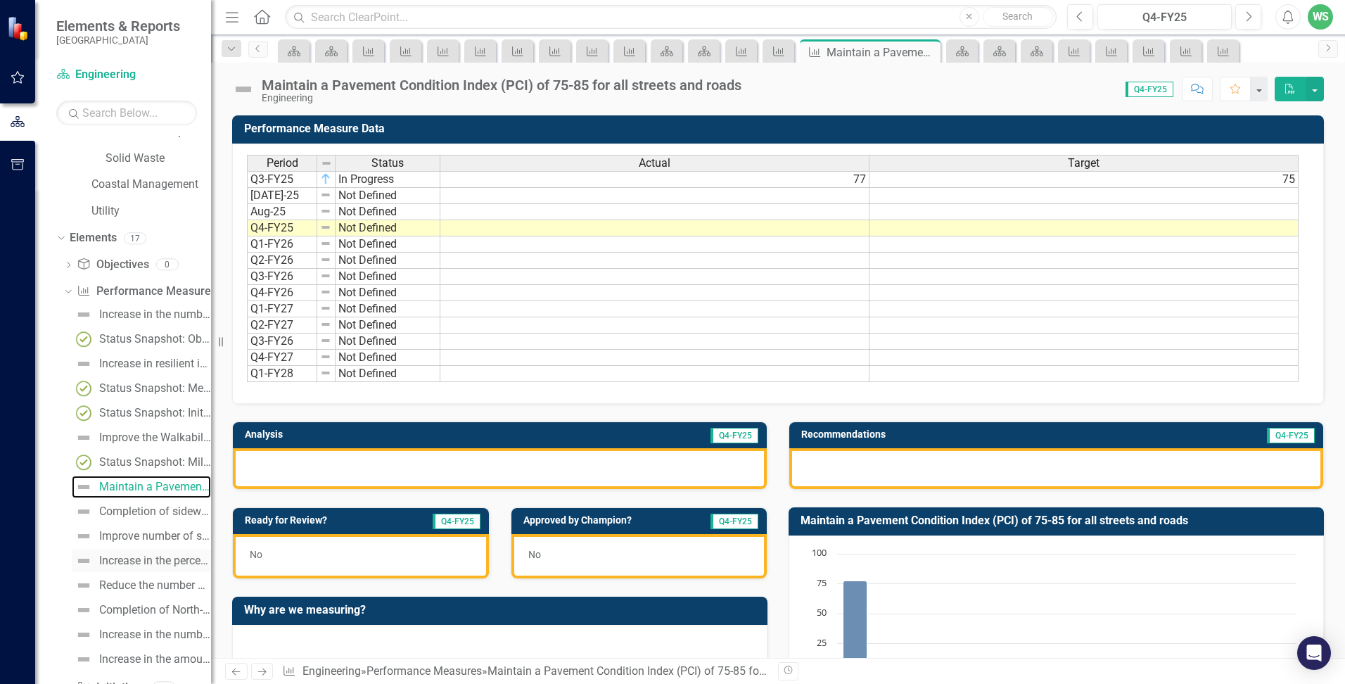
scroll to position [620, 0]
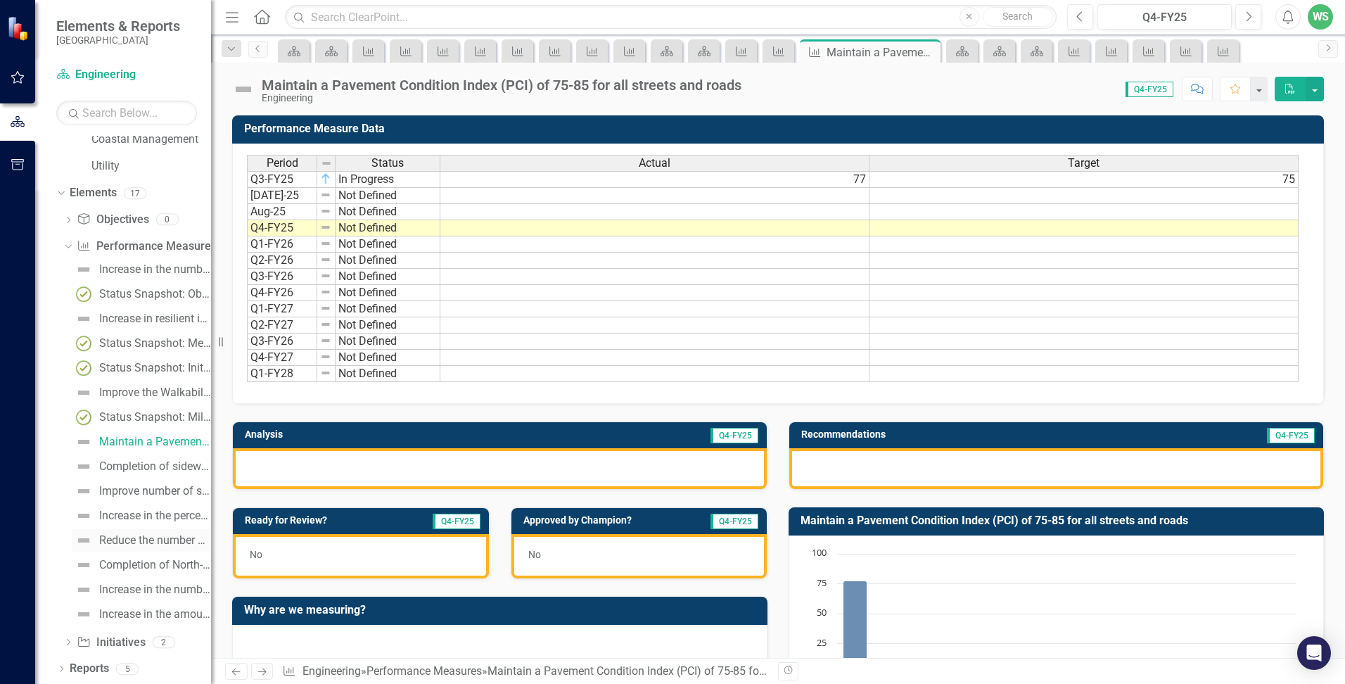
click at [130, 537] on div "Reduce the number of flooded roadways annually" at bounding box center [155, 540] width 112 height 13
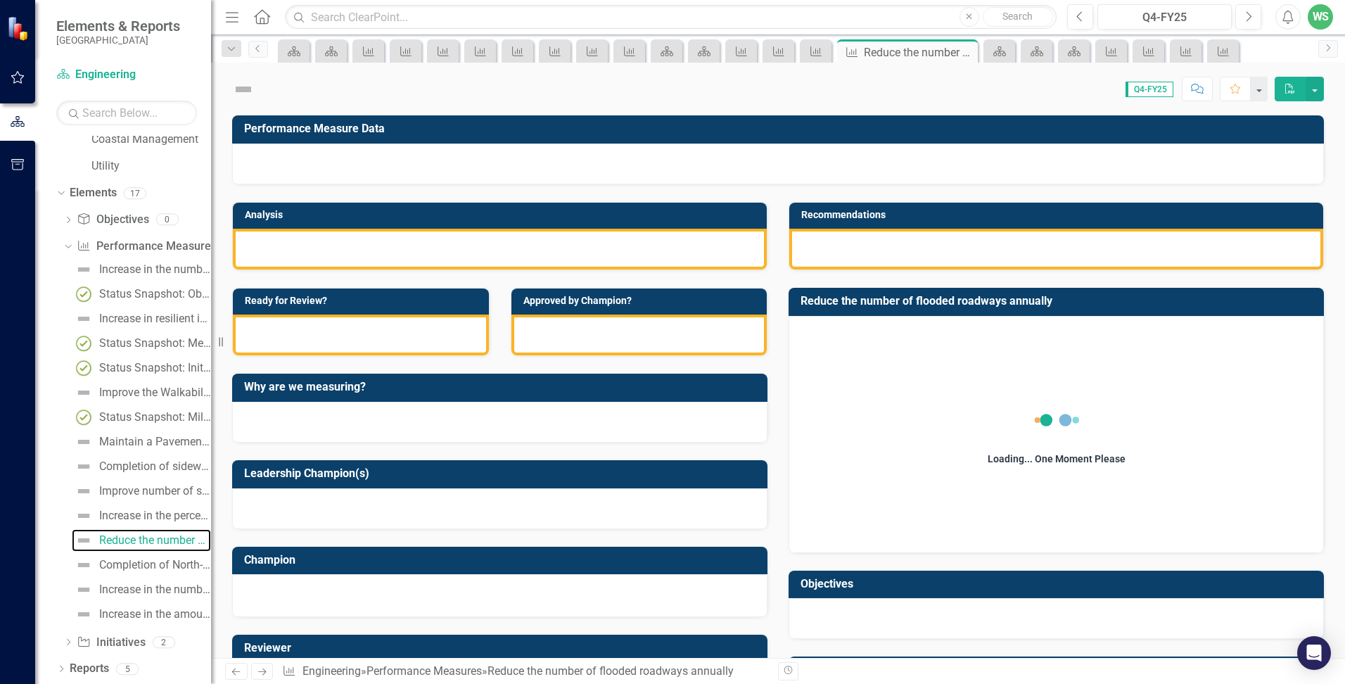
scroll to position [487, 0]
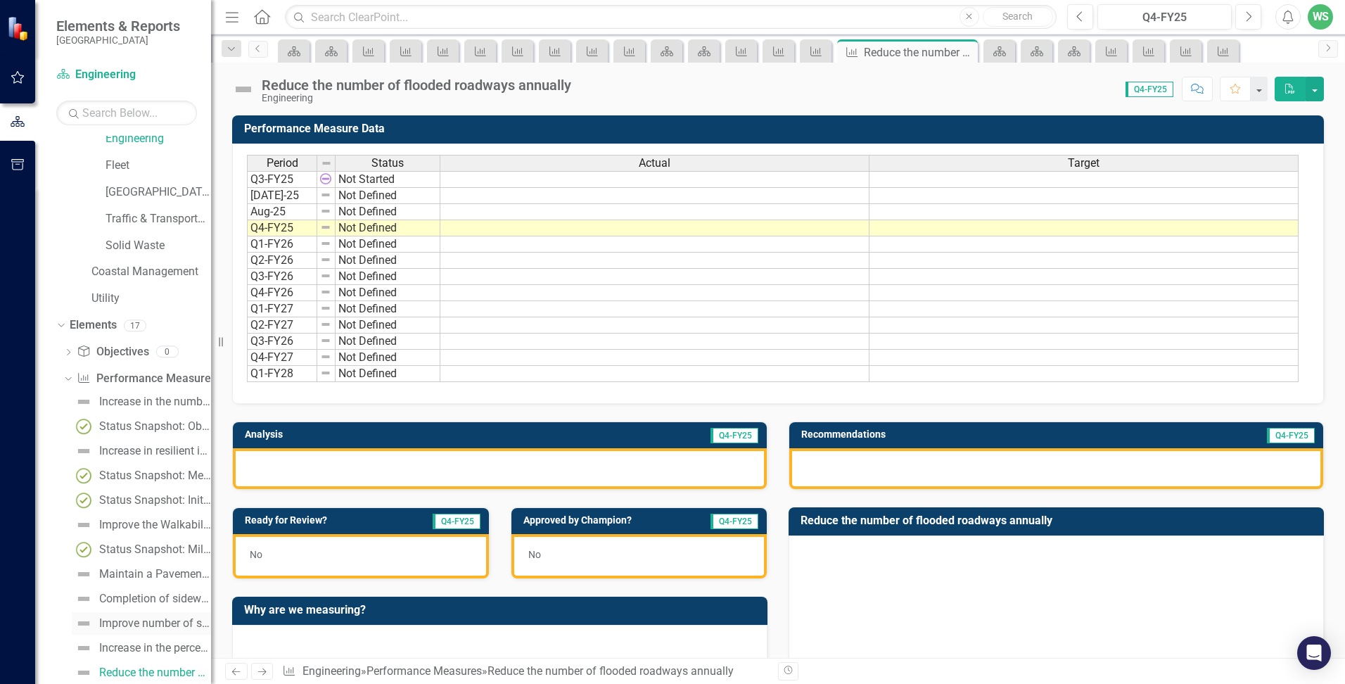
click at [113, 628] on div "Improve number of sidewalk gaps annually" at bounding box center [155, 623] width 112 height 13
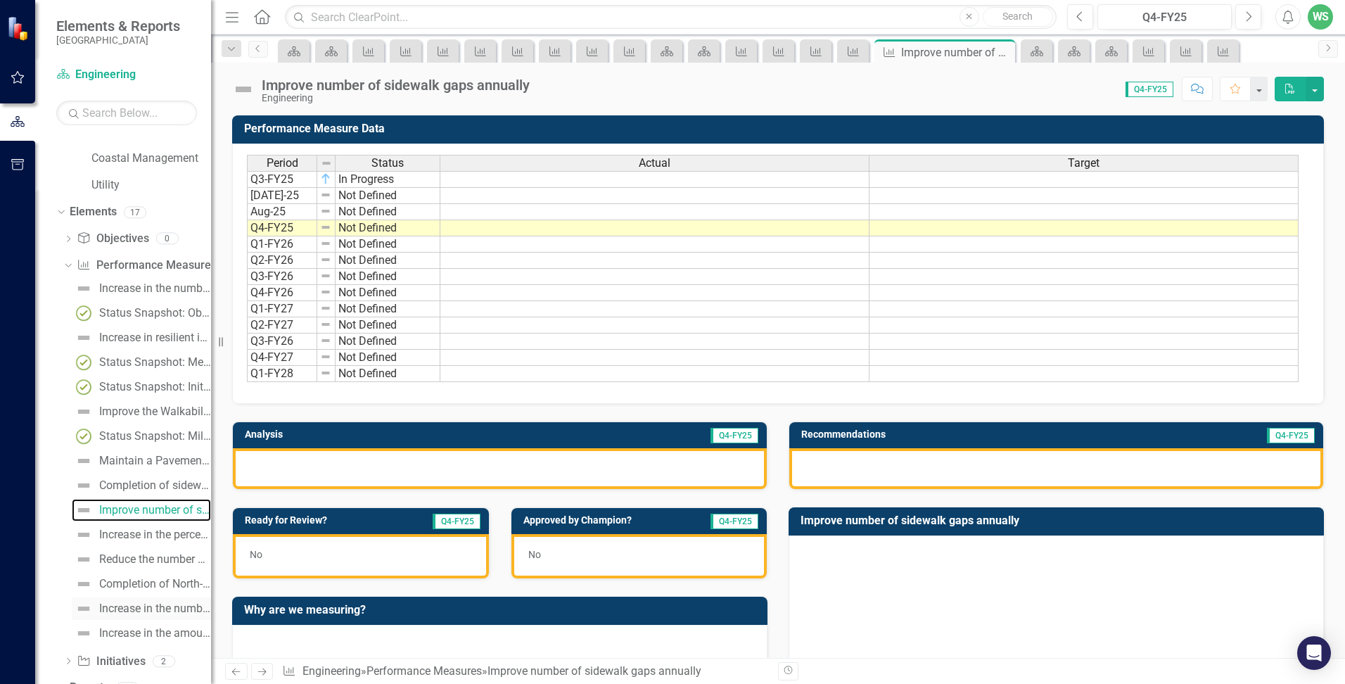
scroll to position [620, 0]
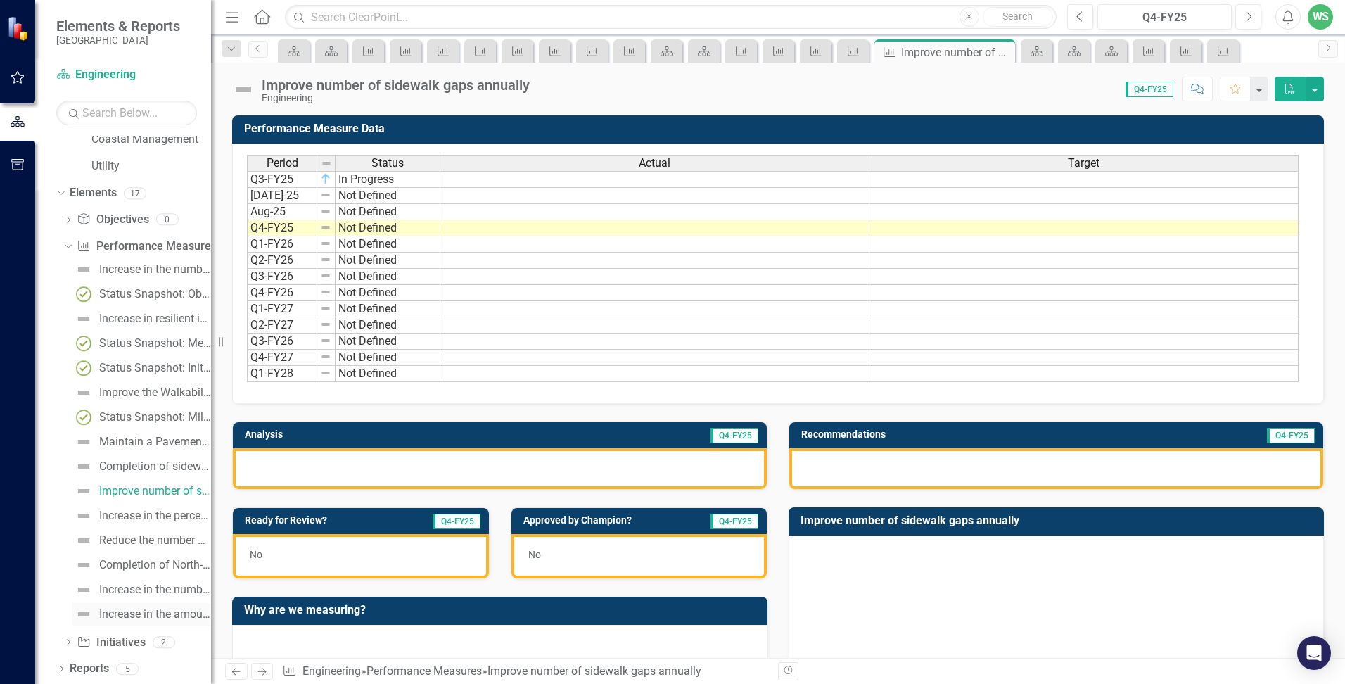
click at [102, 617] on div "Increase in the amount of funds invested in resiliency project areas or adaptat…" at bounding box center [155, 614] width 112 height 13
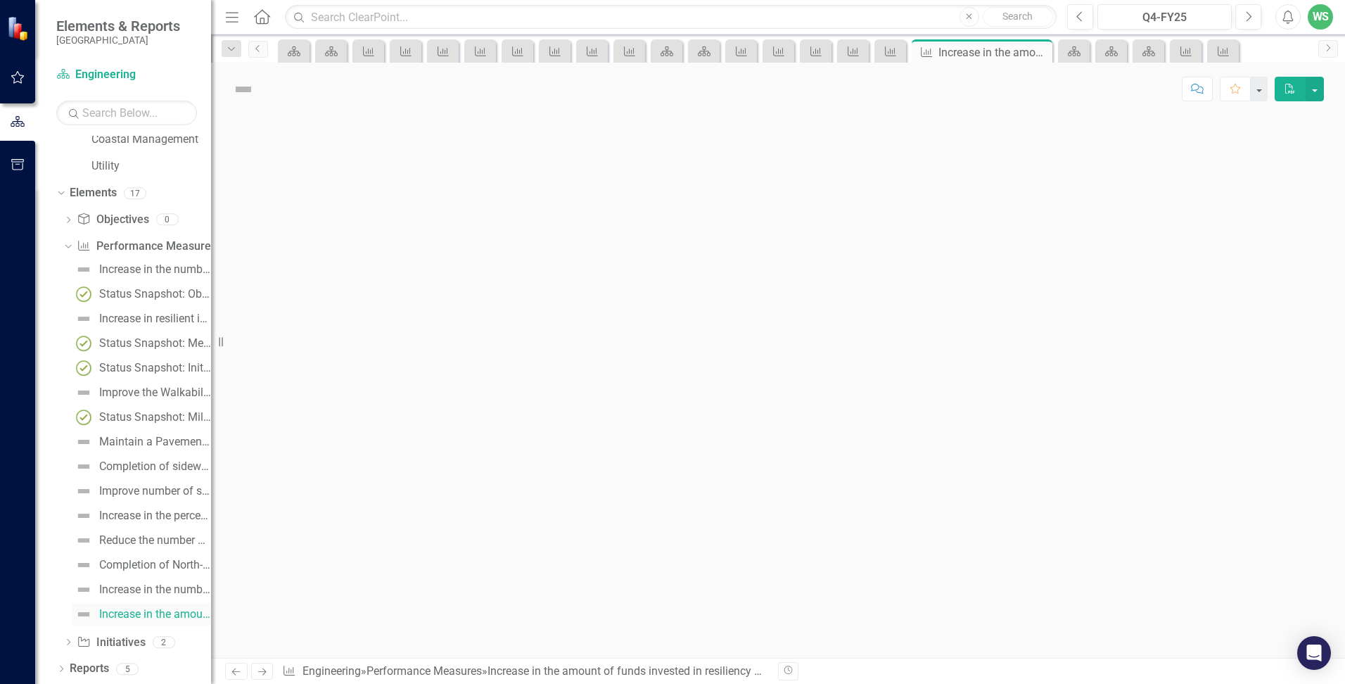
scroll to position [561, 0]
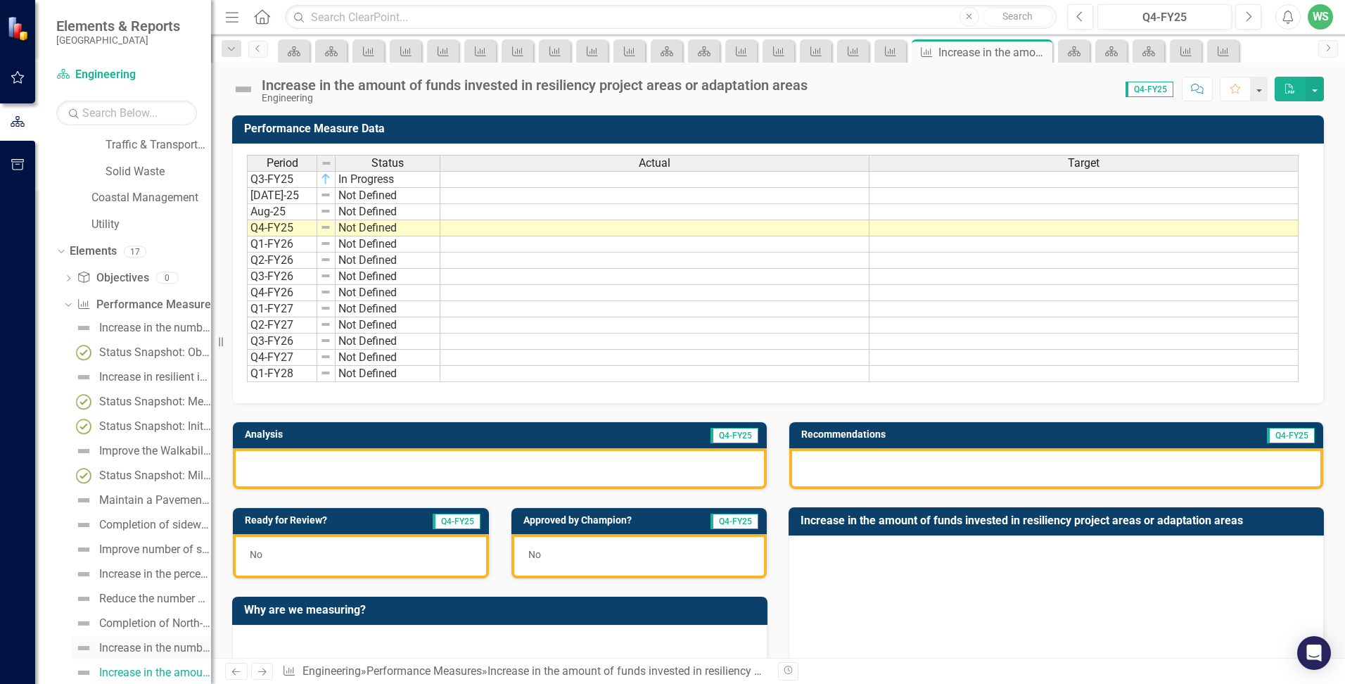
click at [130, 642] on div "Increase in the number of capital projects completed" at bounding box center [155, 647] width 112 height 13
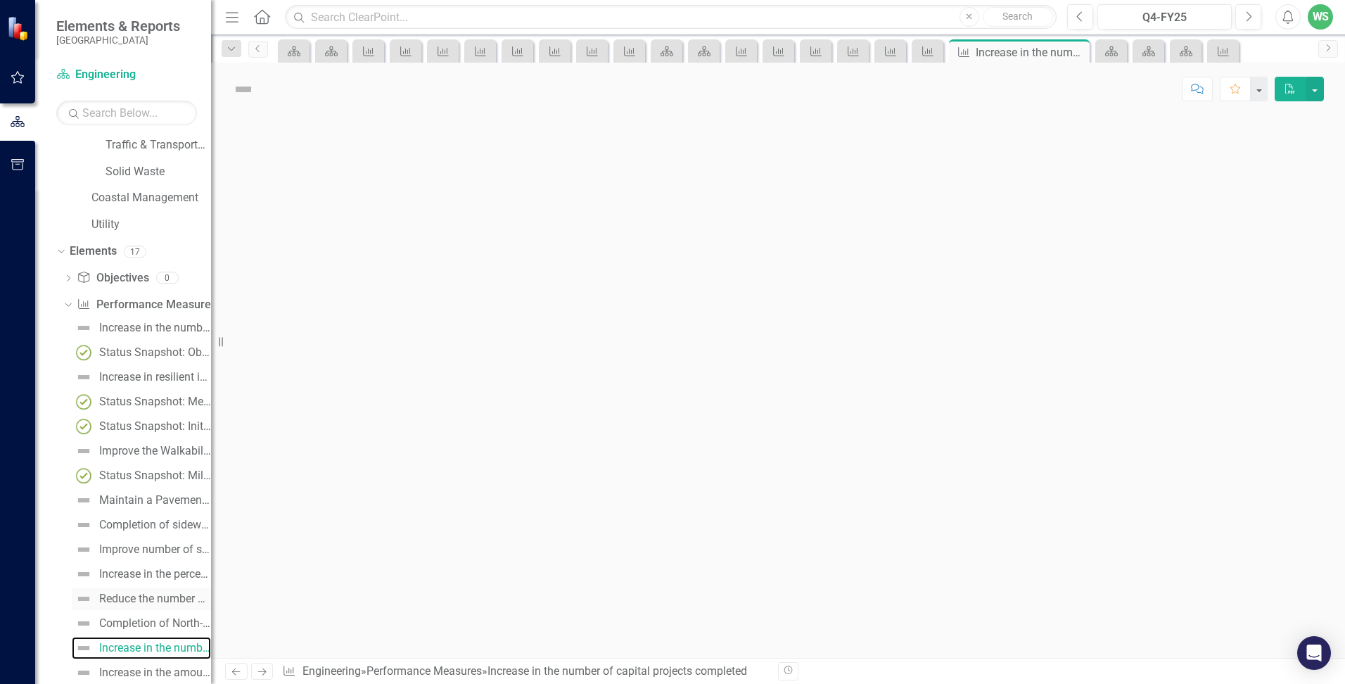
scroll to position [537, 0]
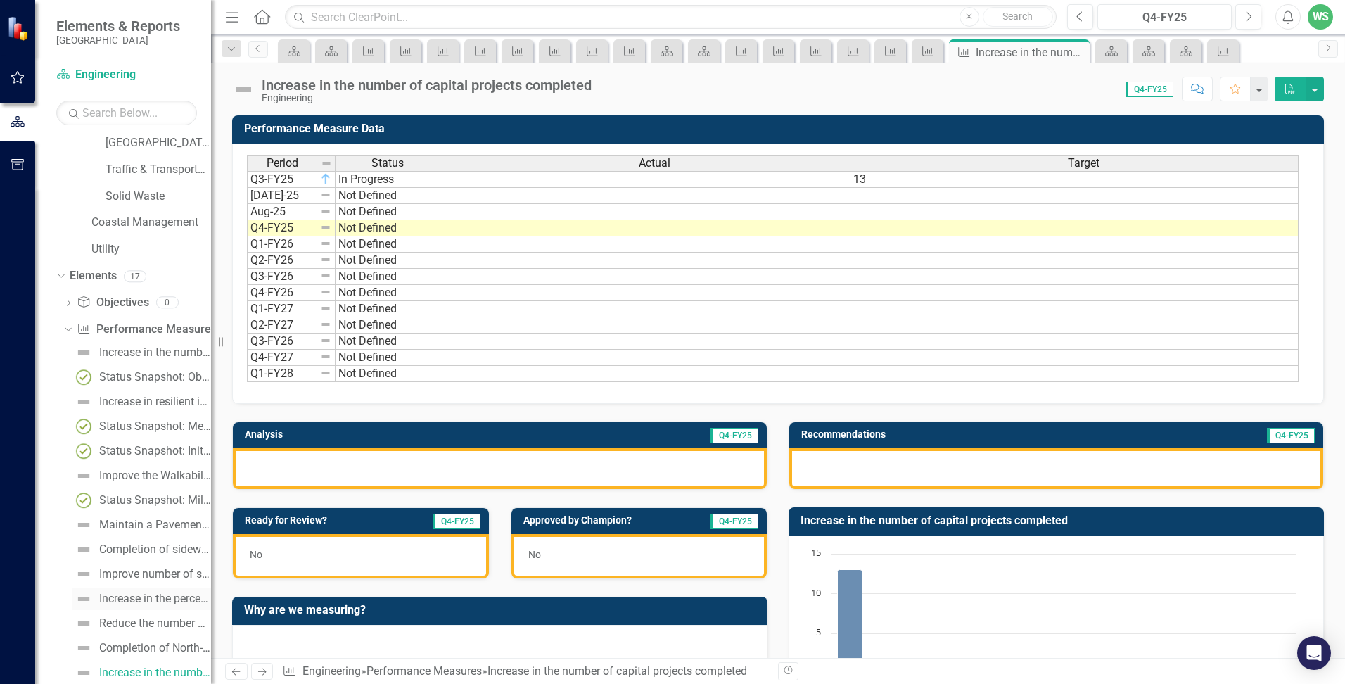
click at [126, 598] on div "Increase in the percentage of roads that meet drainage capacity requirements" at bounding box center [155, 598] width 112 height 13
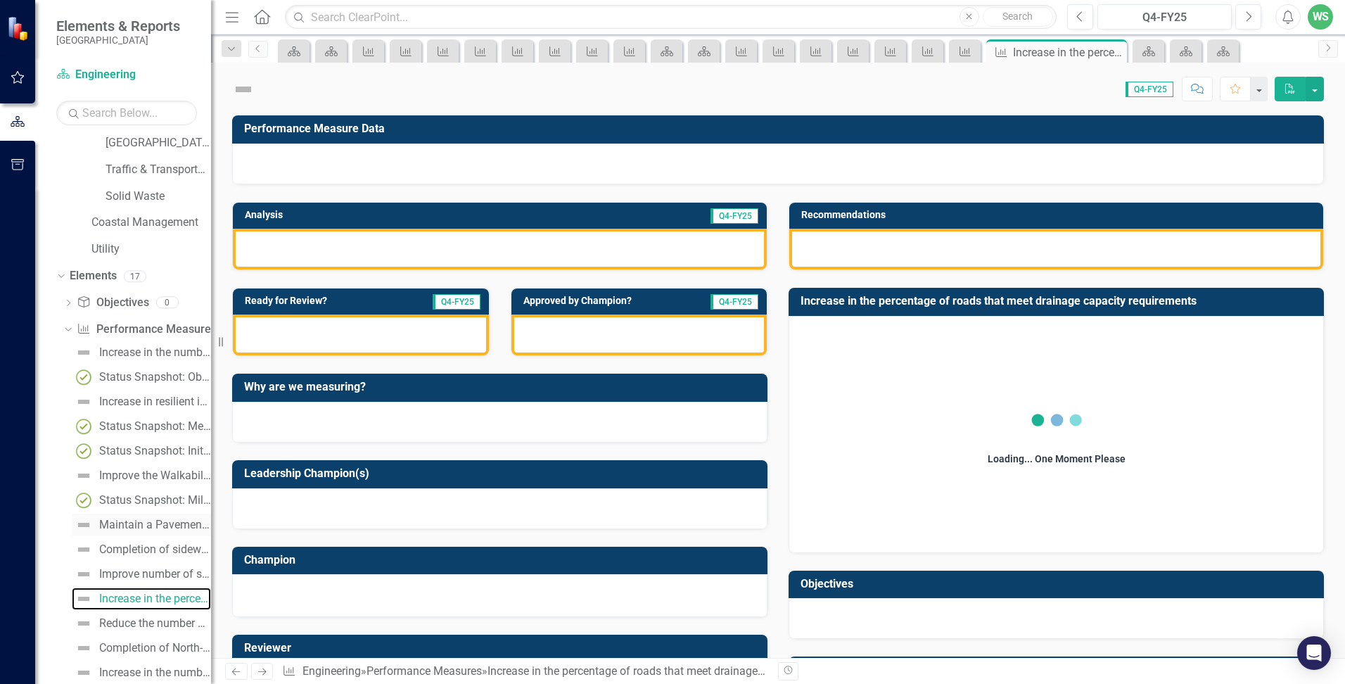
scroll to position [463, 0]
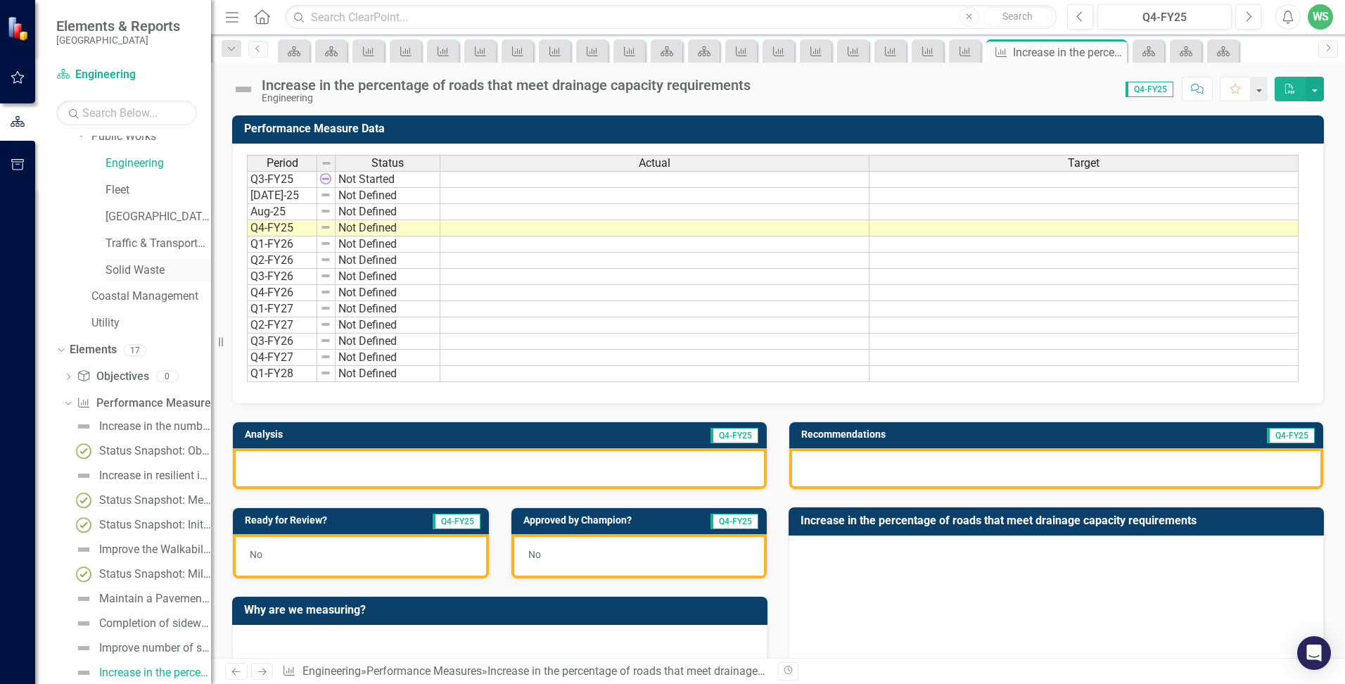
click at [124, 269] on link "Solid Waste" at bounding box center [157, 270] width 105 height 16
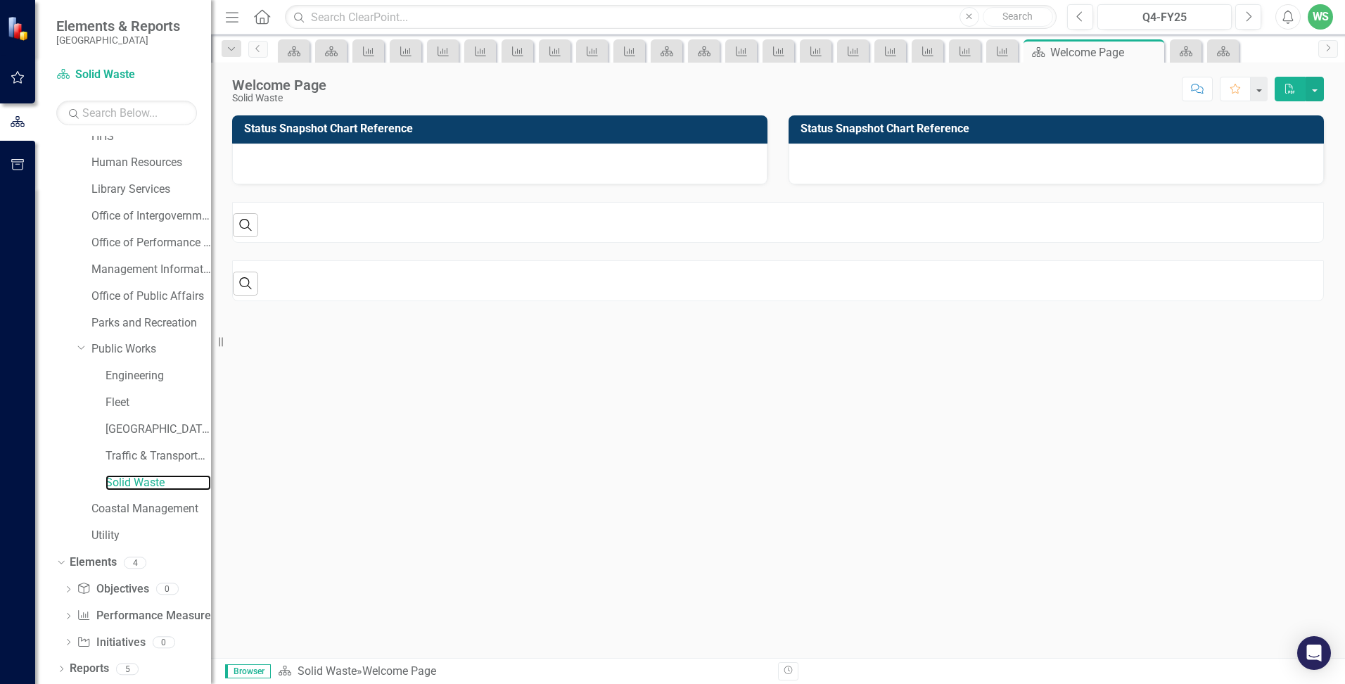
scroll to position [250, 0]
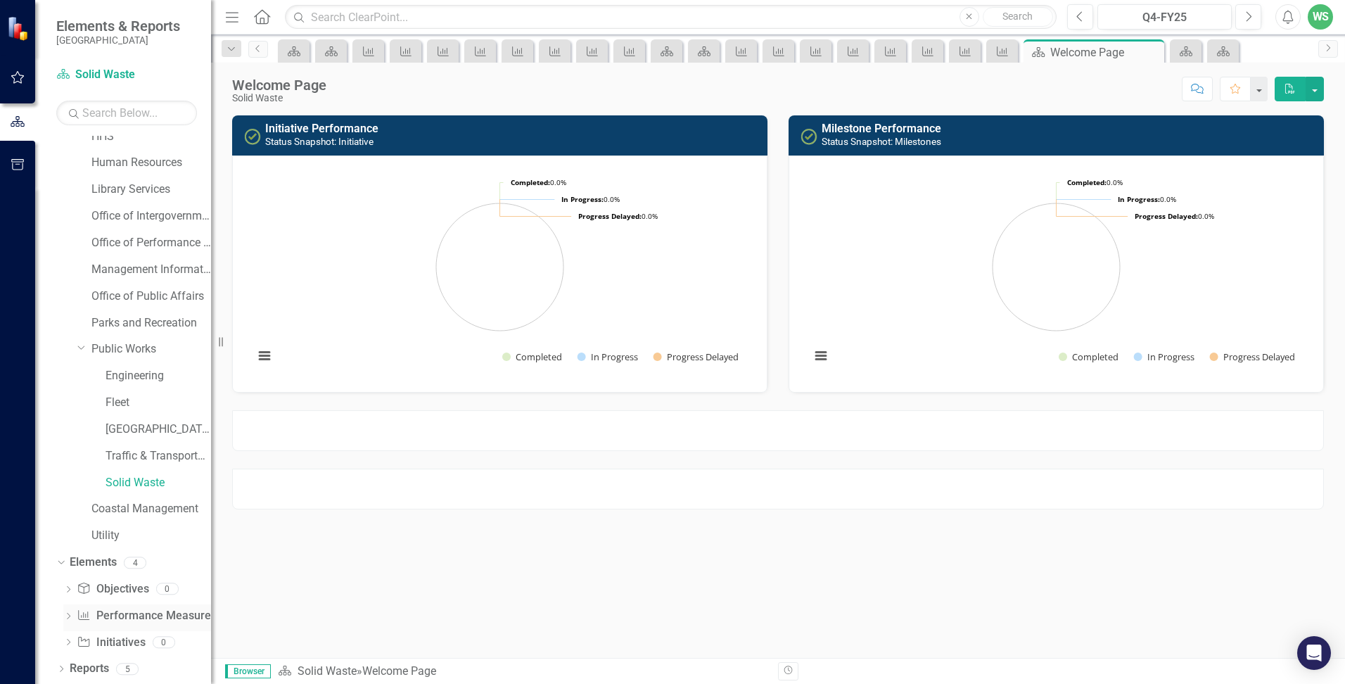
click at [113, 615] on link "Performance Measure Performance Measures" at bounding box center [146, 616] width 139 height 16
click at [71, 618] on icon "Dropdown" at bounding box center [68, 617] width 10 height 8
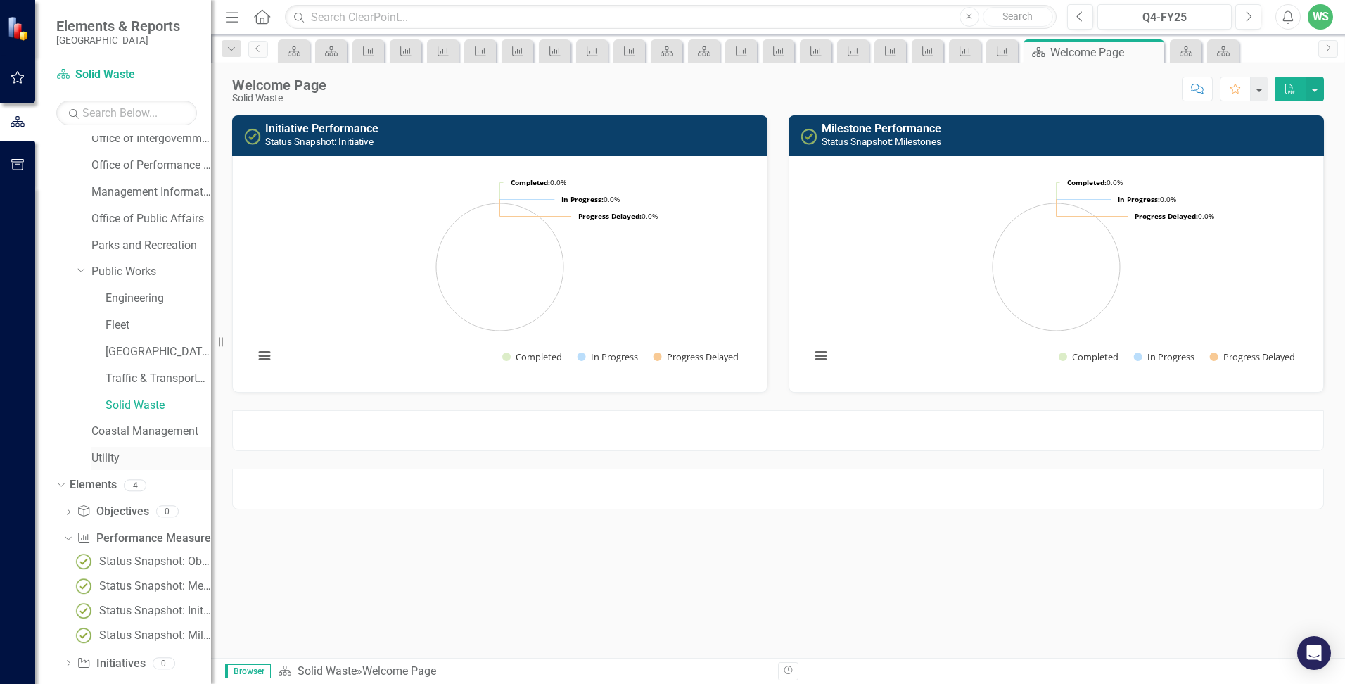
scroll to position [349, 0]
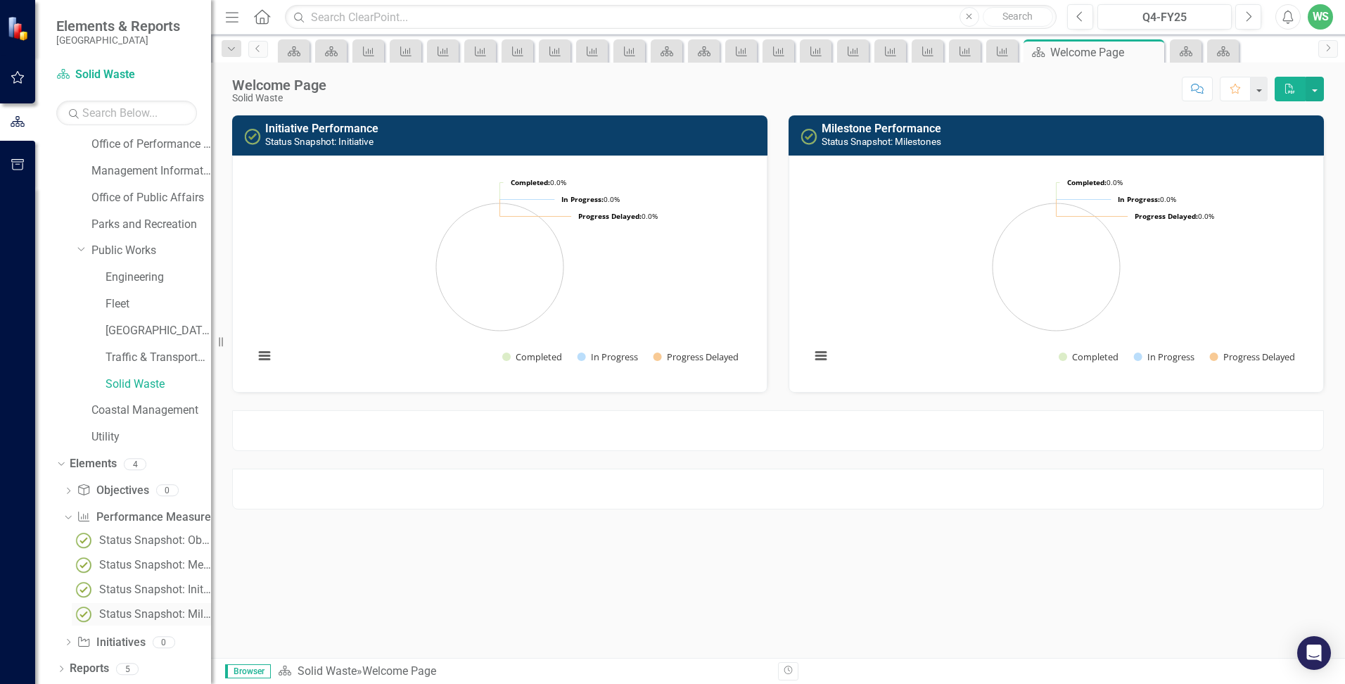
click at [127, 612] on div "Status Snapshot: Milestones" at bounding box center [155, 614] width 112 height 13
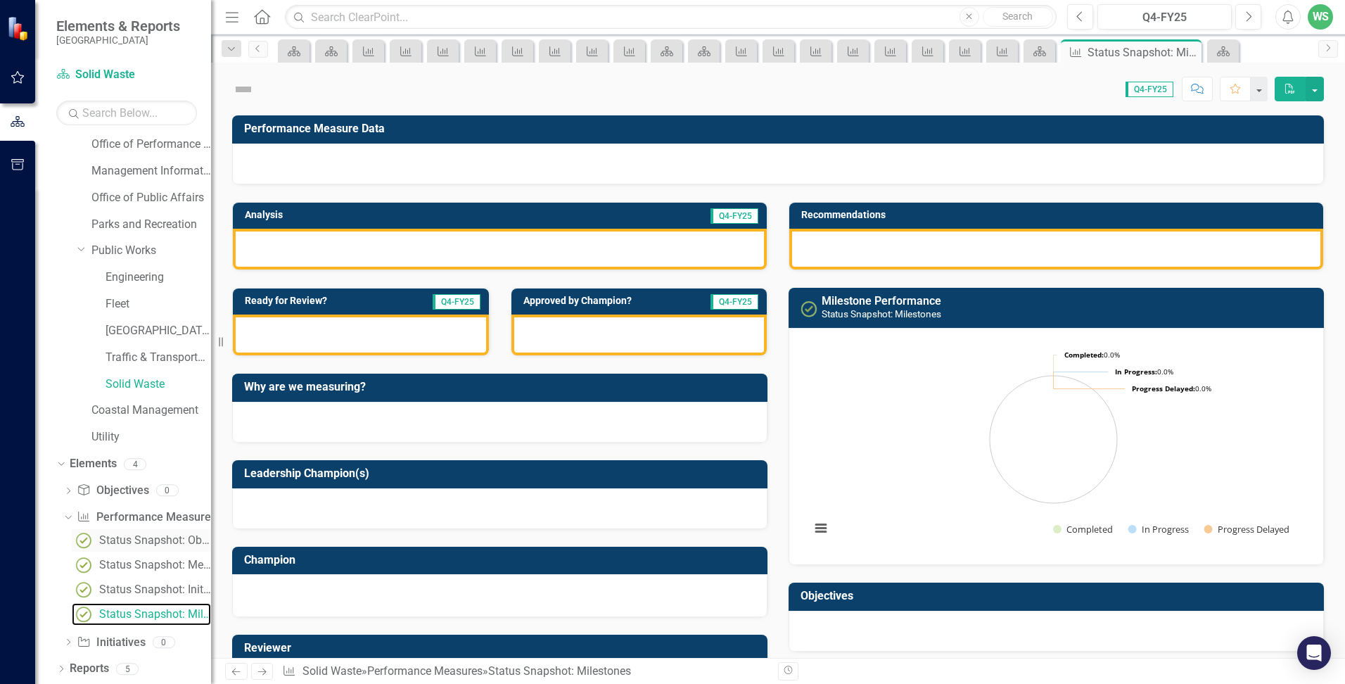
scroll to position [290, 0]
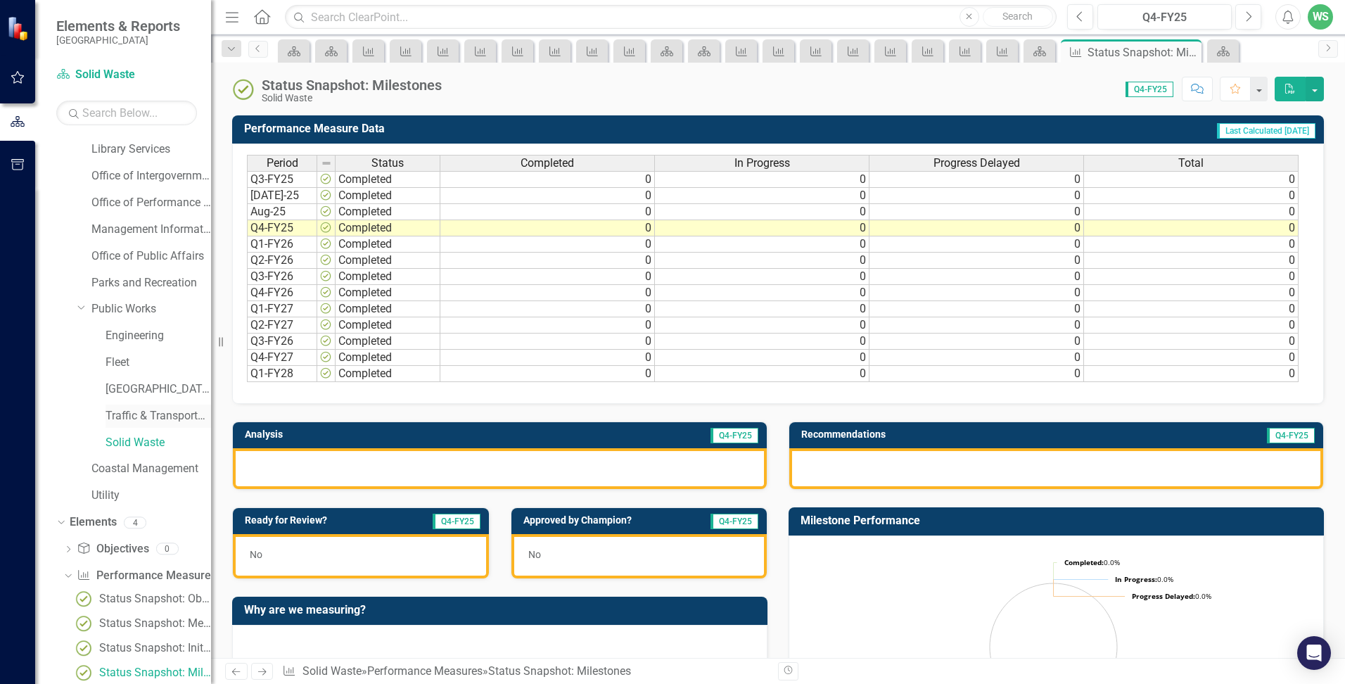
click at [153, 414] on link "Traffic & Transportation" at bounding box center [157, 416] width 105 height 16
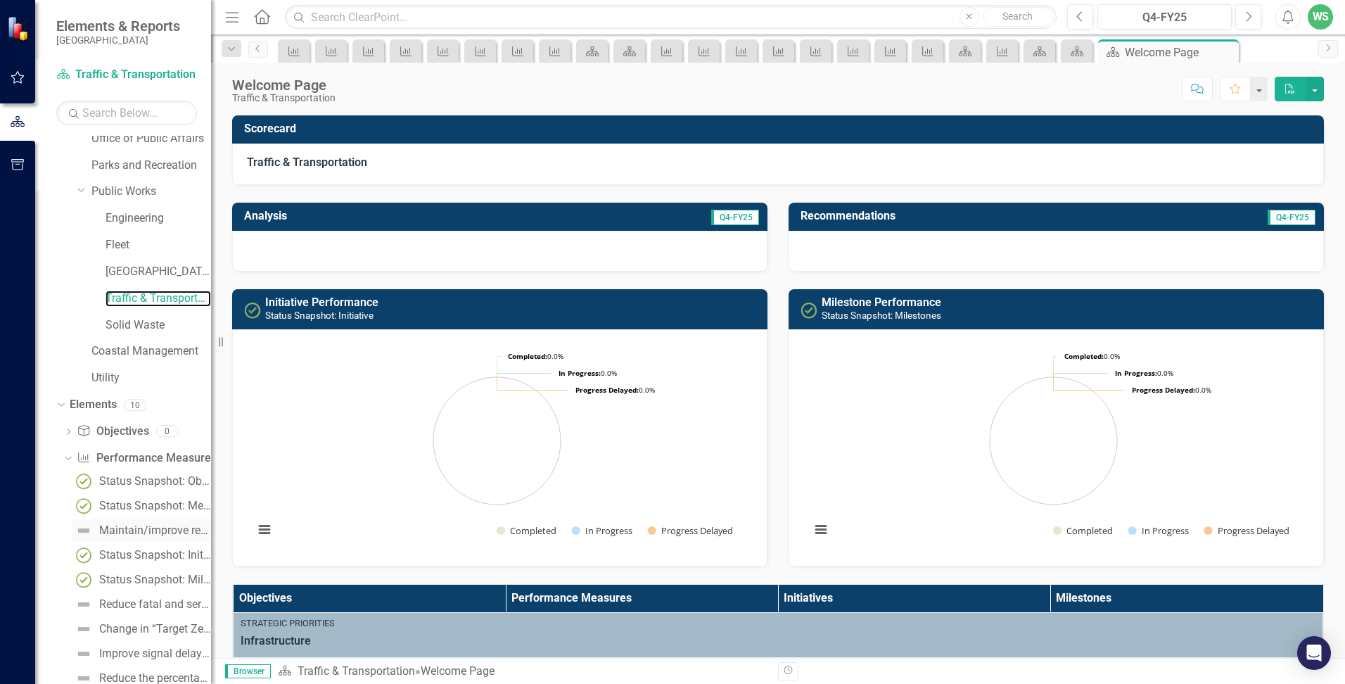
scroll to position [431, 0]
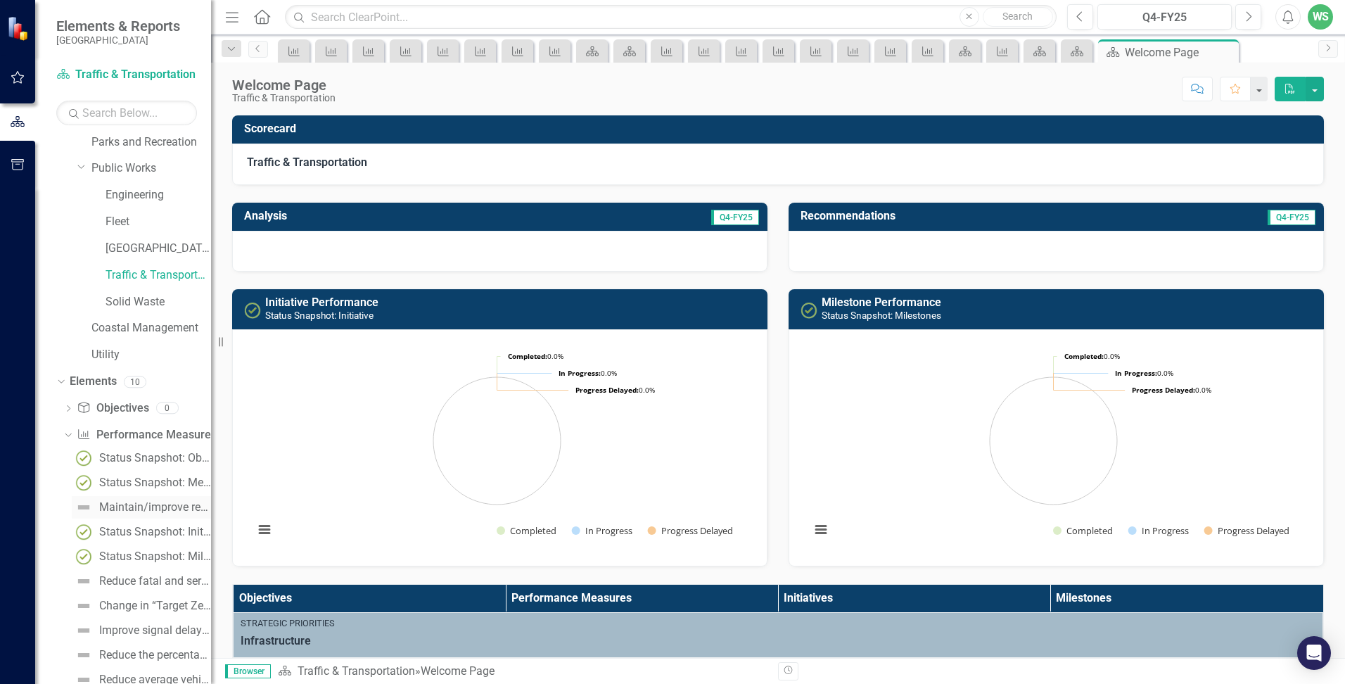
click at [110, 501] on div "Maintain/improve resident satisfaction with transportation services levels (mea…" at bounding box center [155, 507] width 112 height 13
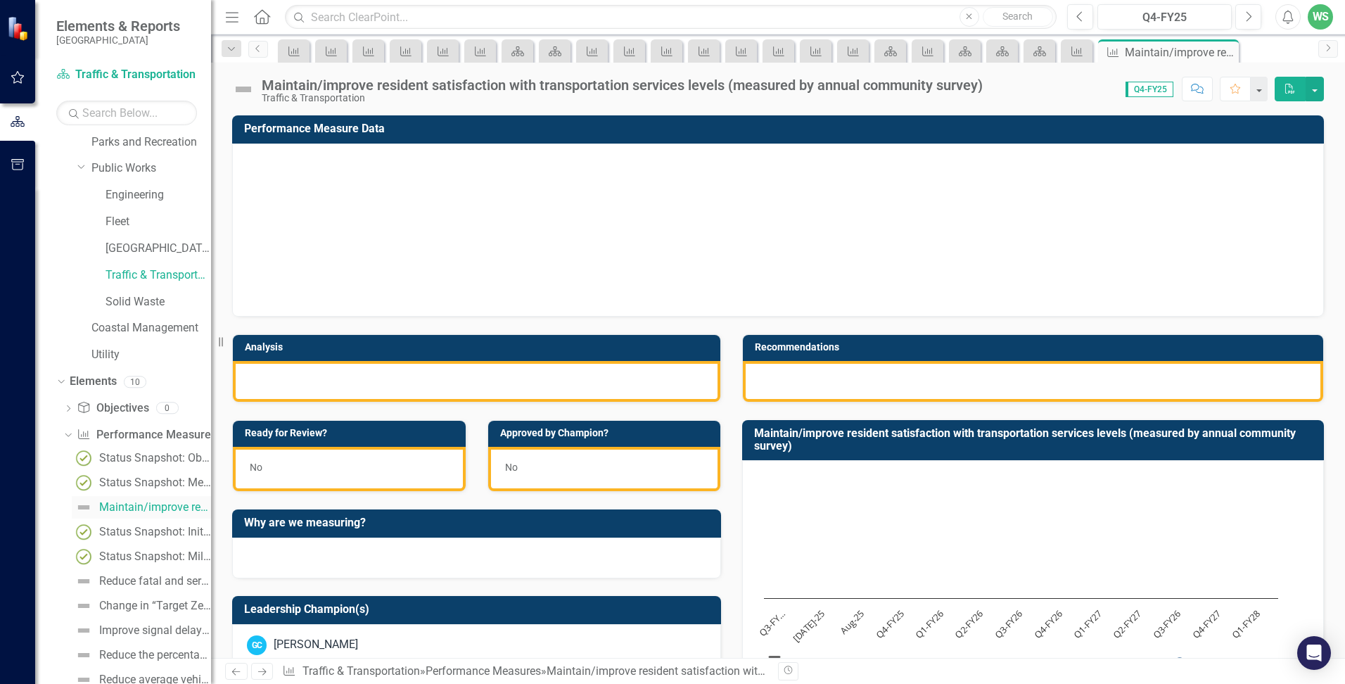
scroll to position [266, 0]
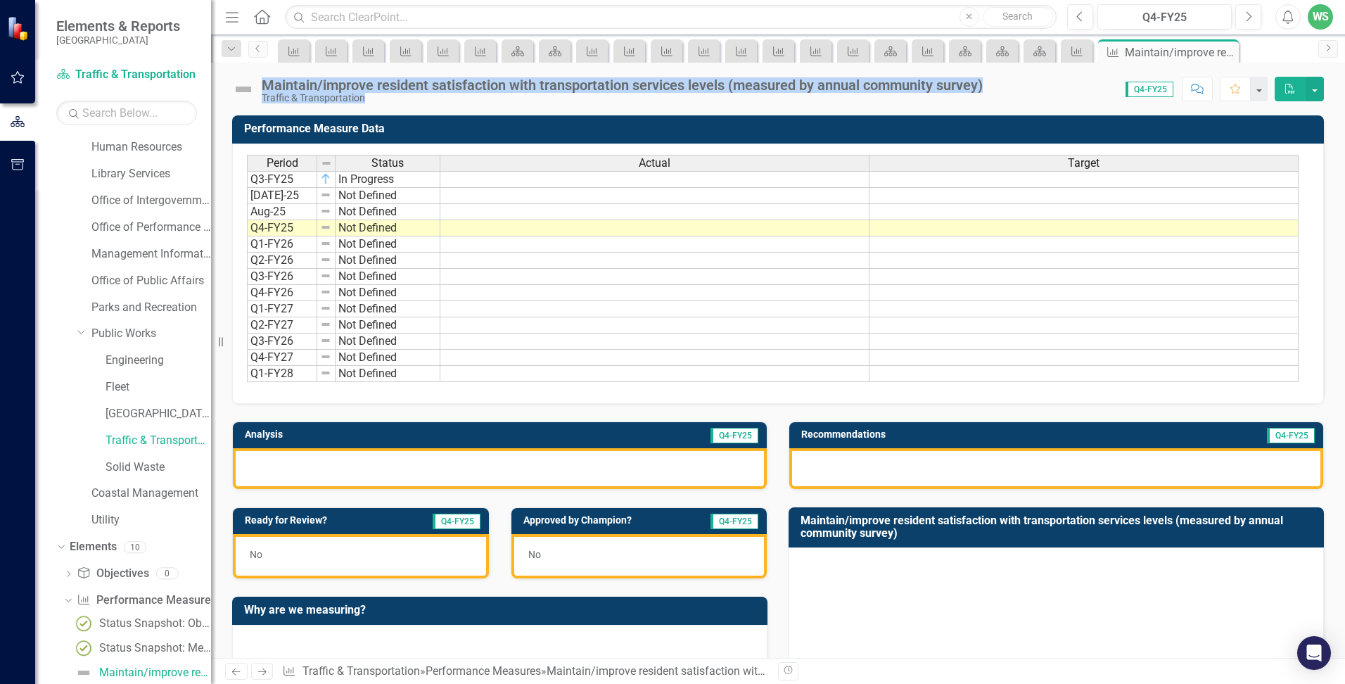
drag, startPoint x: 263, startPoint y: 85, endPoint x: 398, endPoint y: 106, distance: 136.7
click at [398, 106] on div "Maintain/improve resident satisfaction with transportation services levels (mea…" at bounding box center [778, 360] width 1134 height 595
click at [397, 105] on div "Maintain/improve resident satisfaction with transportation services levels (mea…" at bounding box center [778, 360] width 1134 height 595
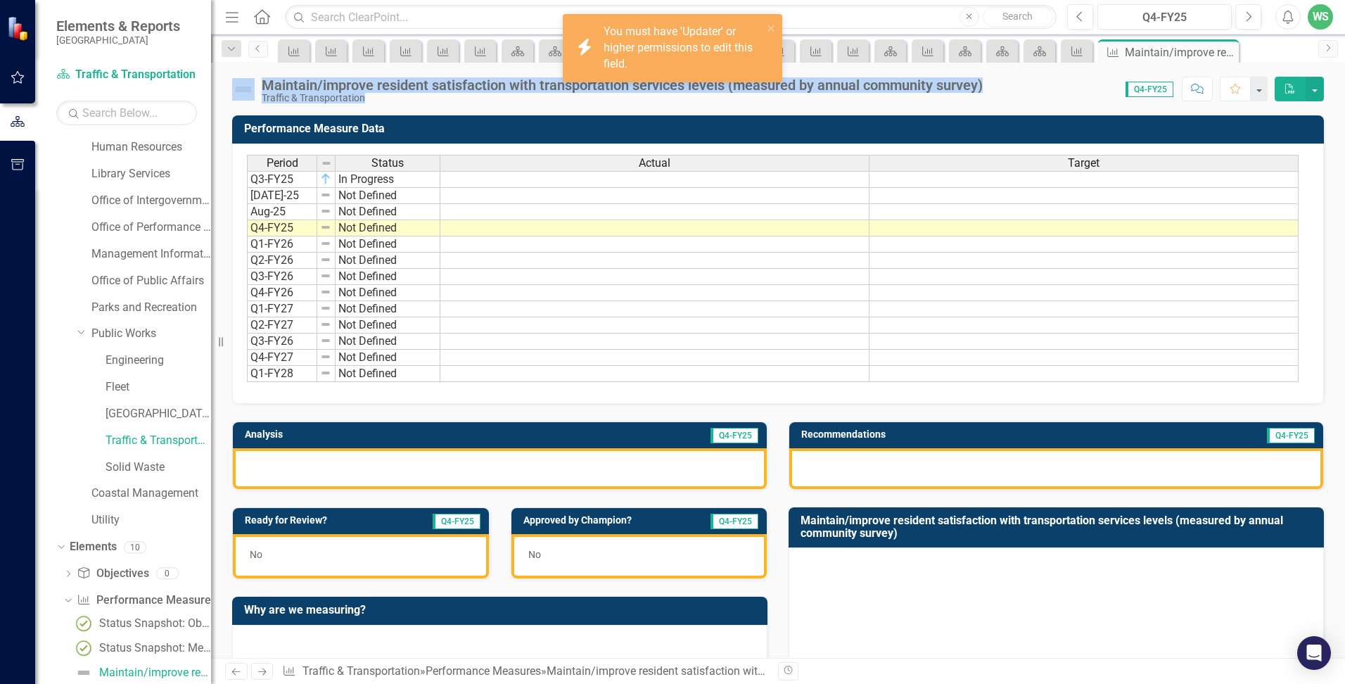
drag, startPoint x: 369, startPoint y: 97, endPoint x: 255, endPoint y: 85, distance: 115.3
click at [255, 85] on div "Maintain/improve resident satisfaction with transportation services levels (mea…" at bounding box center [610, 90] width 757 height 27
click at [769, 23] on icon "close" at bounding box center [772, 28] width 10 height 11
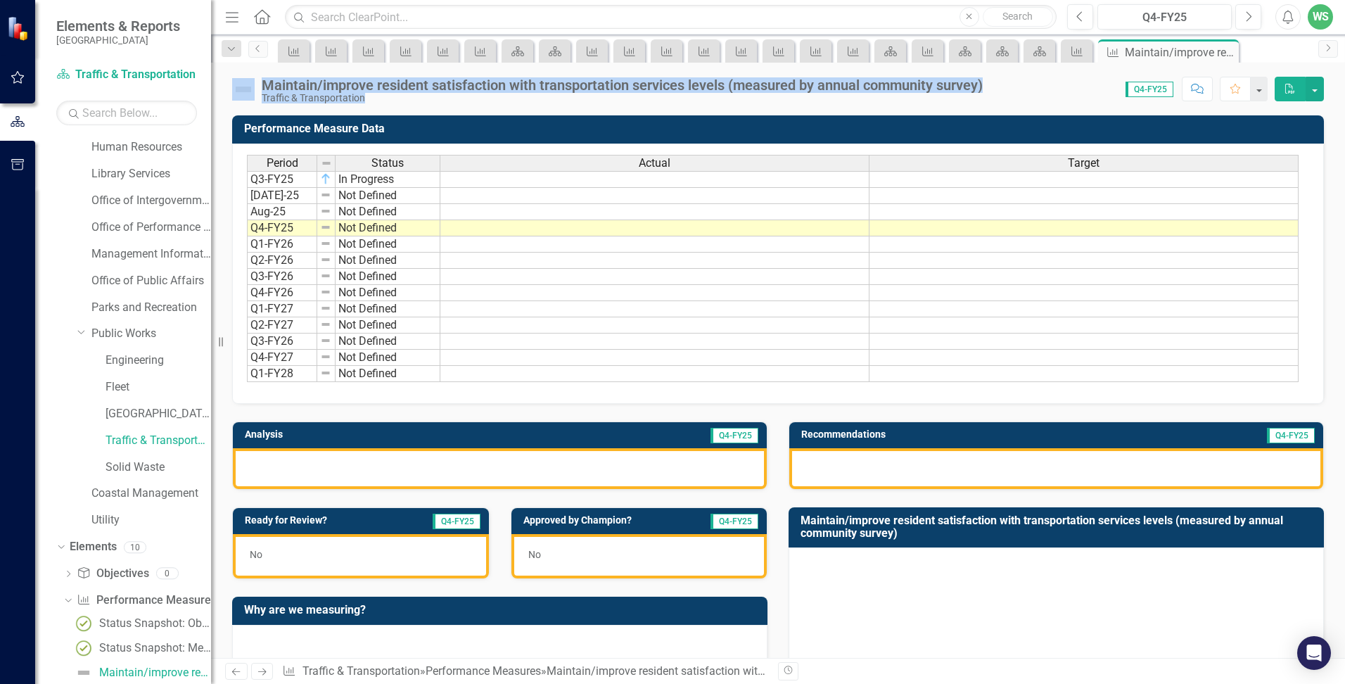
click at [404, 98] on div "Traffic & Transportation" at bounding box center [622, 98] width 721 height 11
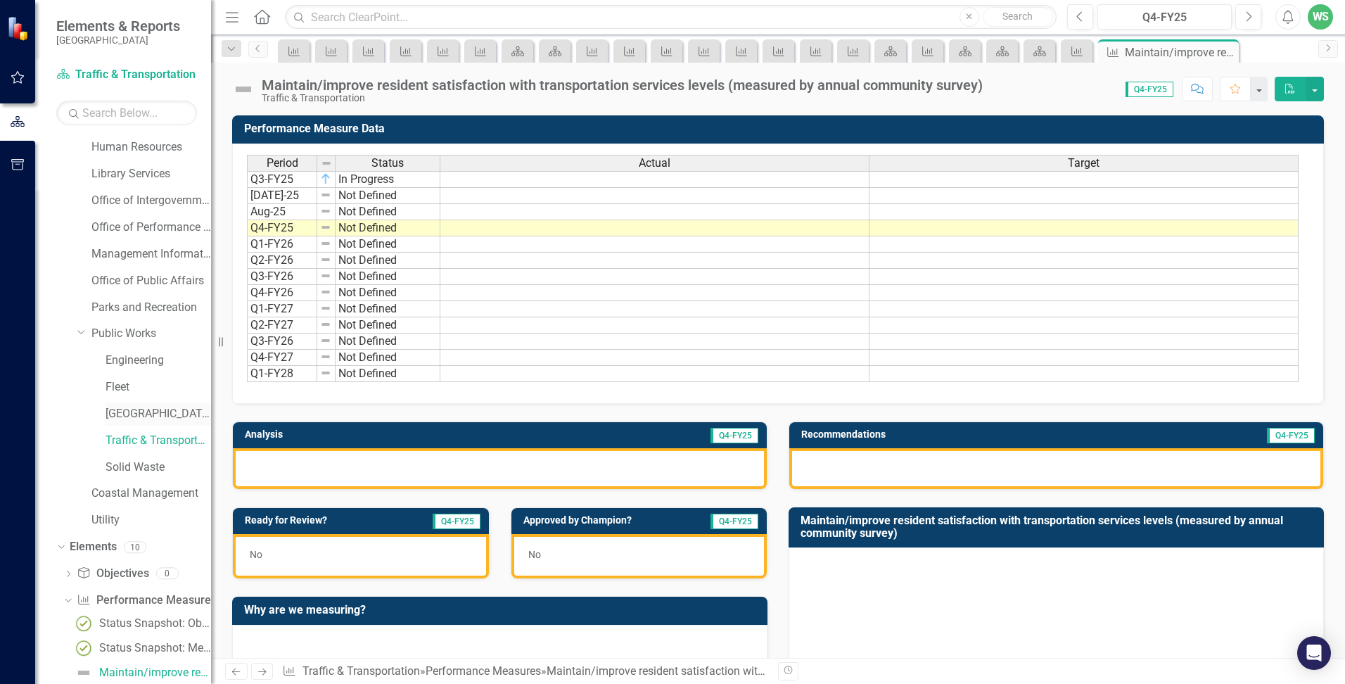
click at [113, 416] on link "[GEOGRAPHIC_DATA]" at bounding box center [157, 414] width 105 height 16
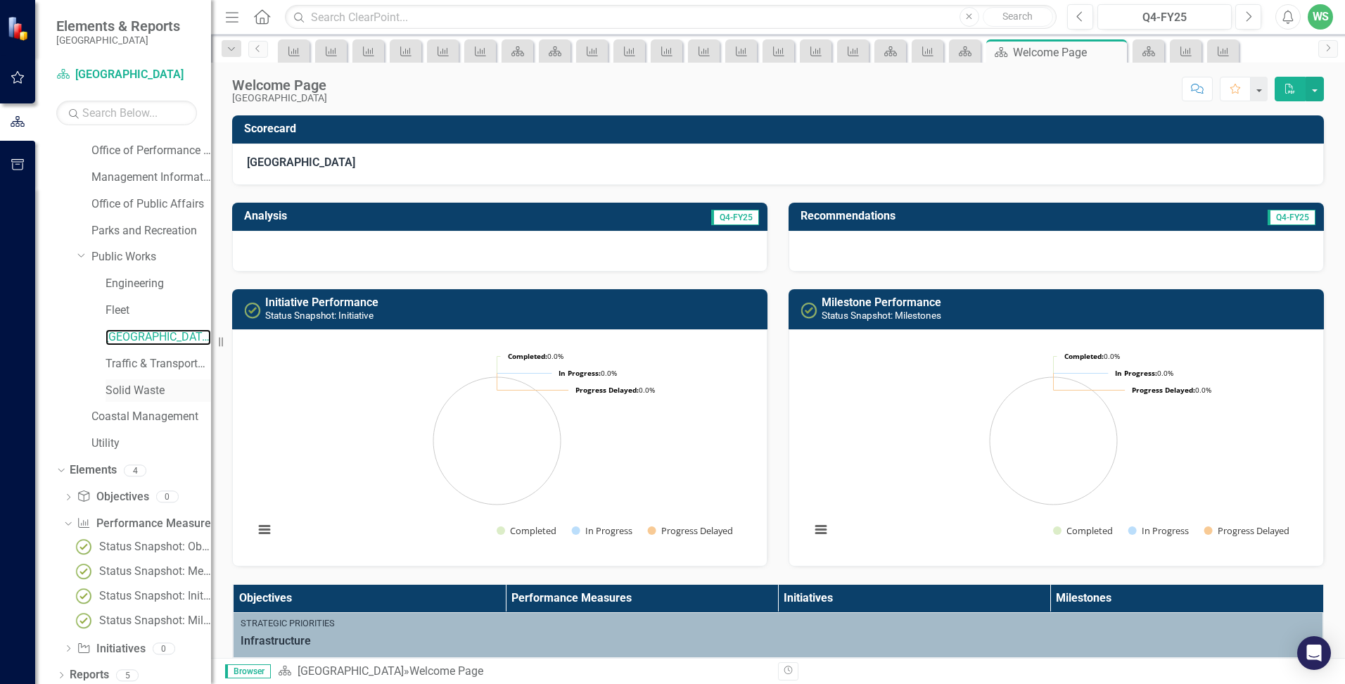
scroll to position [349, 0]
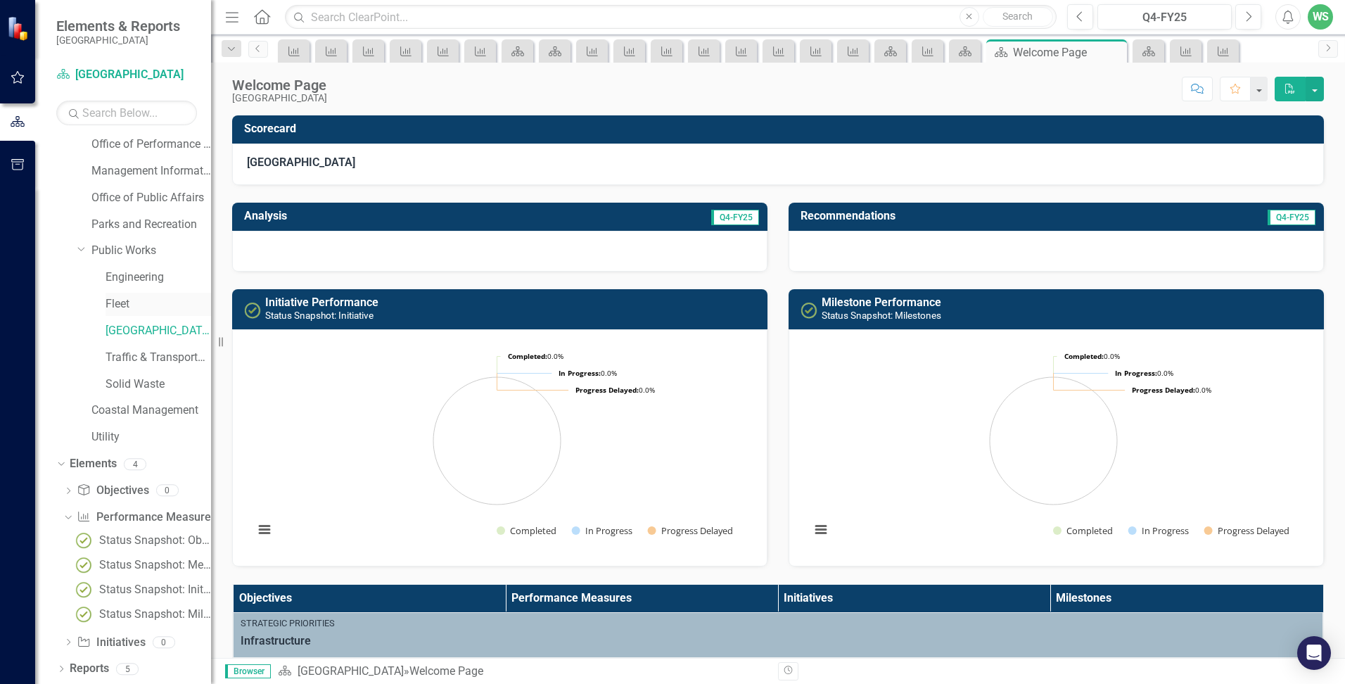
click at [127, 307] on link "Fleet" at bounding box center [157, 304] width 105 height 16
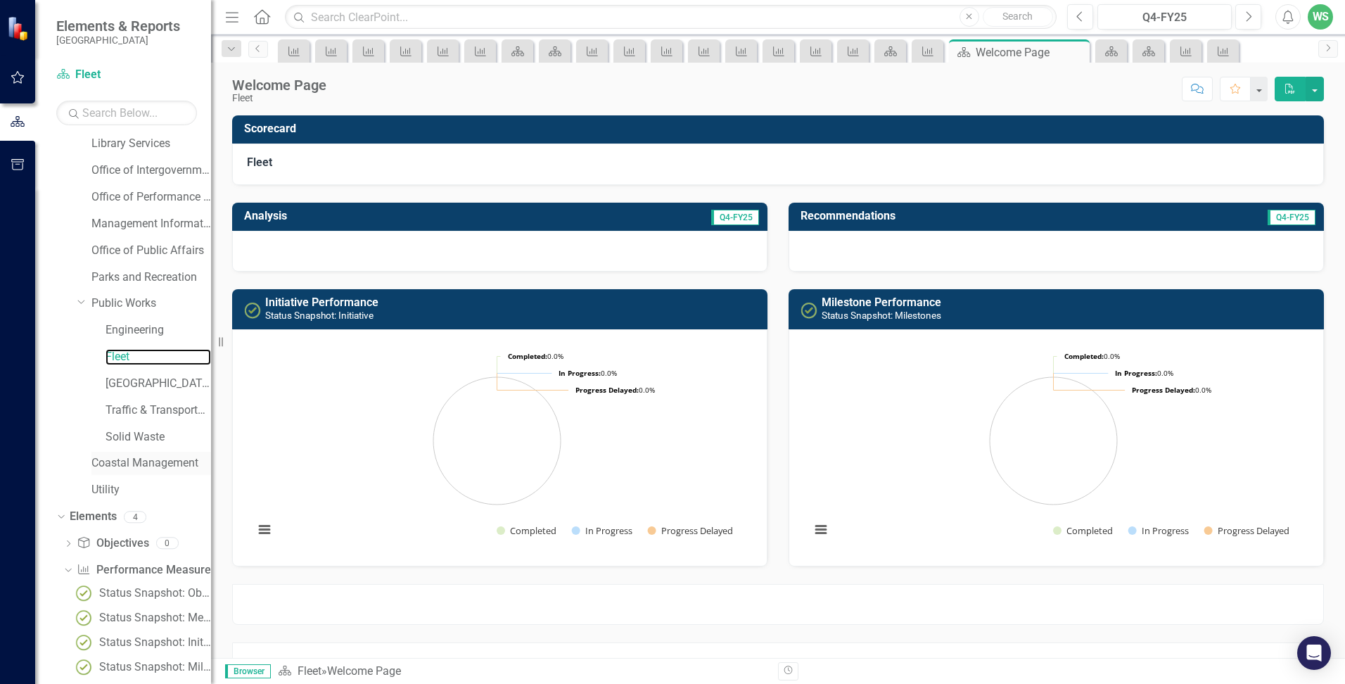
scroll to position [349, 0]
